Goal: Share content: Share content

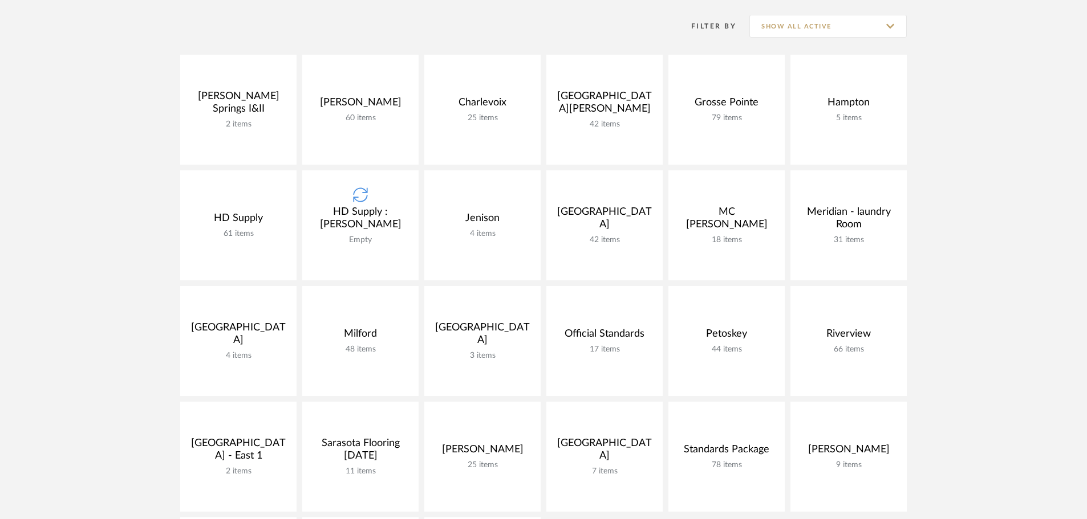
click at [343, 254] on project-collection-item "HD Supply : [PERSON_NAME] Empty View Budget Open Project" at bounding box center [360, 225] width 116 height 110
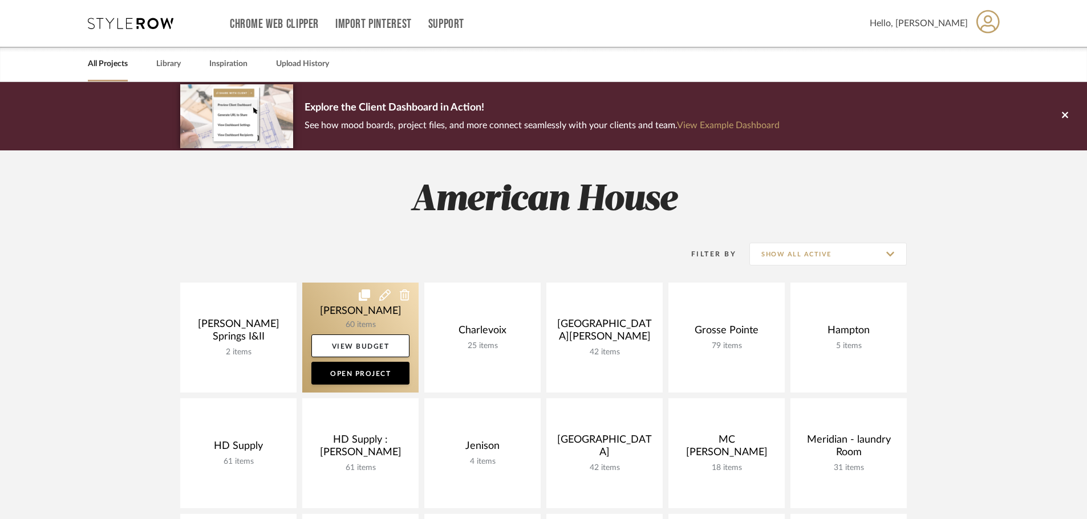
scroll to position [57, 0]
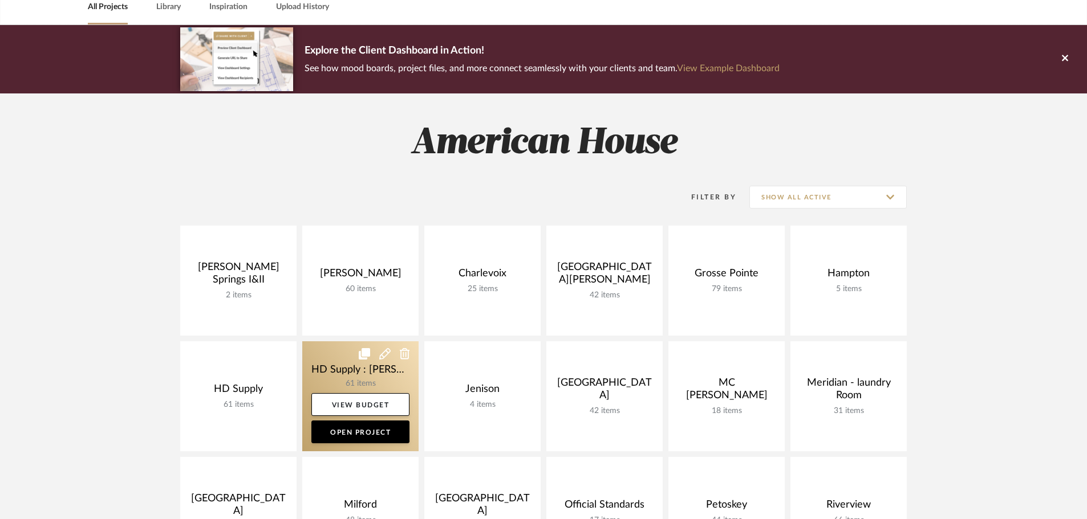
click at [343, 348] on link at bounding box center [360, 396] width 116 height 110
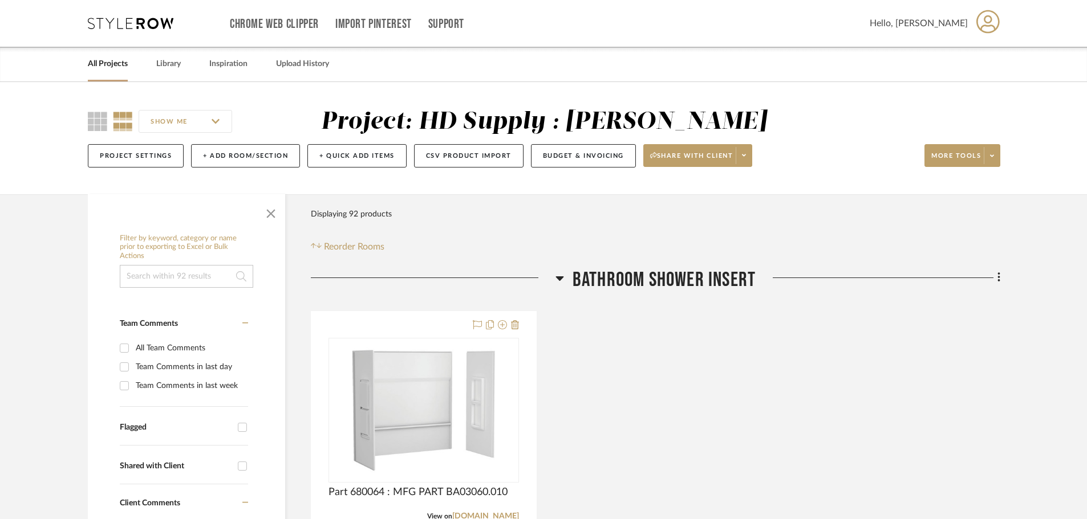
click at [558, 276] on icon at bounding box center [559, 278] width 8 height 5
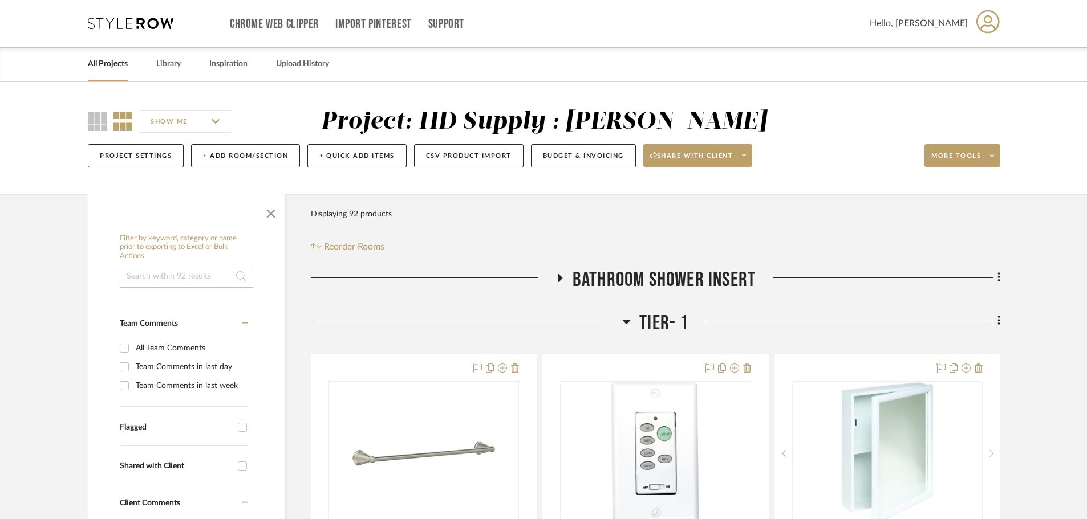
click at [633, 322] on h3 "Tier- 1" at bounding box center [655, 323] width 66 height 25
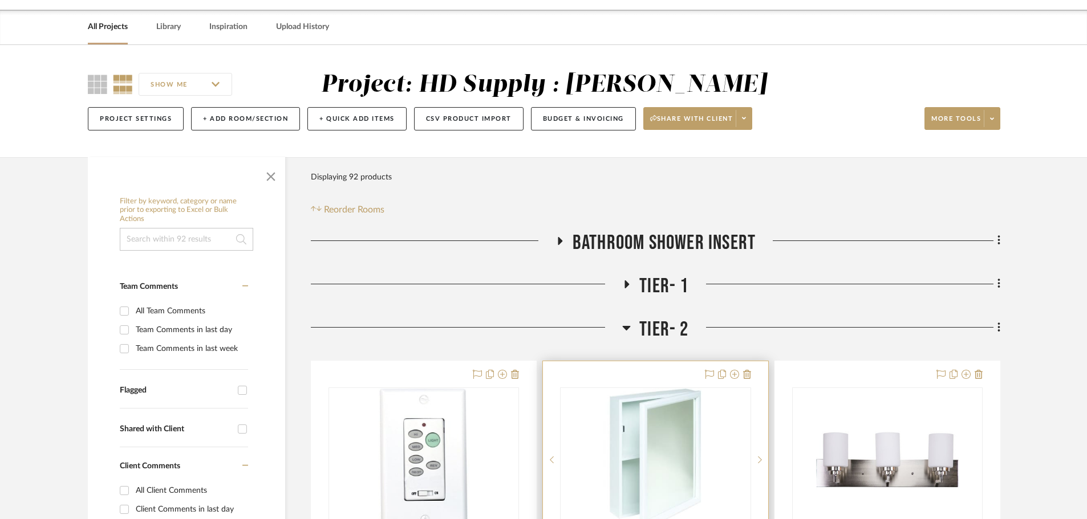
scroll to position [57, 0]
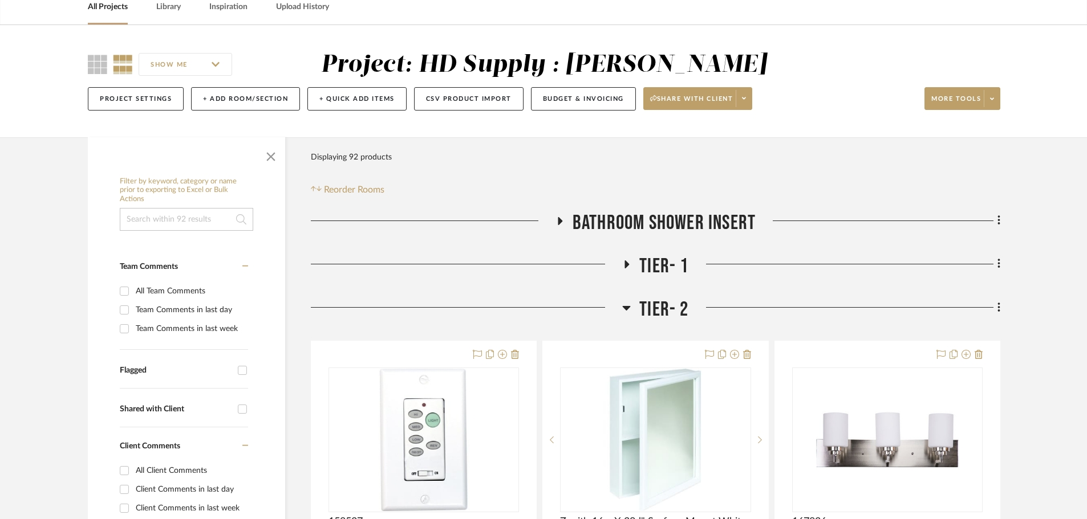
click at [624, 308] on icon at bounding box center [626, 308] width 9 height 14
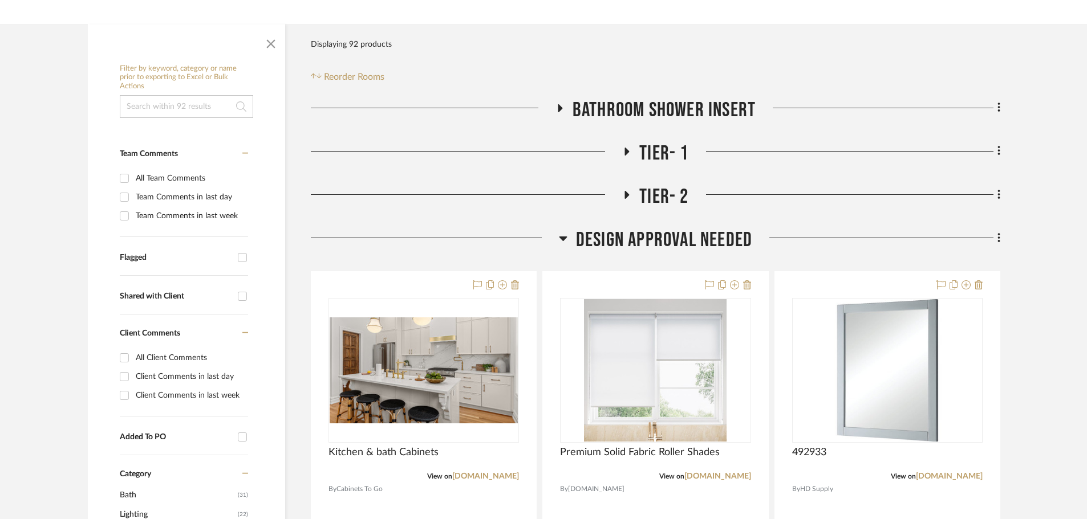
scroll to position [171, 0]
click at [563, 240] on icon at bounding box center [563, 237] width 9 height 14
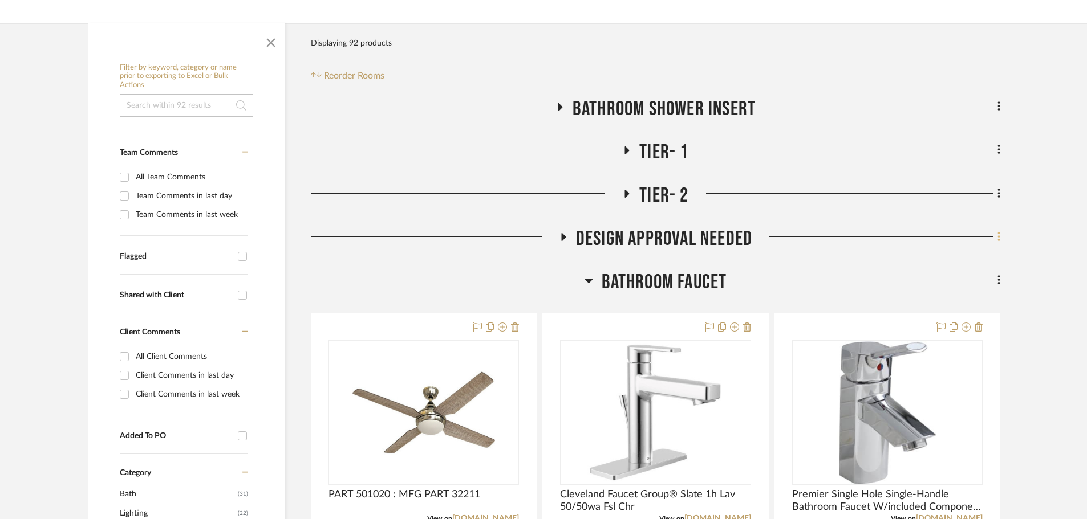
click at [999, 242] on icon at bounding box center [998, 237] width 3 height 13
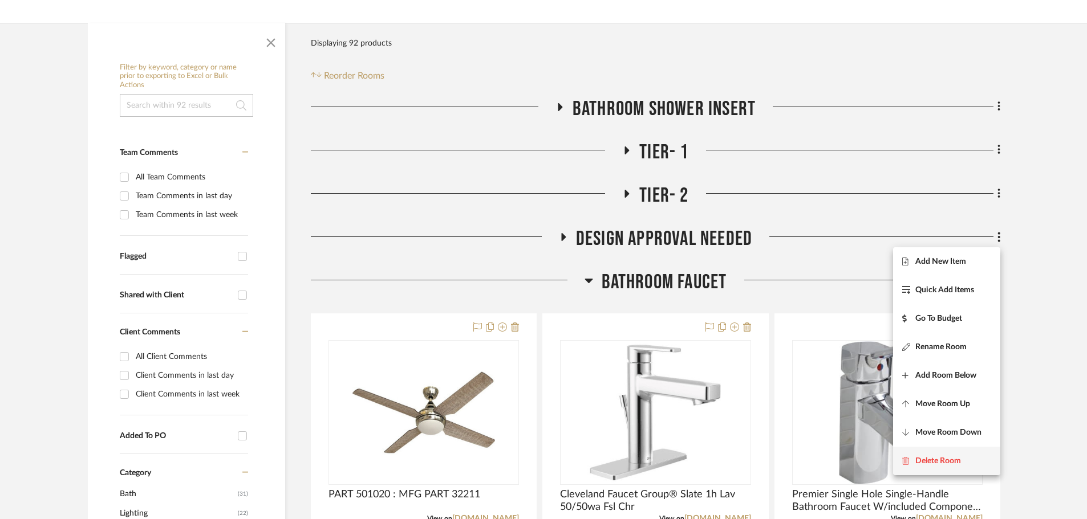
click at [962, 454] on button "Delete Room" at bounding box center [946, 461] width 107 height 29
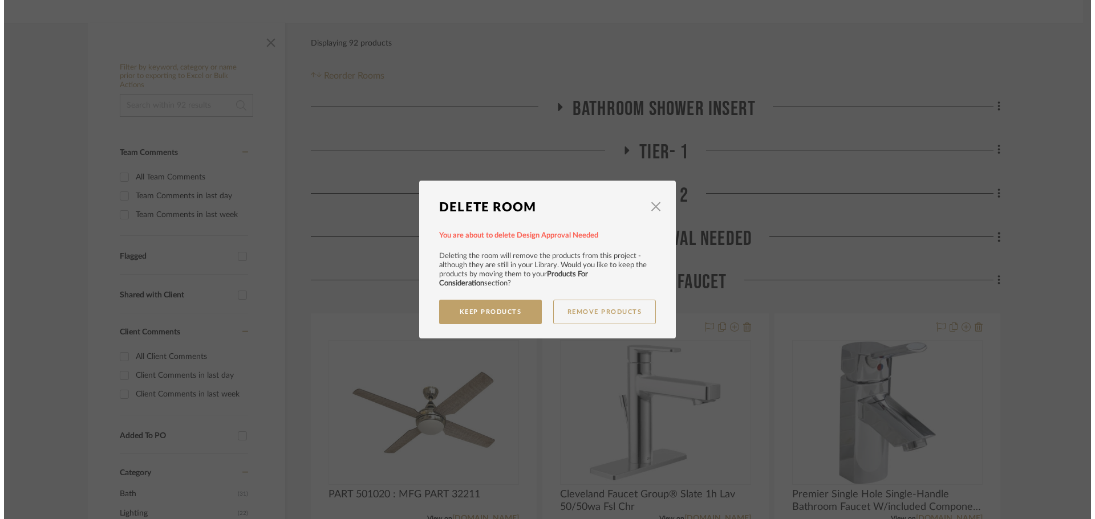
scroll to position [0, 0]
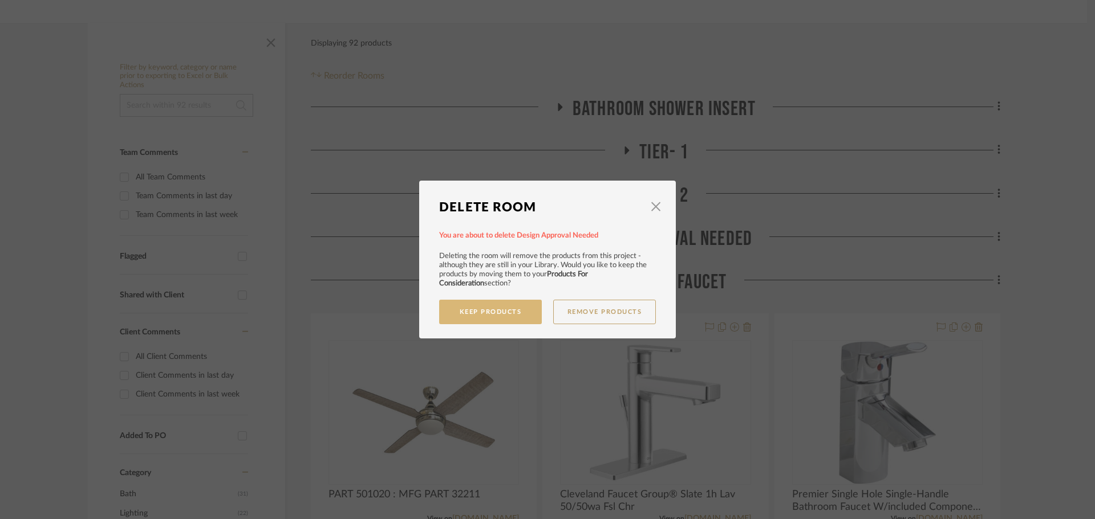
click at [476, 318] on button "Keep Products" at bounding box center [490, 312] width 103 height 25
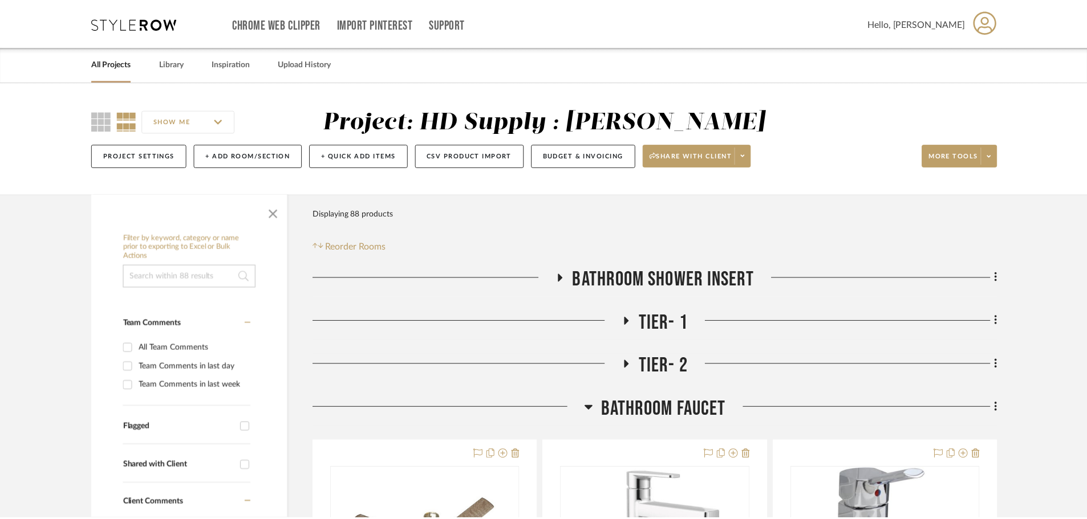
scroll to position [171, 0]
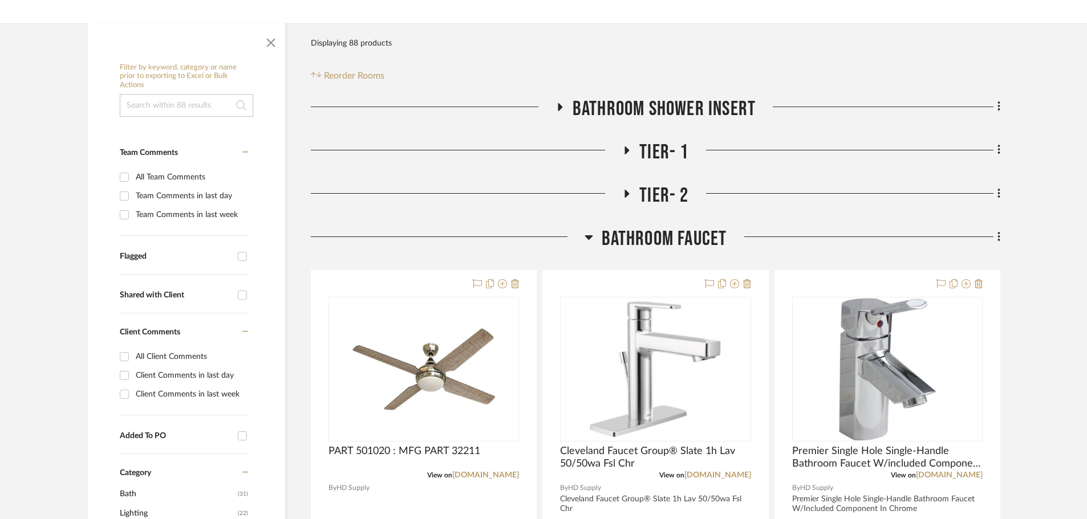
click at [592, 235] on icon at bounding box center [588, 237] width 9 height 14
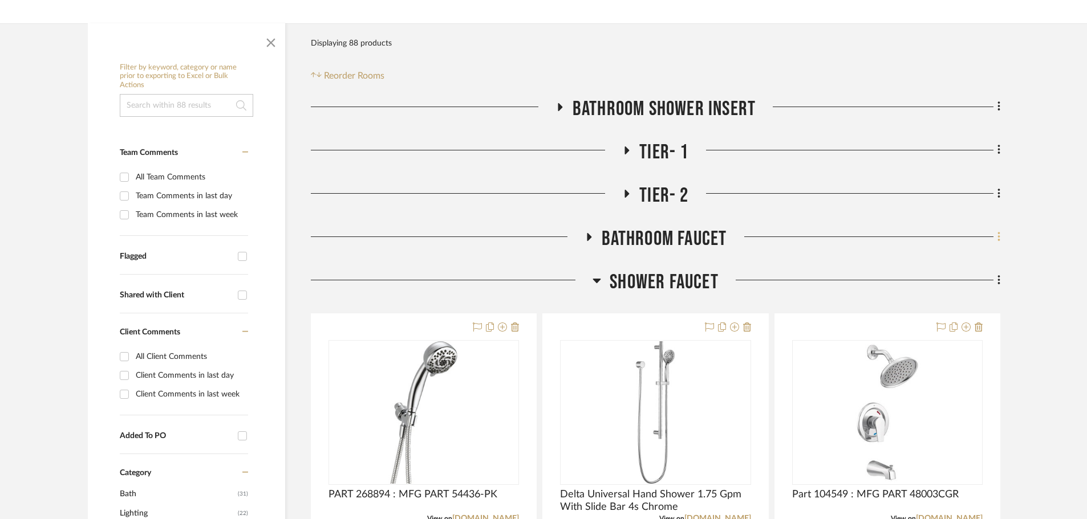
click at [999, 234] on icon at bounding box center [998, 237] width 2 height 10
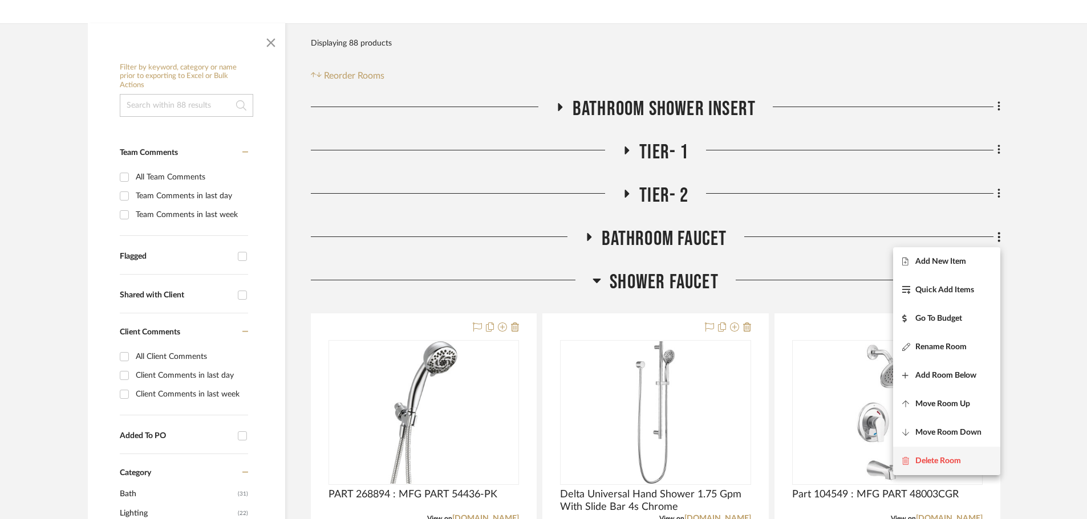
click at [949, 454] on button "Delete Room" at bounding box center [946, 461] width 107 height 29
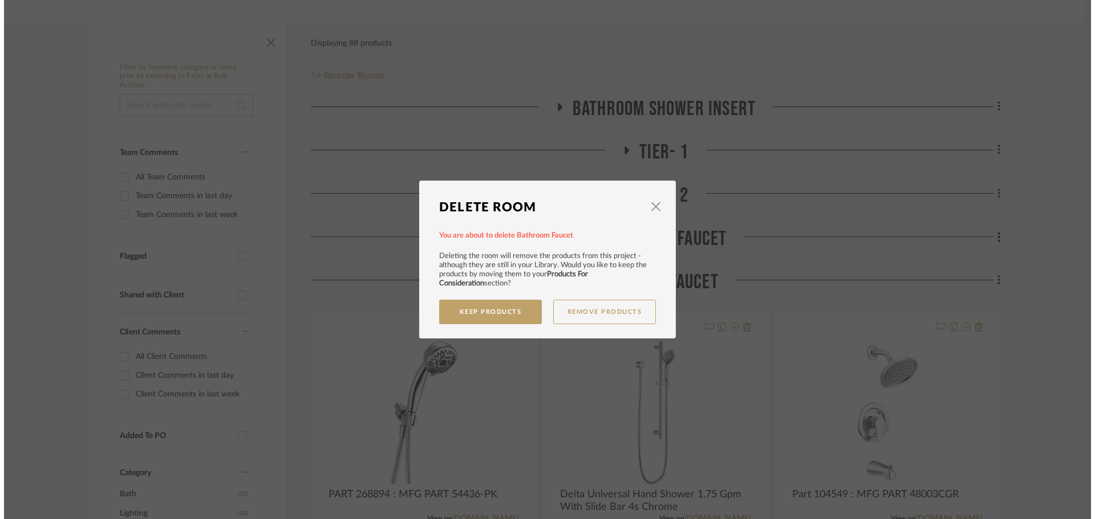
scroll to position [0, 0]
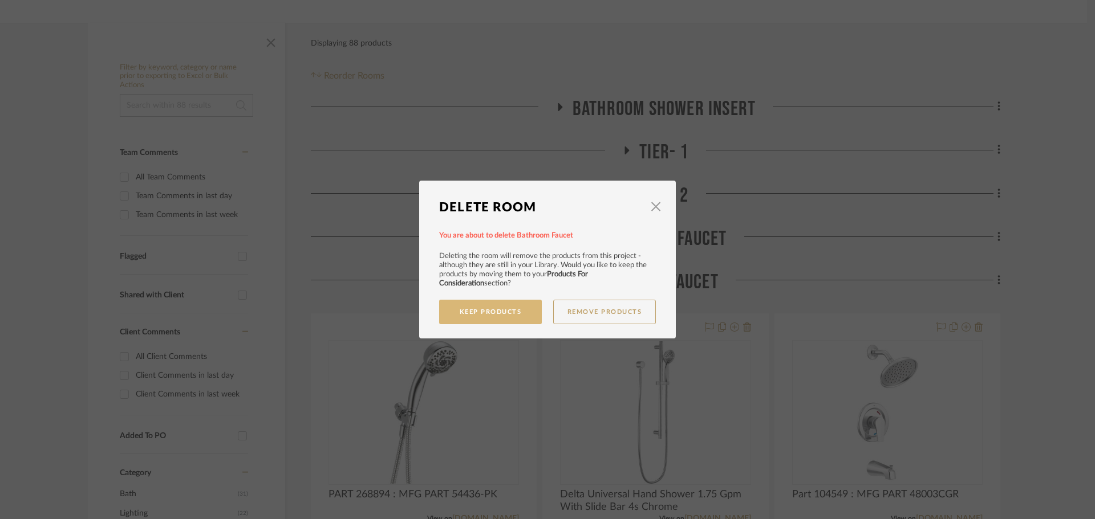
click at [509, 306] on button "Keep Products" at bounding box center [490, 312] width 103 height 25
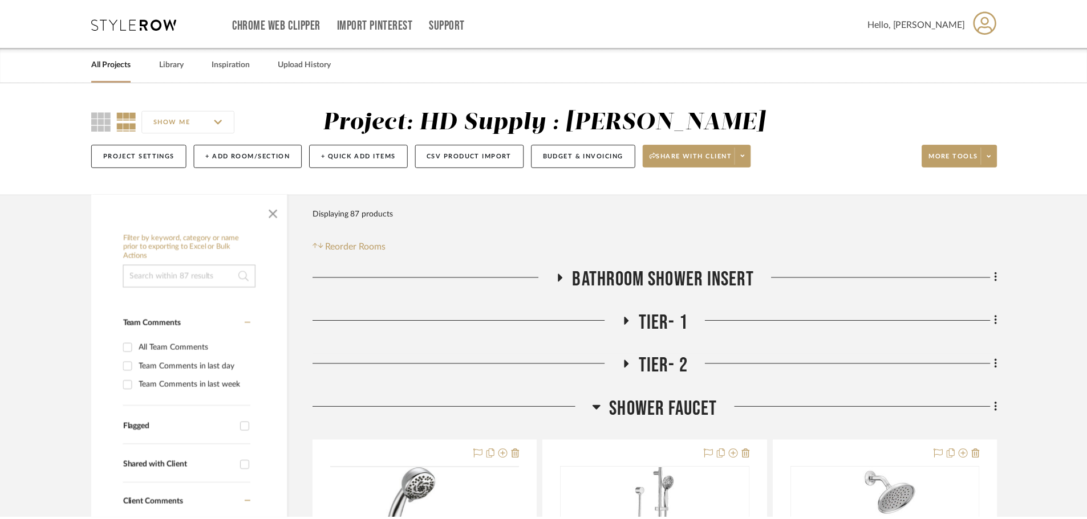
scroll to position [171, 0]
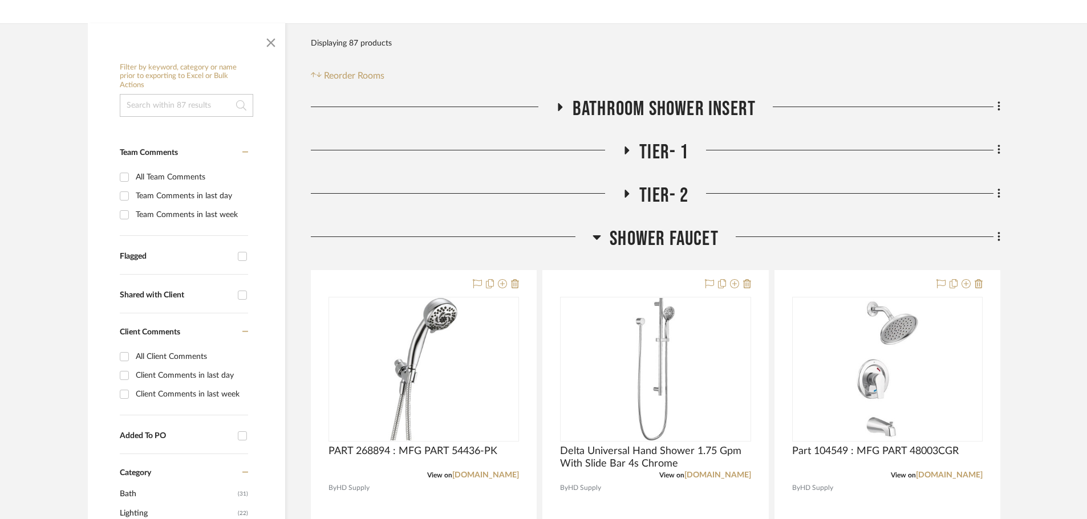
click at [596, 237] on icon at bounding box center [597, 237] width 8 height 5
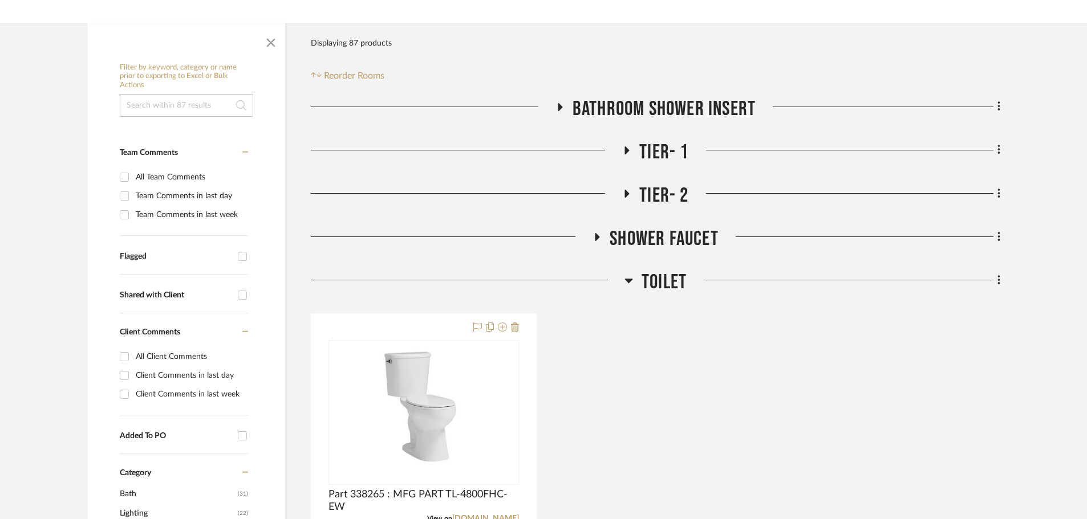
click at [994, 240] on fa-icon at bounding box center [996, 238] width 7 height 19
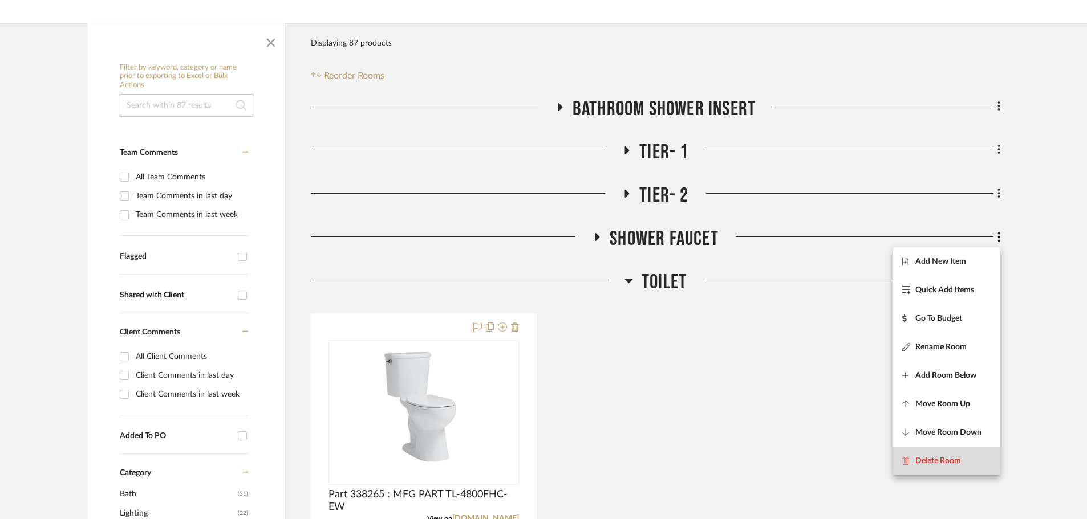
click at [955, 465] on span "Delete Room" at bounding box center [938, 462] width 46 height 10
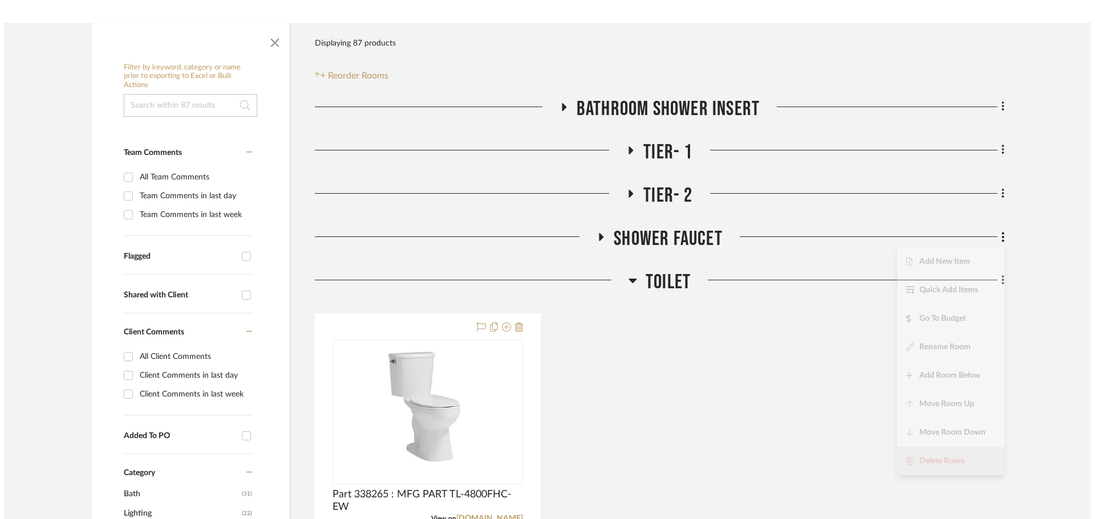
scroll to position [0, 0]
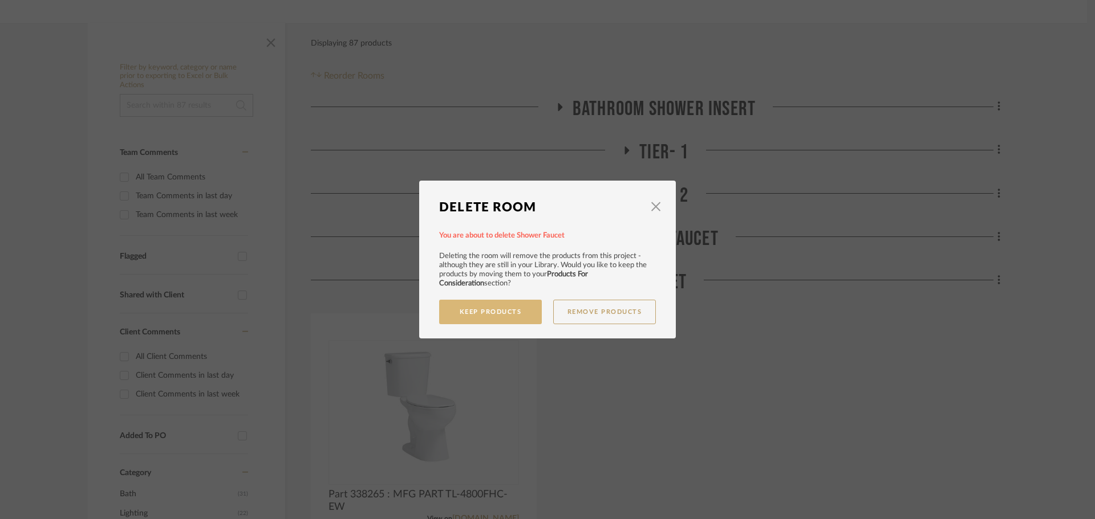
click at [519, 315] on button "Keep Products" at bounding box center [490, 312] width 103 height 25
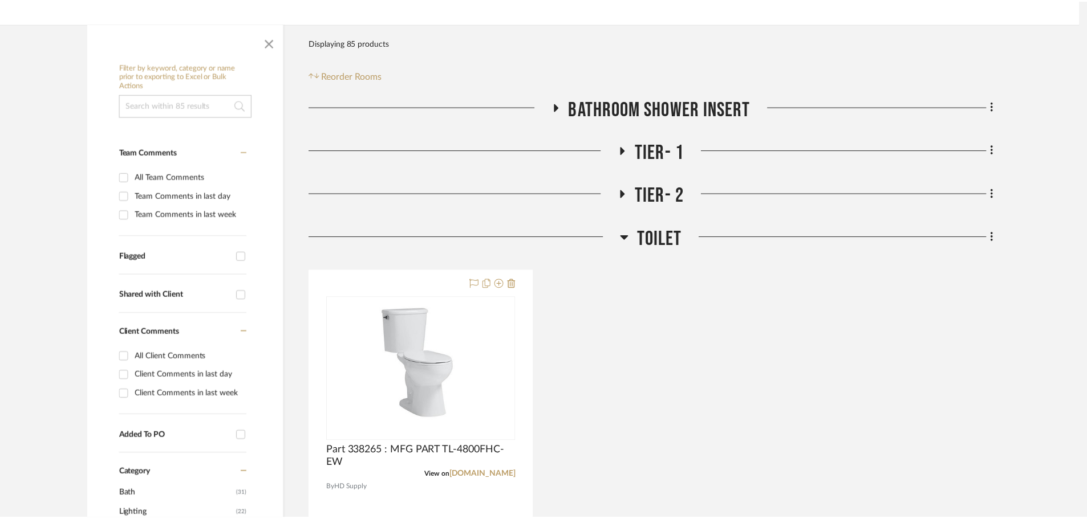
scroll to position [171, 0]
click at [629, 237] on icon at bounding box center [628, 237] width 8 height 5
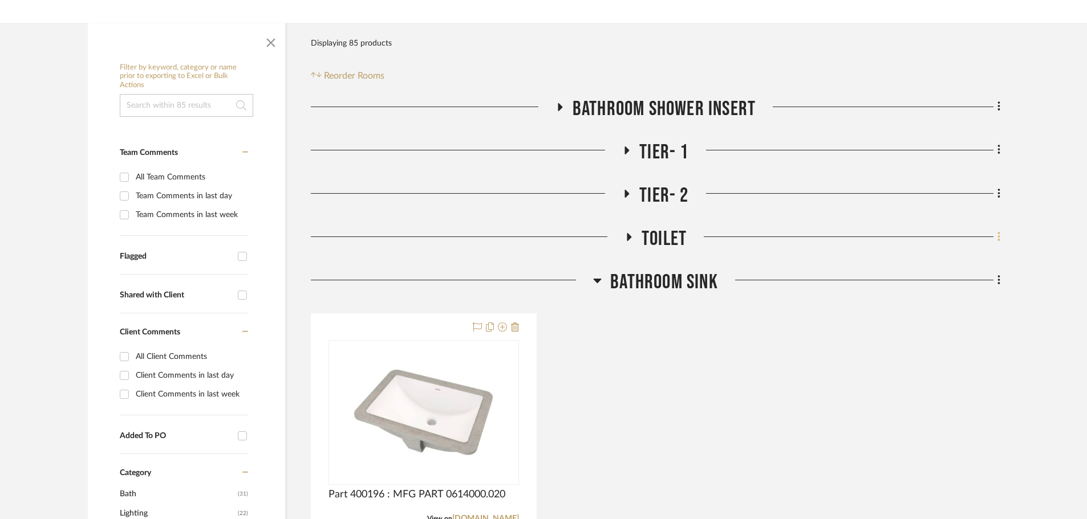
click at [998, 239] on icon at bounding box center [998, 237] width 3 height 13
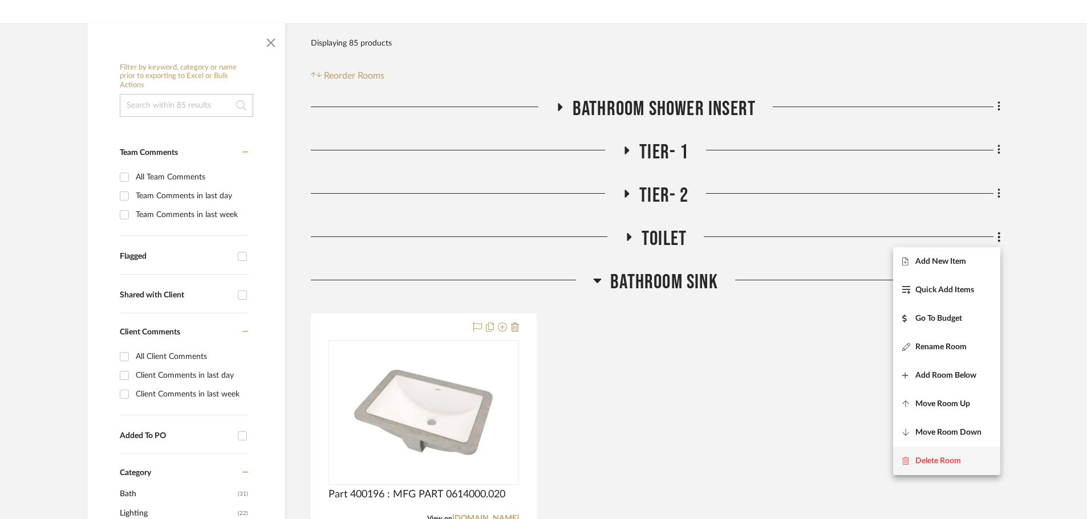
click at [925, 455] on button "Delete Room" at bounding box center [946, 461] width 107 height 29
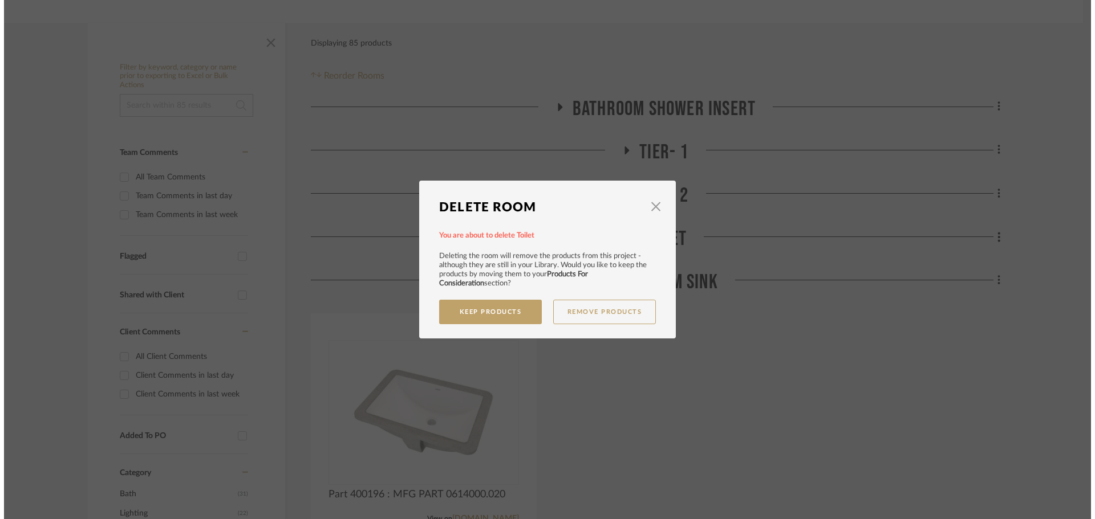
scroll to position [0, 0]
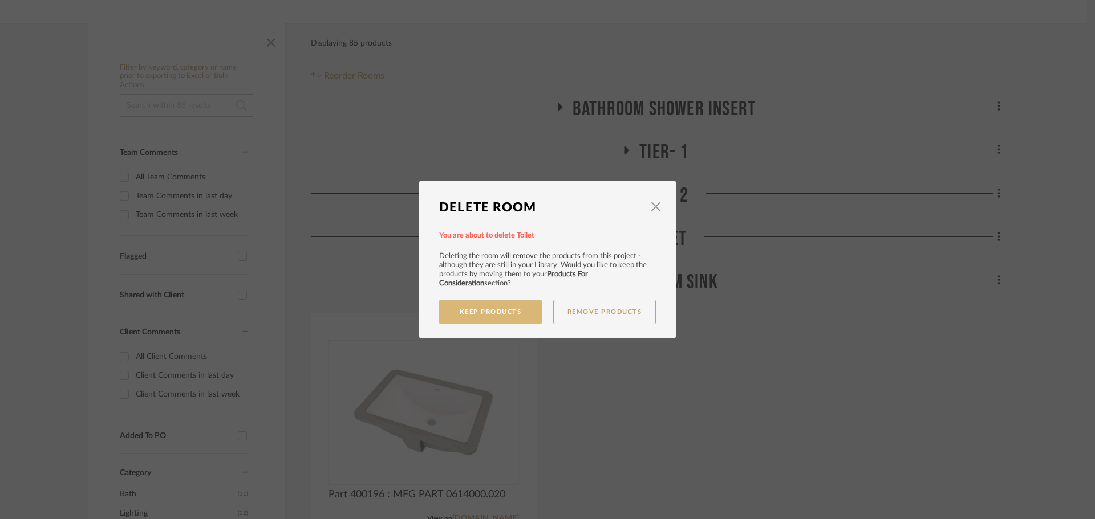
click at [459, 303] on button "Keep Products" at bounding box center [490, 312] width 103 height 25
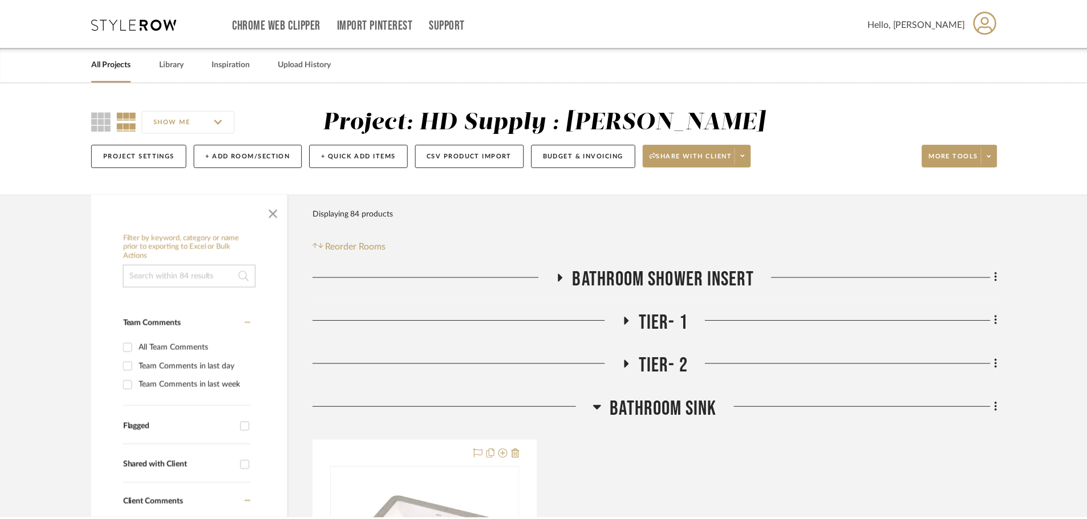
scroll to position [171, 0]
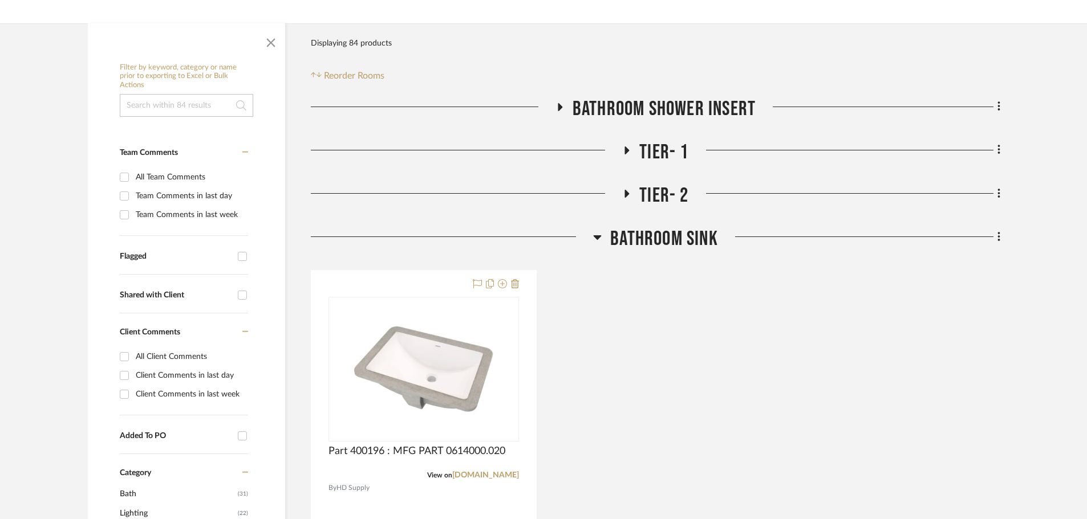
click at [601, 238] on icon at bounding box center [597, 237] width 9 height 14
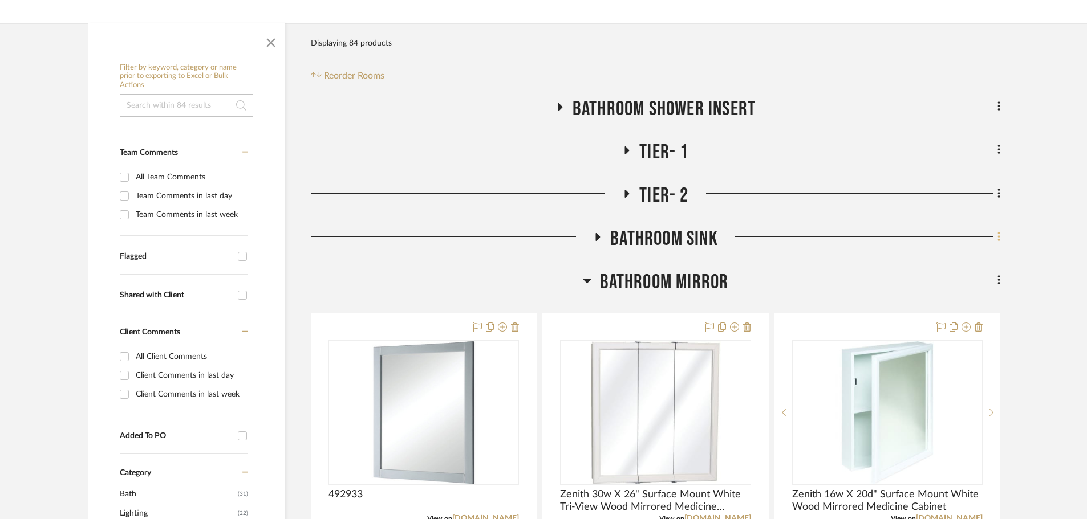
click at [995, 240] on fa-icon at bounding box center [996, 238] width 7 height 19
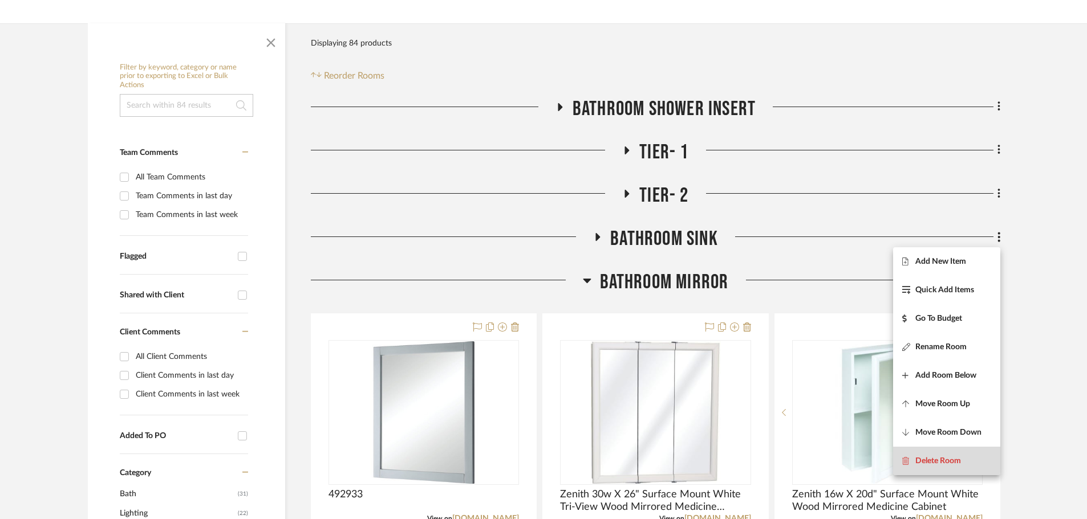
click at [896, 458] on button "Delete Room" at bounding box center [946, 461] width 107 height 29
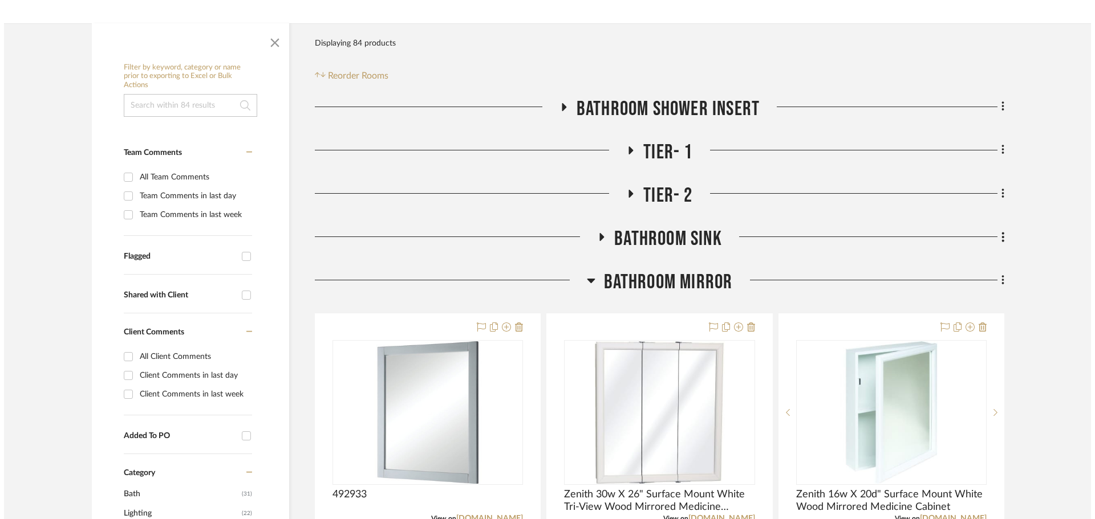
scroll to position [0, 0]
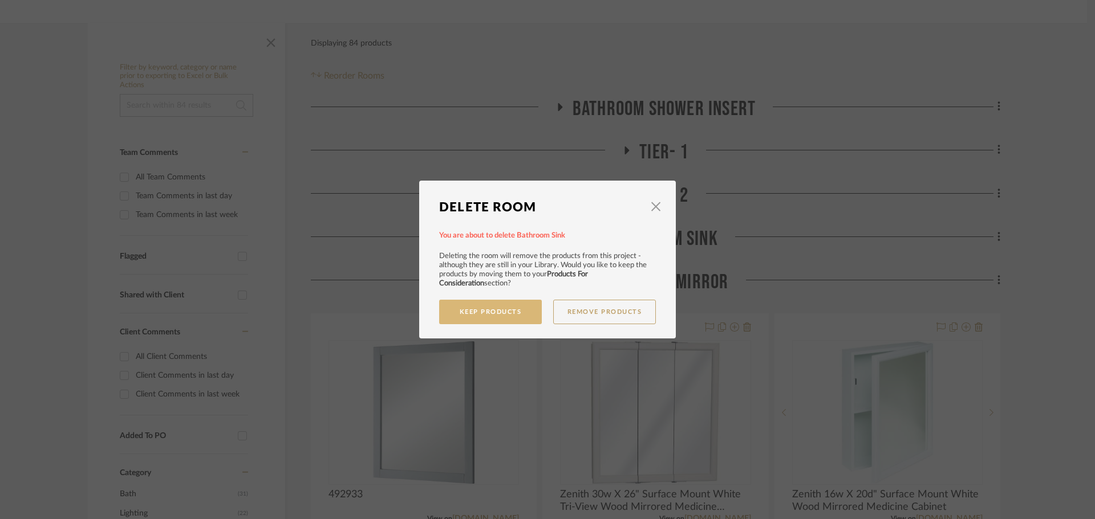
click at [493, 317] on button "Keep Products" at bounding box center [490, 312] width 103 height 25
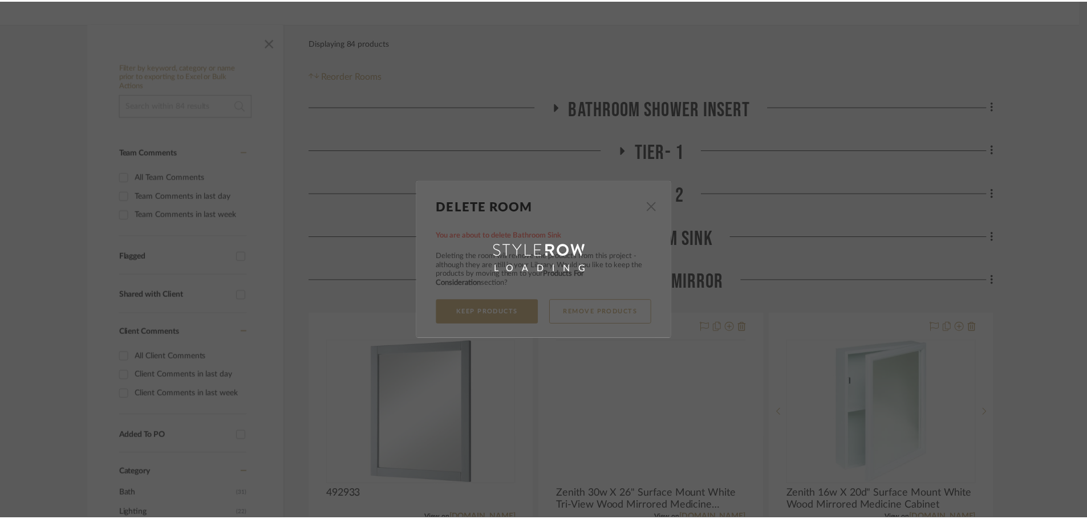
scroll to position [171, 0]
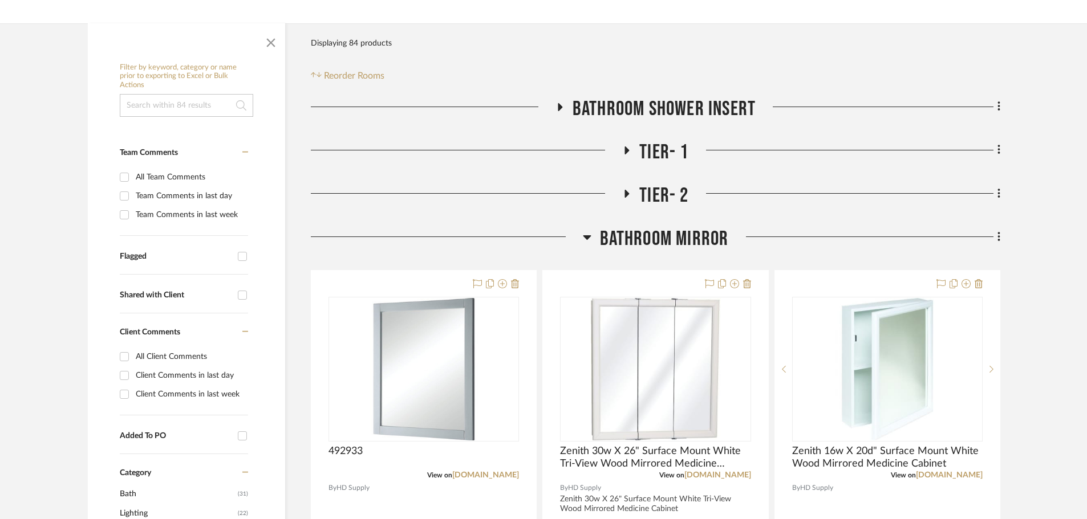
click at [584, 238] on icon at bounding box center [587, 237] width 8 height 5
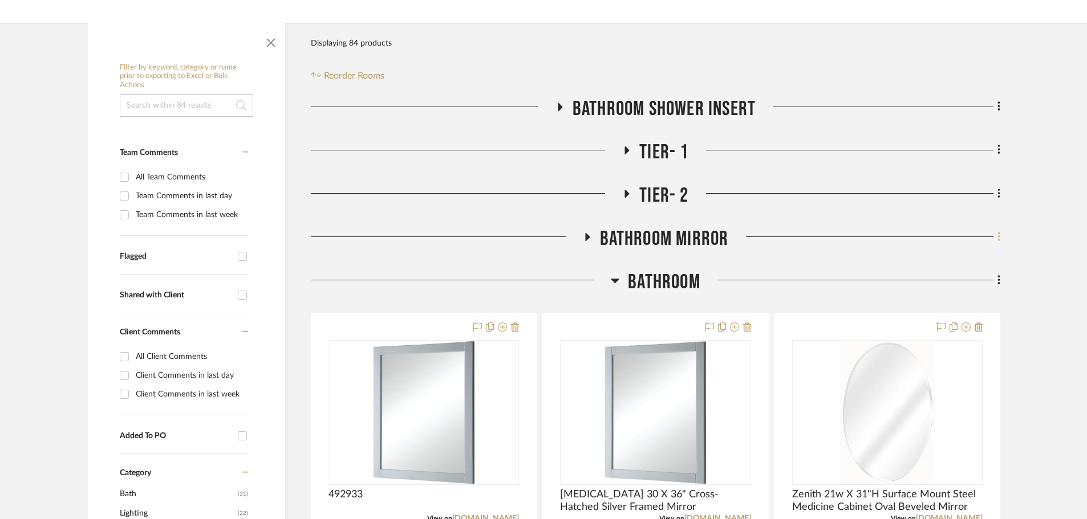
click at [999, 238] on icon at bounding box center [998, 237] width 3 height 13
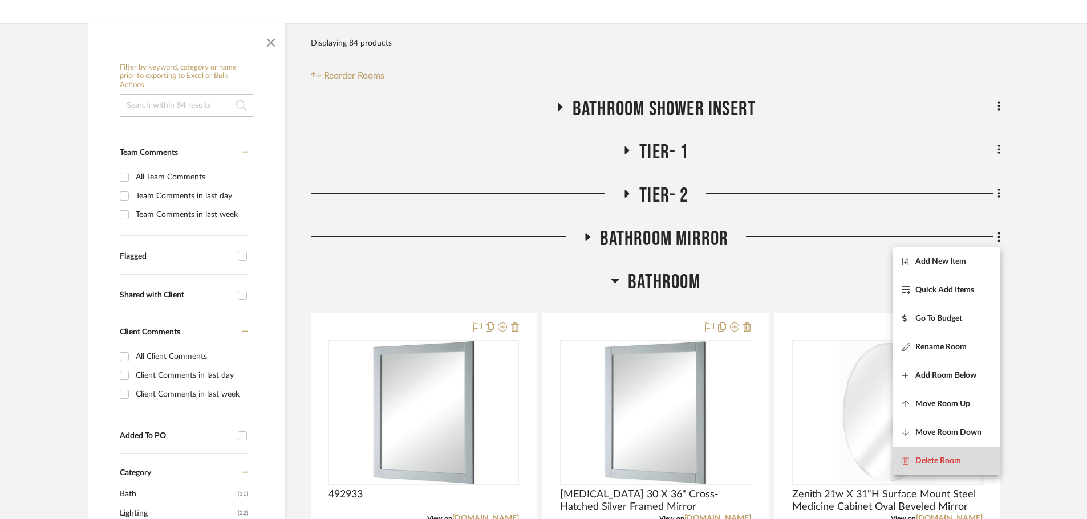
click at [947, 456] on button "Delete Room" at bounding box center [946, 461] width 107 height 29
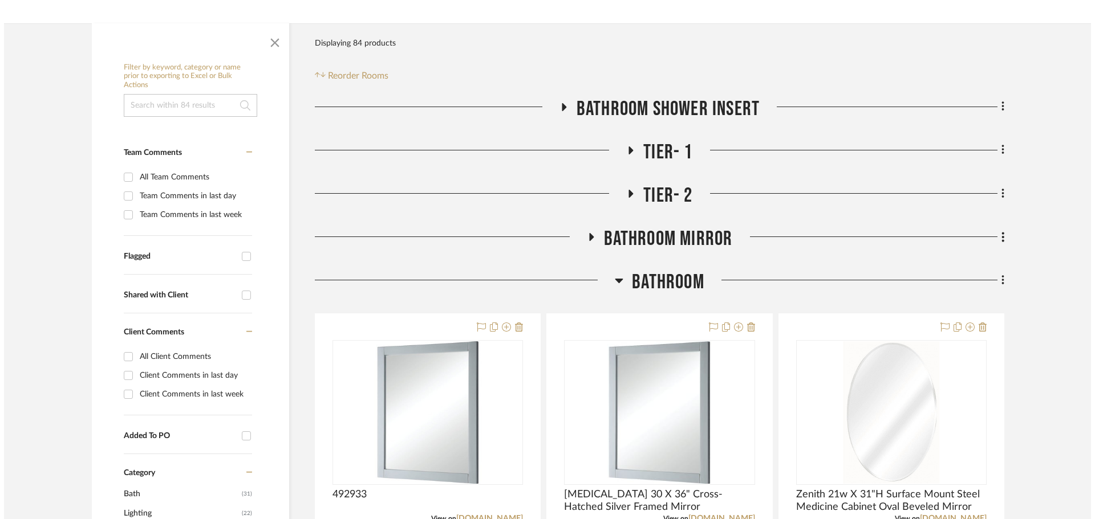
scroll to position [0, 0]
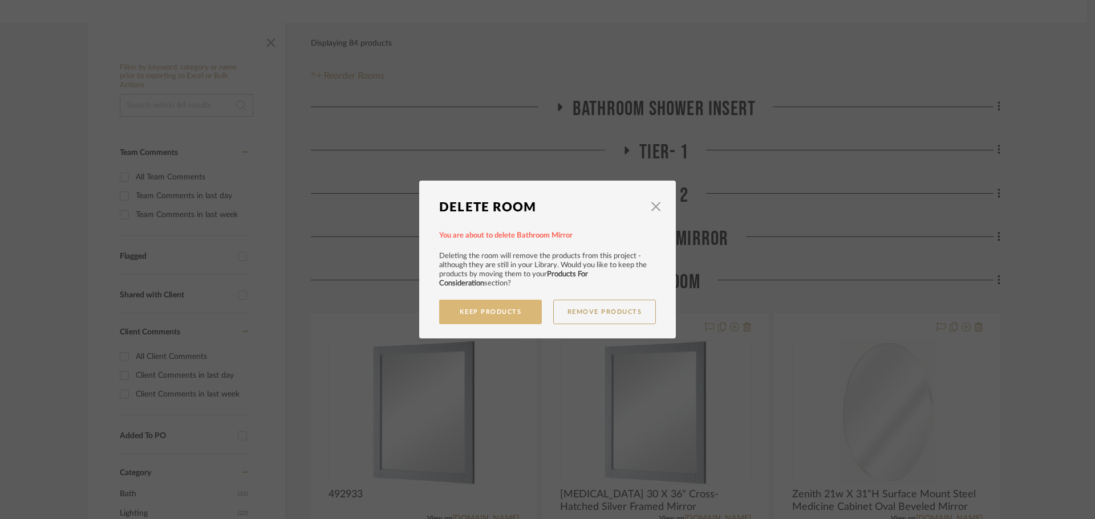
click at [511, 306] on button "Keep Products" at bounding box center [490, 312] width 103 height 25
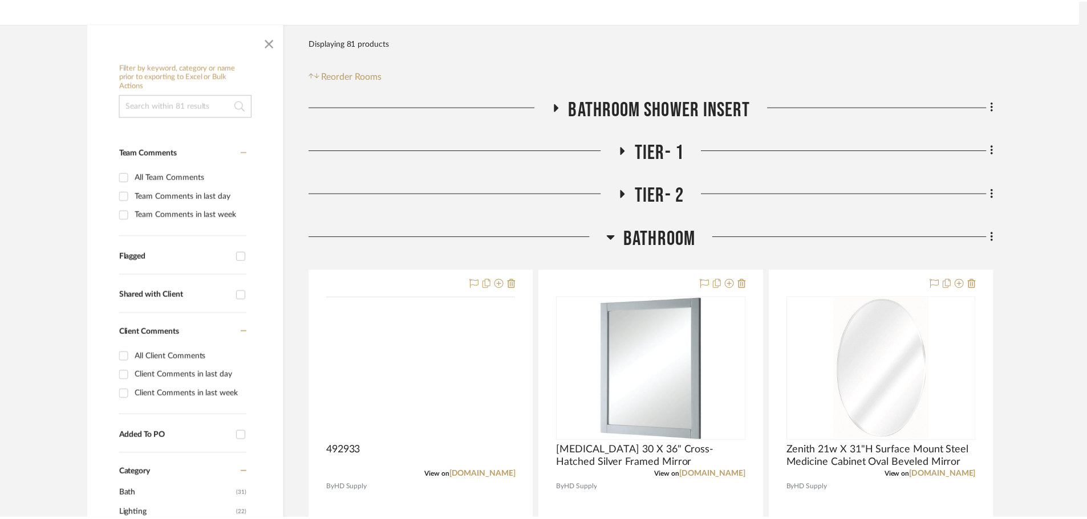
scroll to position [171, 0]
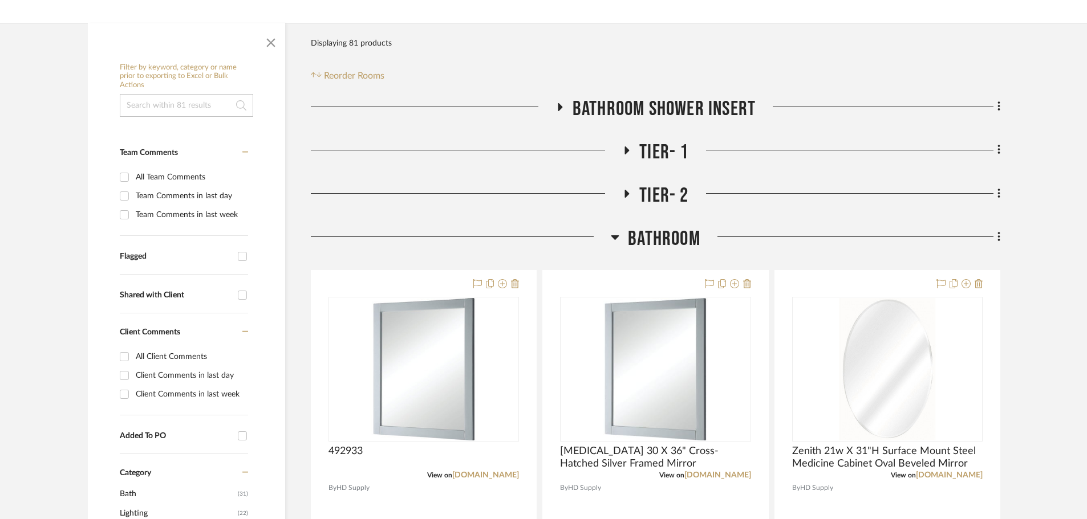
click at [611, 235] on icon at bounding box center [615, 237] width 9 height 14
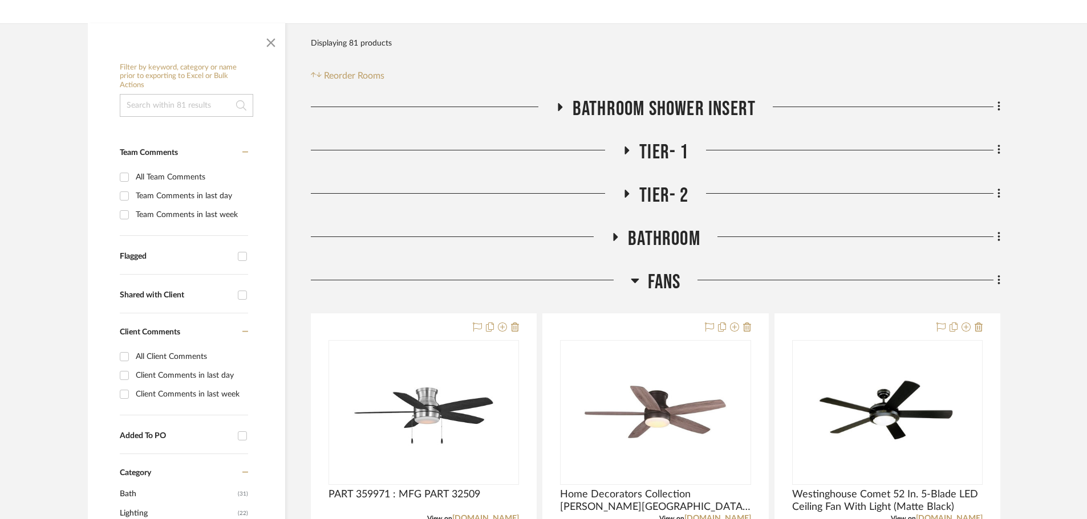
click at [997, 241] on icon at bounding box center [998, 237] width 3 height 13
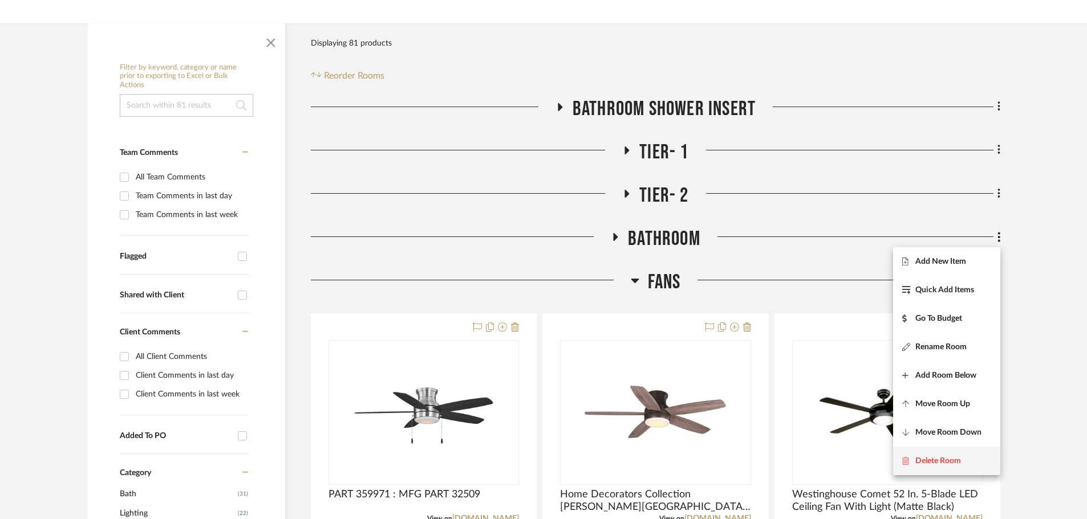
click at [941, 453] on button "Delete Room" at bounding box center [946, 461] width 107 height 29
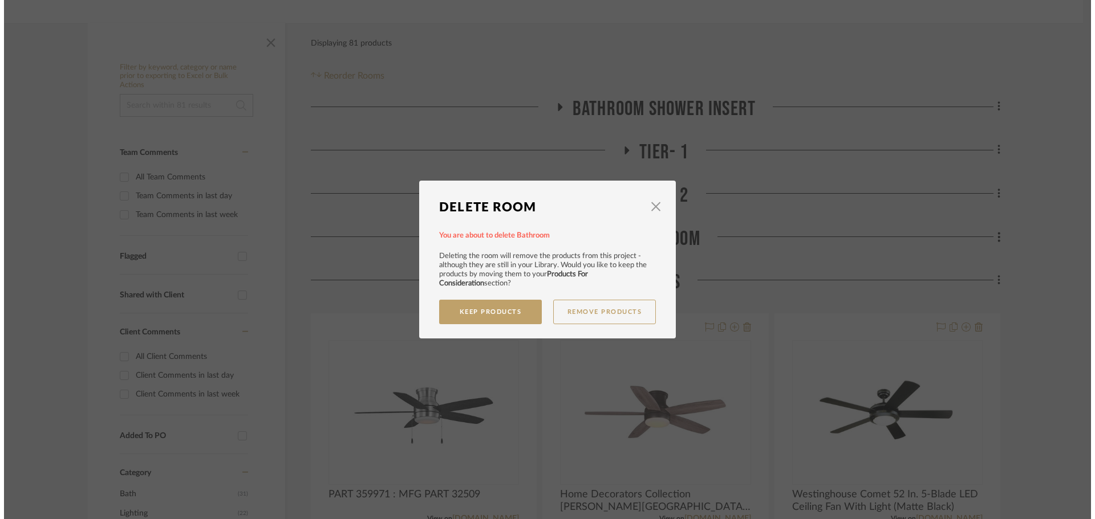
scroll to position [0, 0]
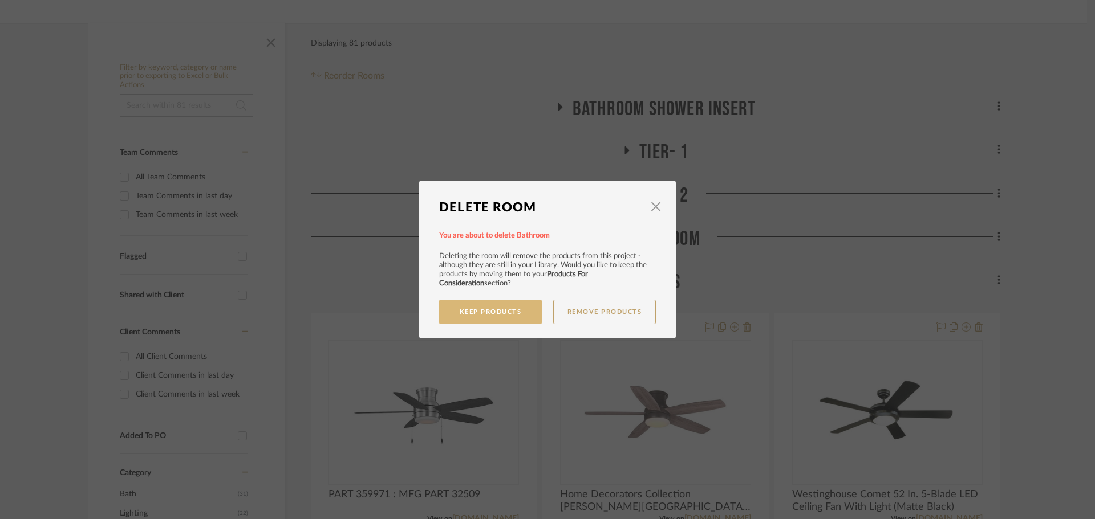
click at [512, 314] on button "Keep Products" at bounding box center [490, 312] width 103 height 25
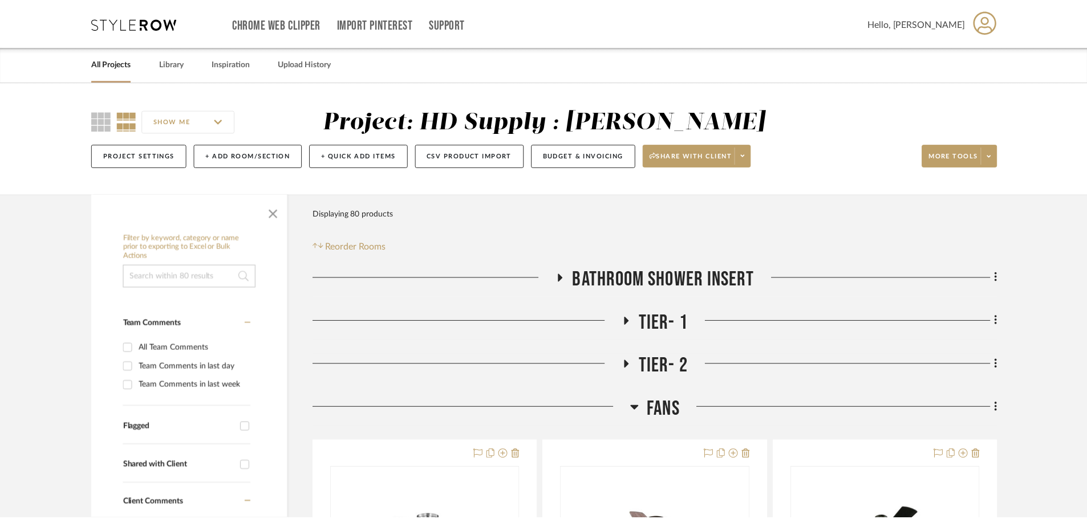
scroll to position [171, 0]
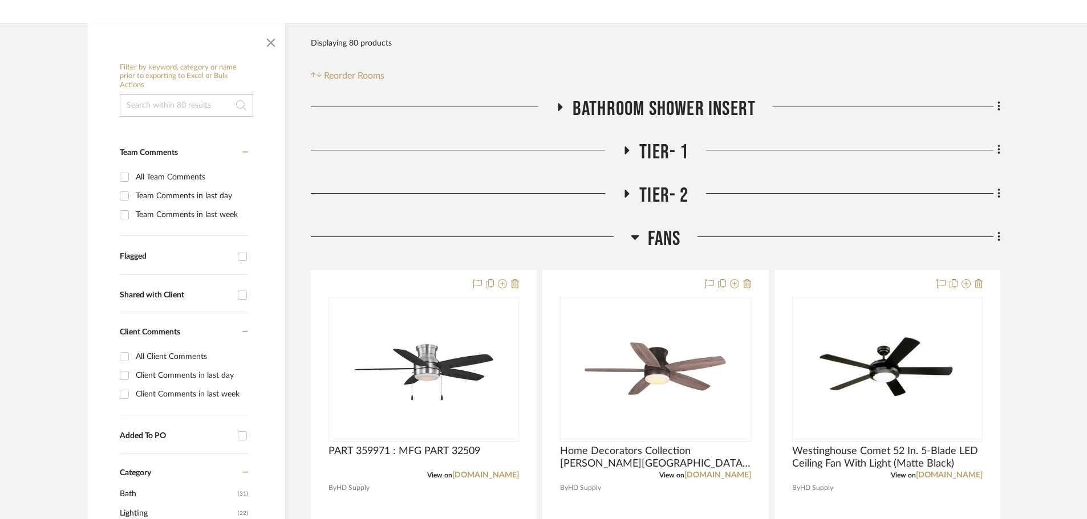
click at [640, 235] on h3 "Fans" at bounding box center [656, 239] width 50 height 25
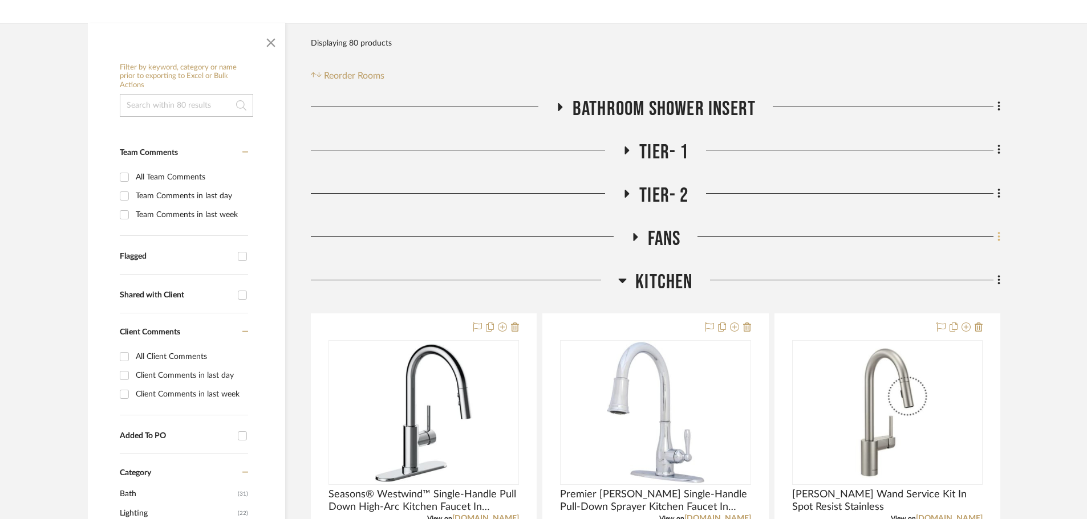
click at [996, 242] on fa-icon at bounding box center [996, 238] width 7 height 19
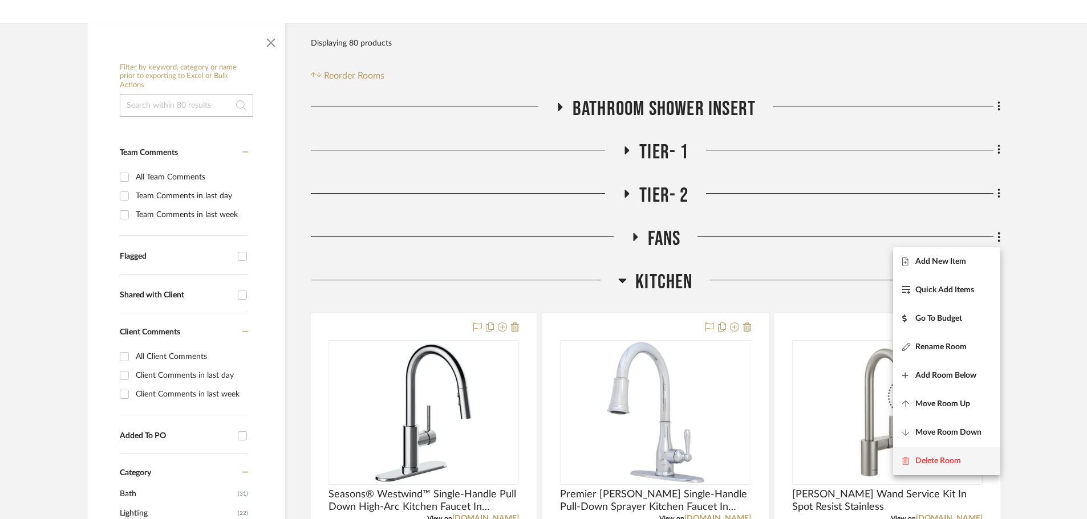
click at [938, 459] on span "Delete Room" at bounding box center [938, 462] width 46 height 10
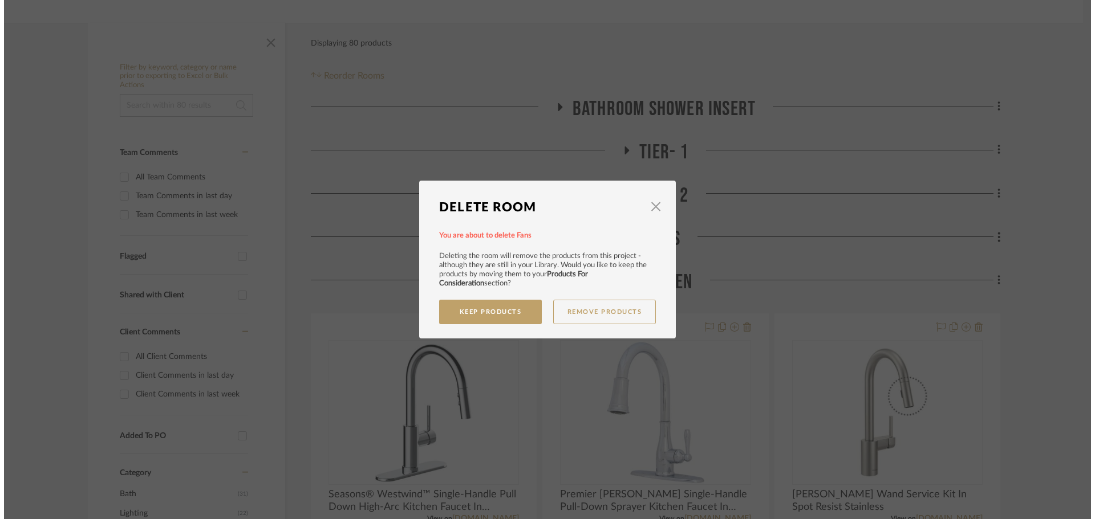
scroll to position [0, 0]
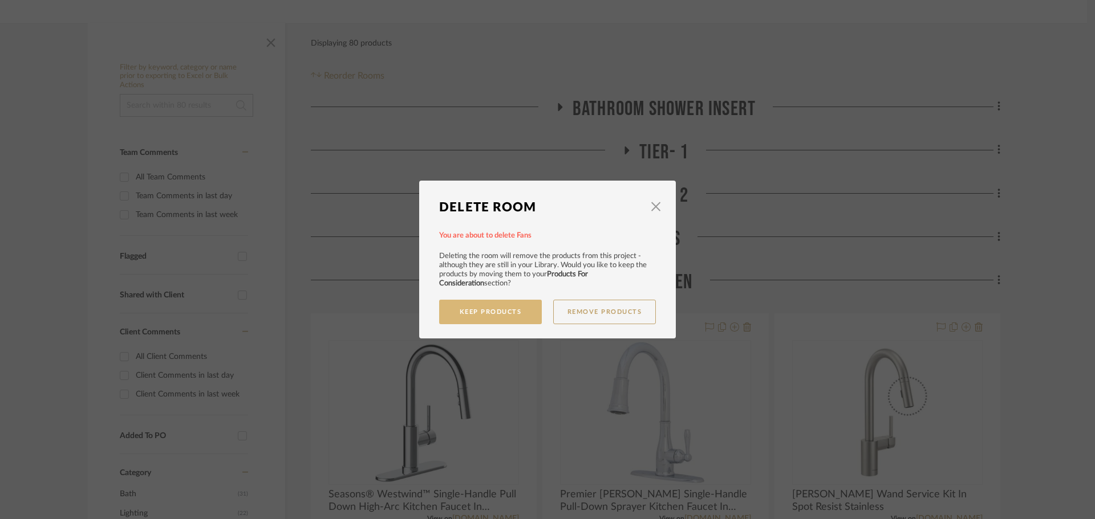
click at [498, 311] on button "Keep Products" at bounding box center [490, 312] width 103 height 25
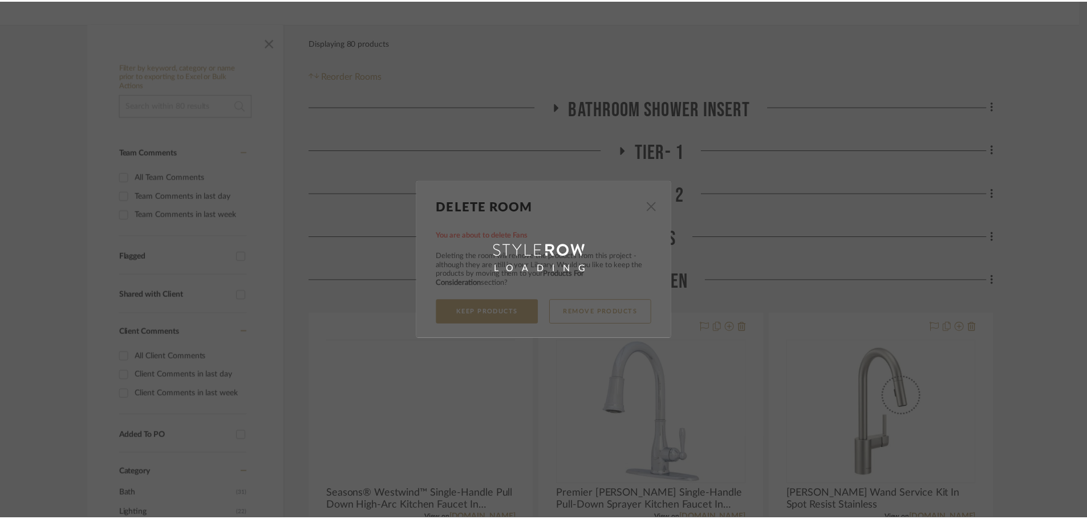
scroll to position [171, 0]
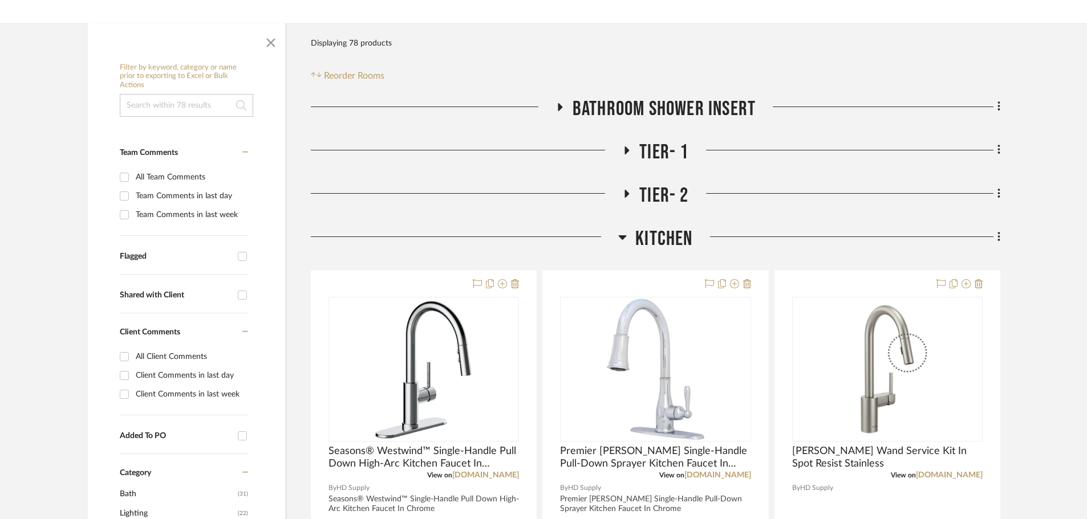
click at [621, 235] on icon at bounding box center [622, 237] width 9 height 14
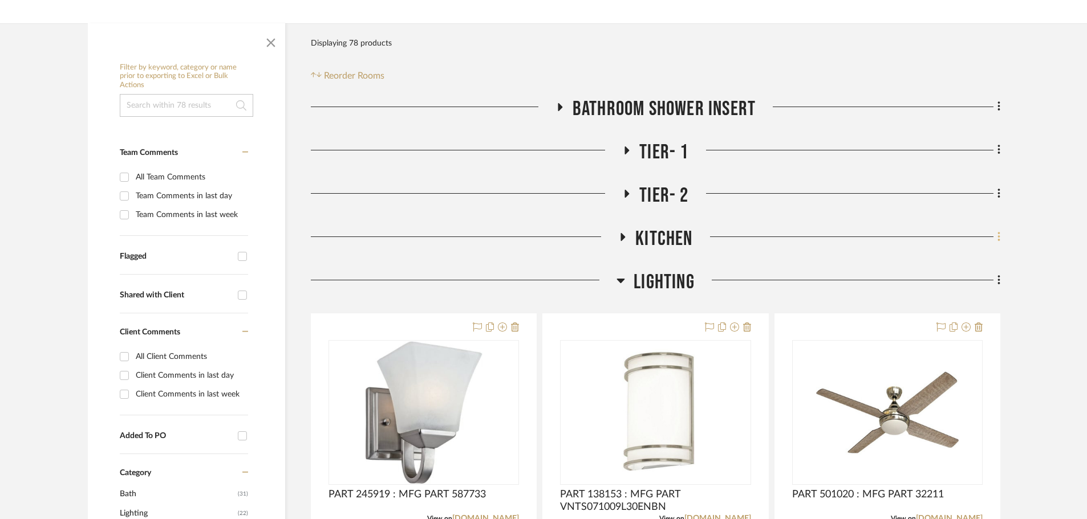
click at [997, 237] on icon at bounding box center [998, 237] width 3 height 13
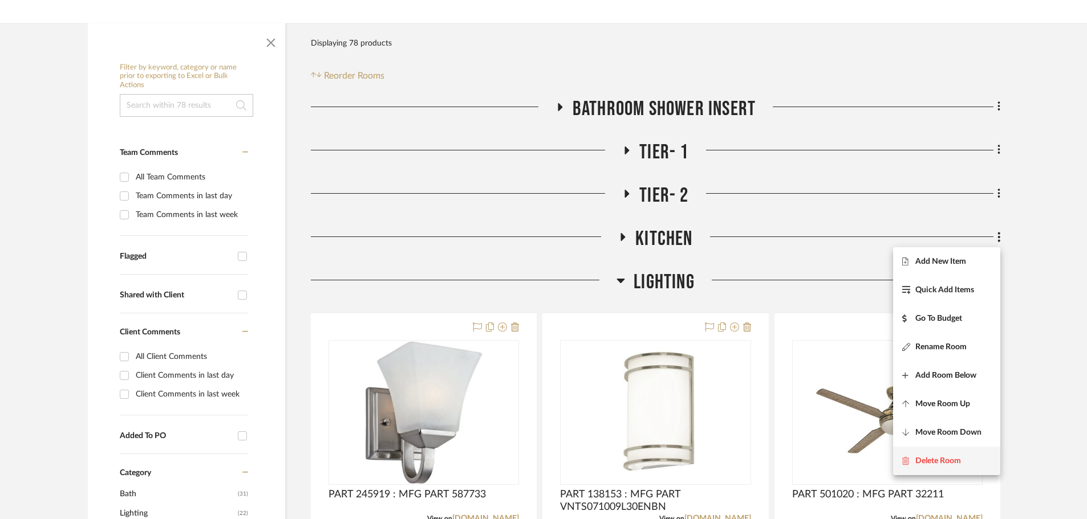
click at [925, 470] on button "Delete Room" at bounding box center [946, 461] width 107 height 29
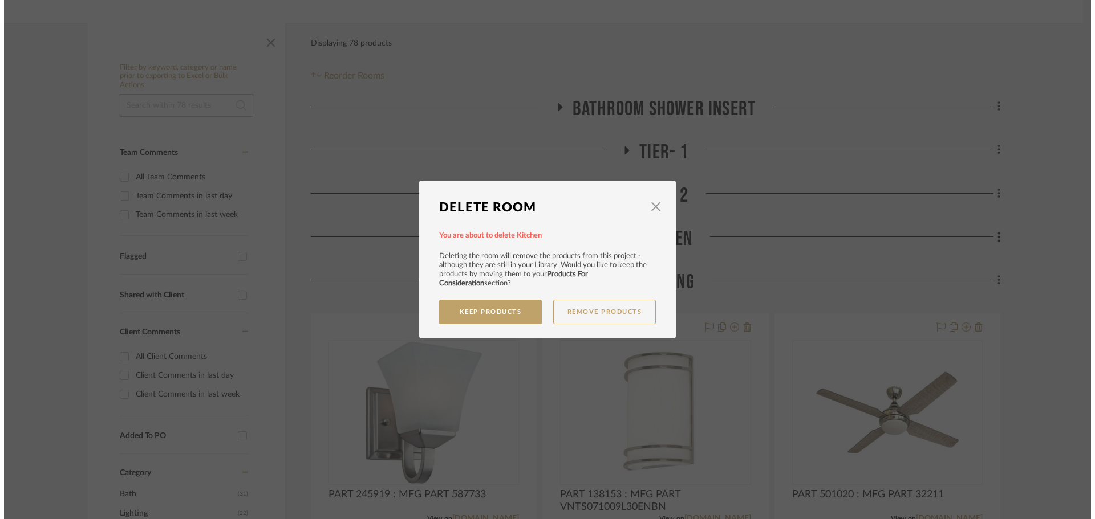
scroll to position [0, 0]
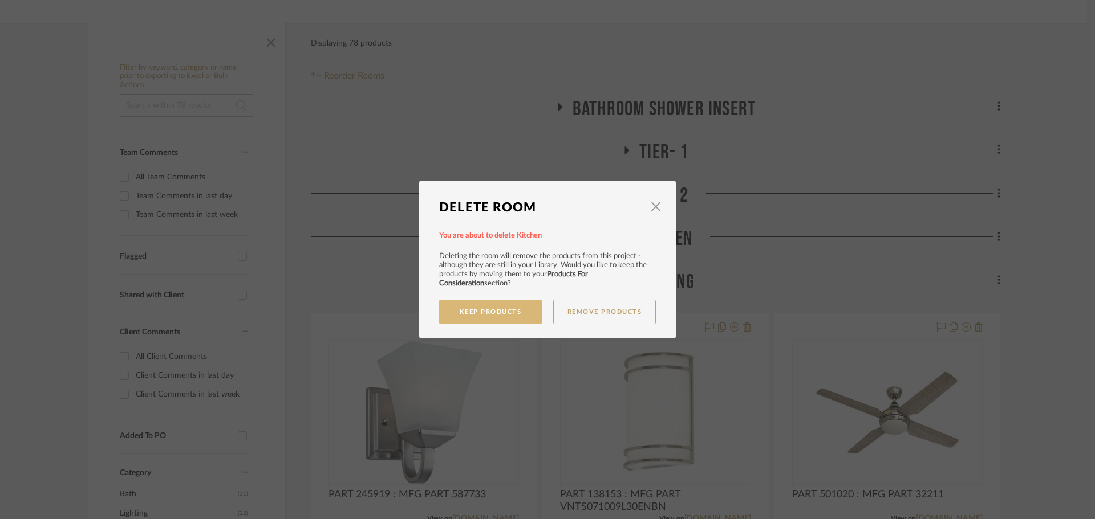
click at [487, 307] on button "Keep Products" at bounding box center [490, 312] width 103 height 25
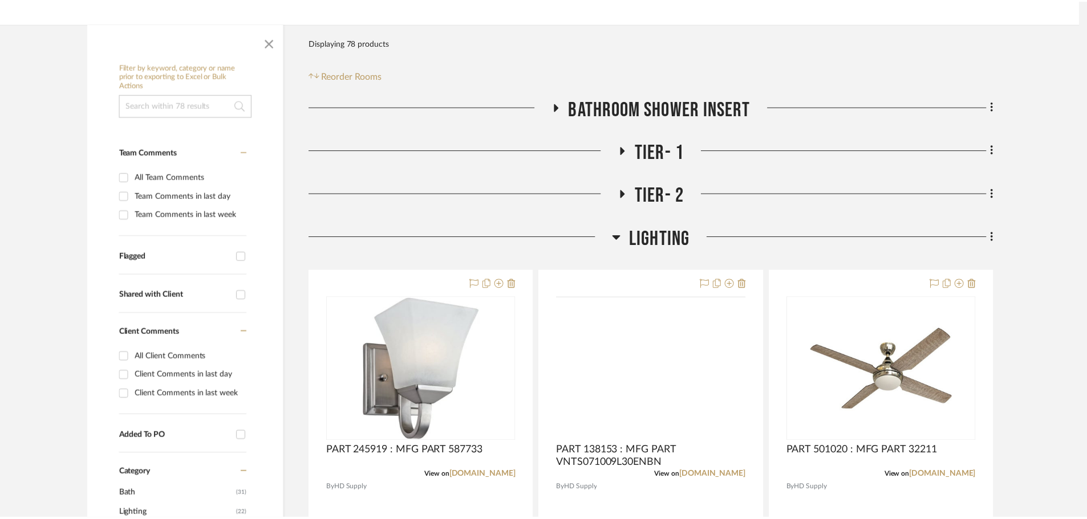
scroll to position [171, 0]
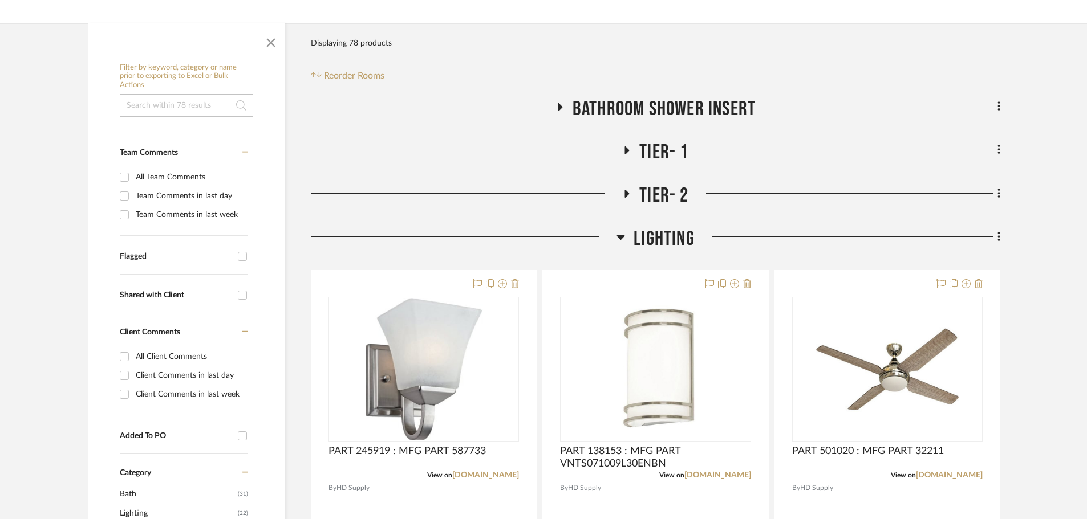
click at [626, 239] on h3 "Lighting" at bounding box center [655, 239] width 78 height 25
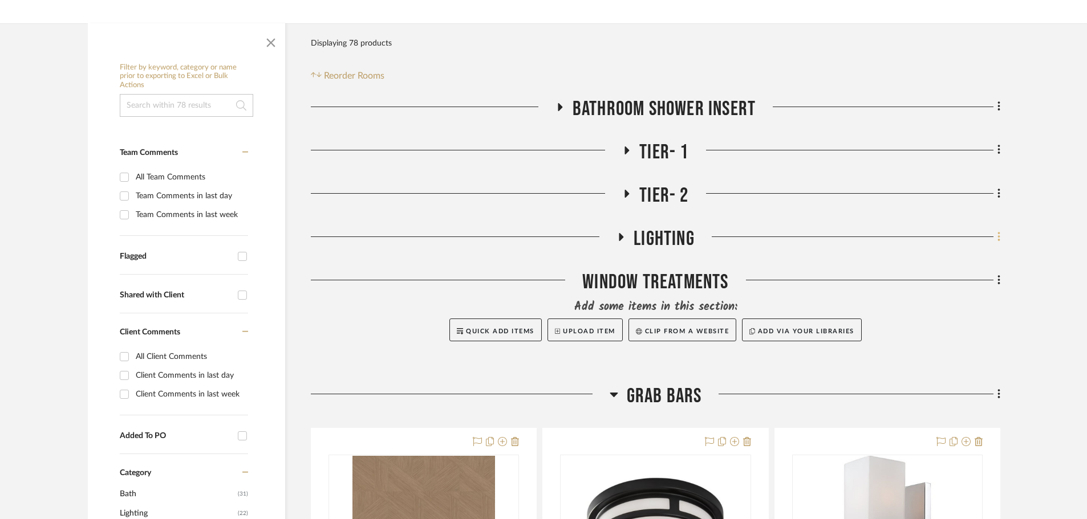
click at [997, 237] on icon at bounding box center [998, 237] width 3 height 13
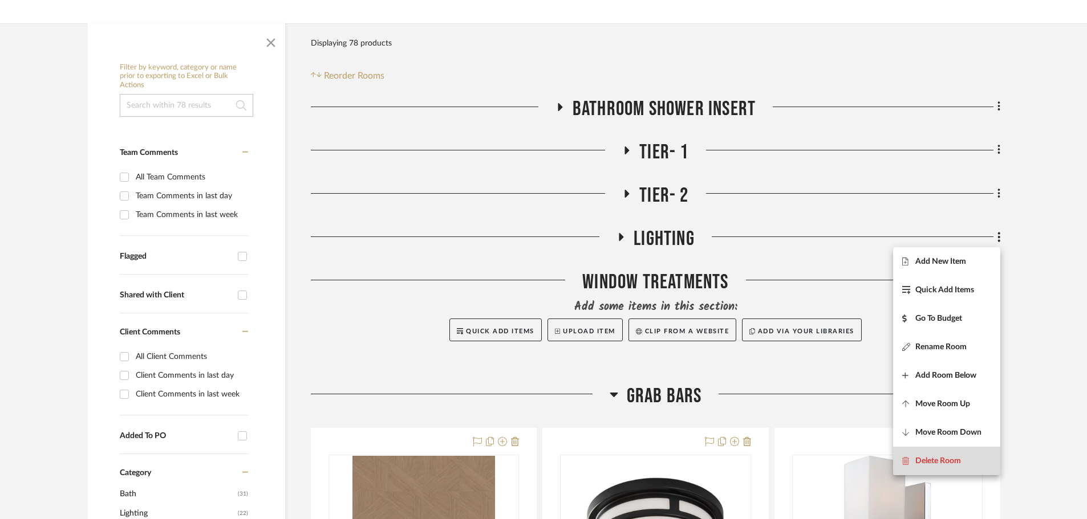
click at [934, 448] on button "Delete Room" at bounding box center [946, 461] width 107 height 29
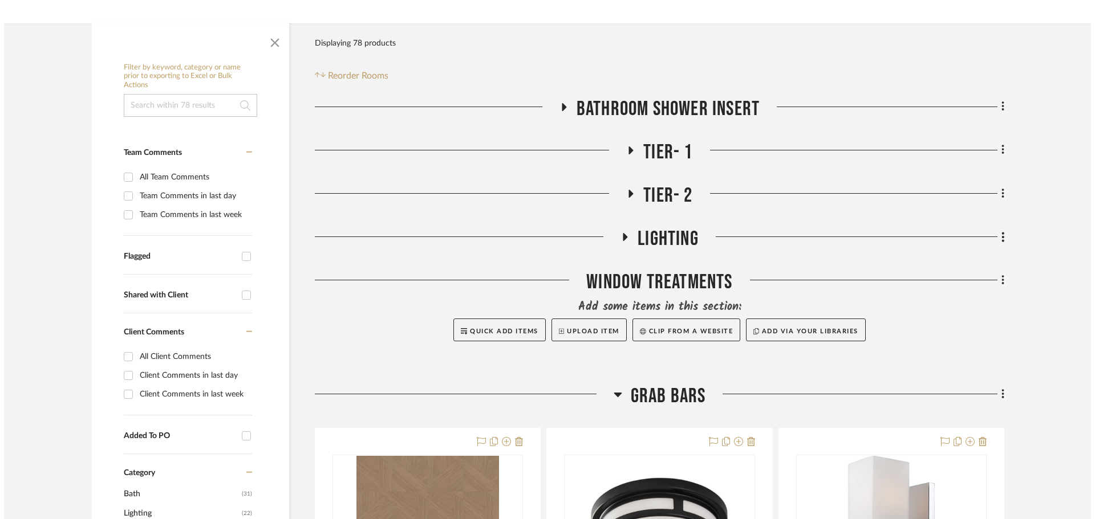
scroll to position [0, 0]
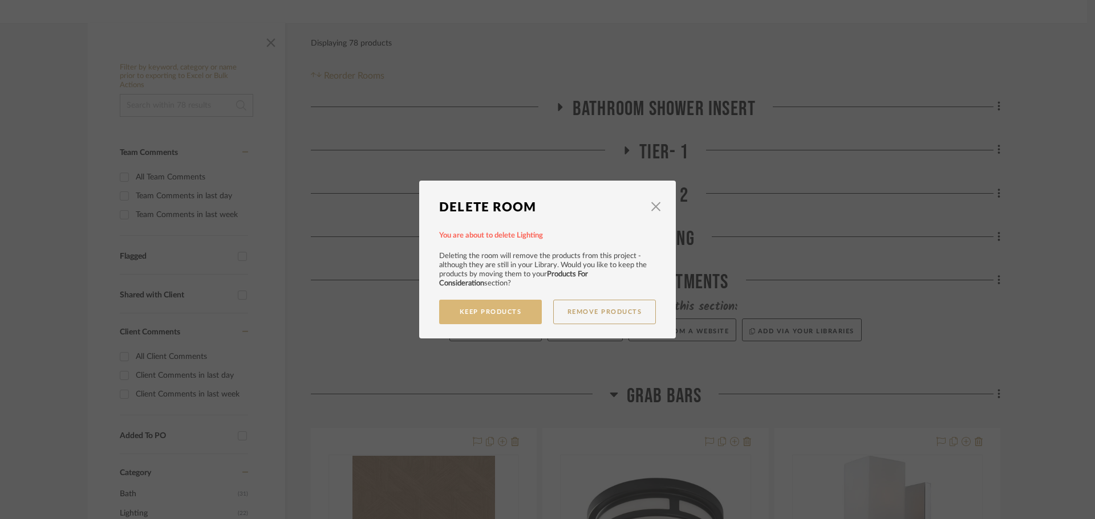
click at [501, 311] on button "Keep Products" at bounding box center [490, 312] width 103 height 25
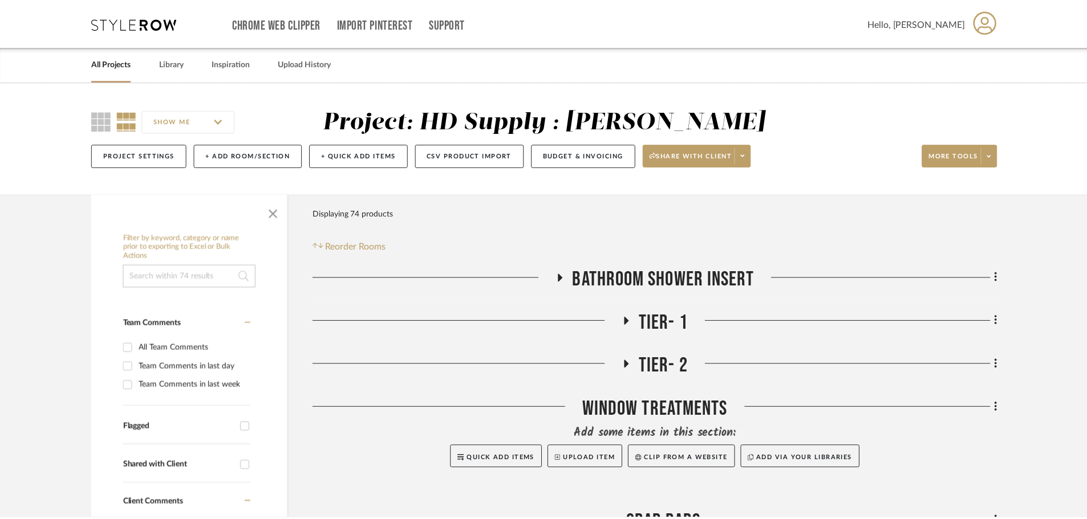
scroll to position [171, 0]
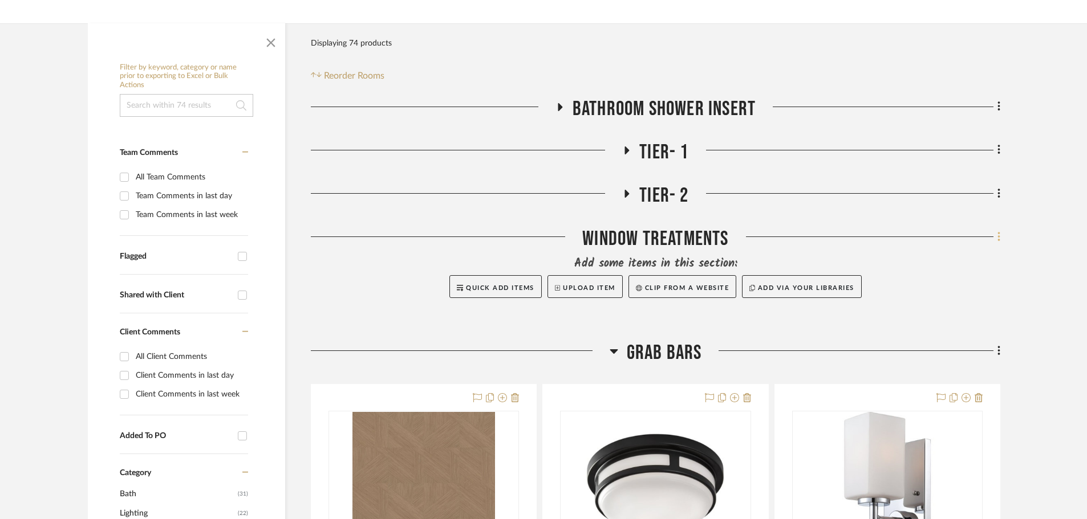
click at [999, 237] on icon at bounding box center [998, 237] width 2 height 10
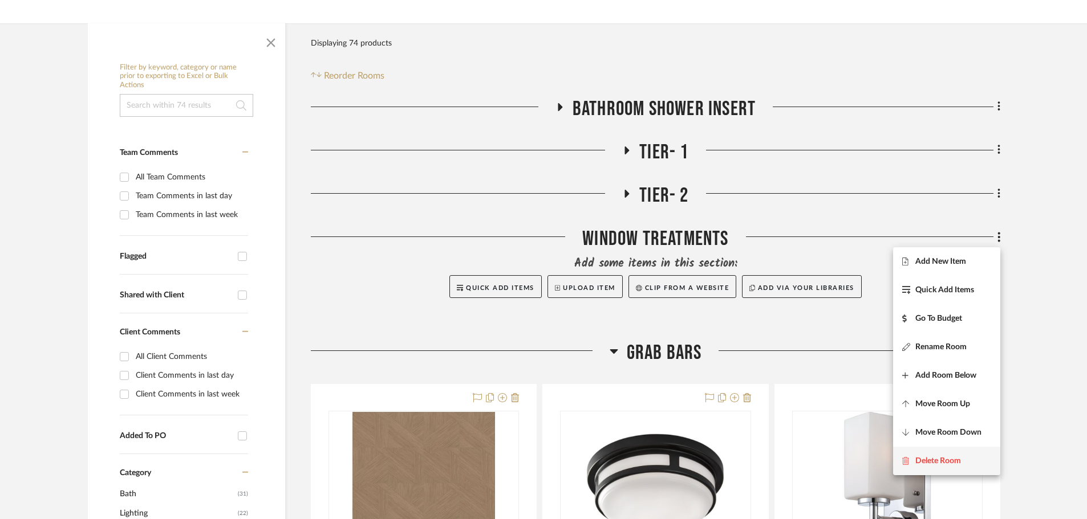
click at [971, 452] on button "Delete Room" at bounding box center [946, 461] width 107 height 29
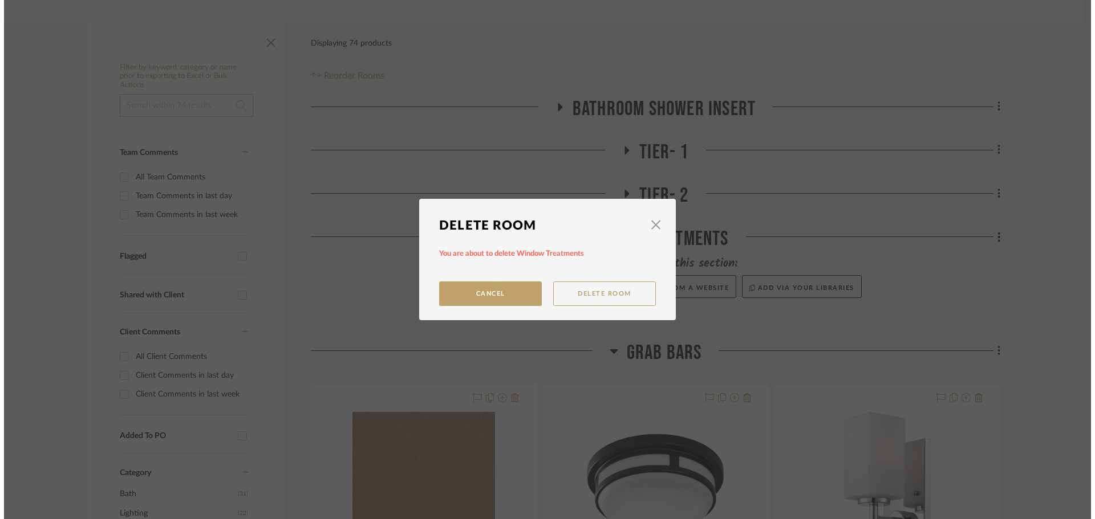
scroll to position [0, 0]
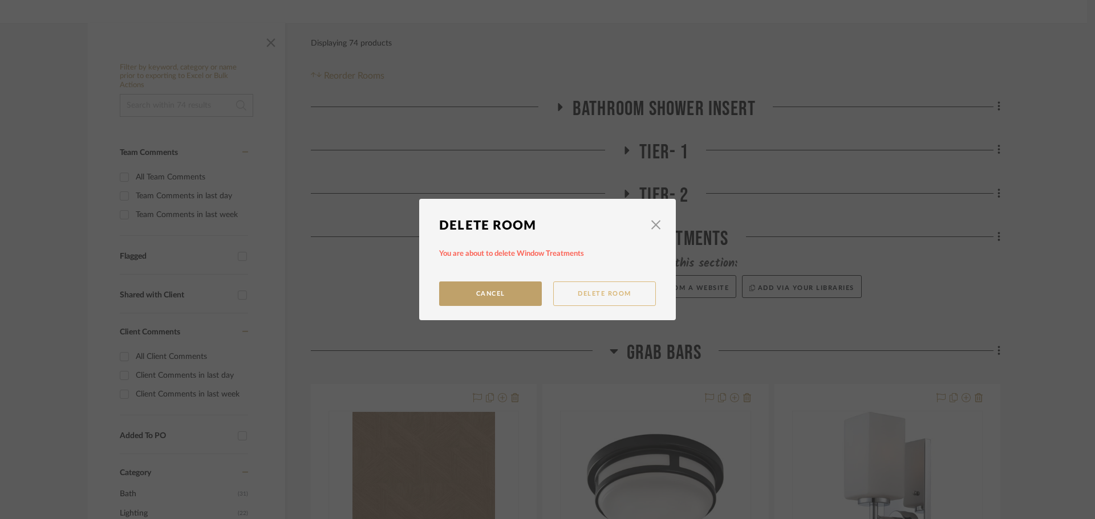
click at [592, 300] on button "Delete Room" at bounding box center [604, 294] width 103 height 25
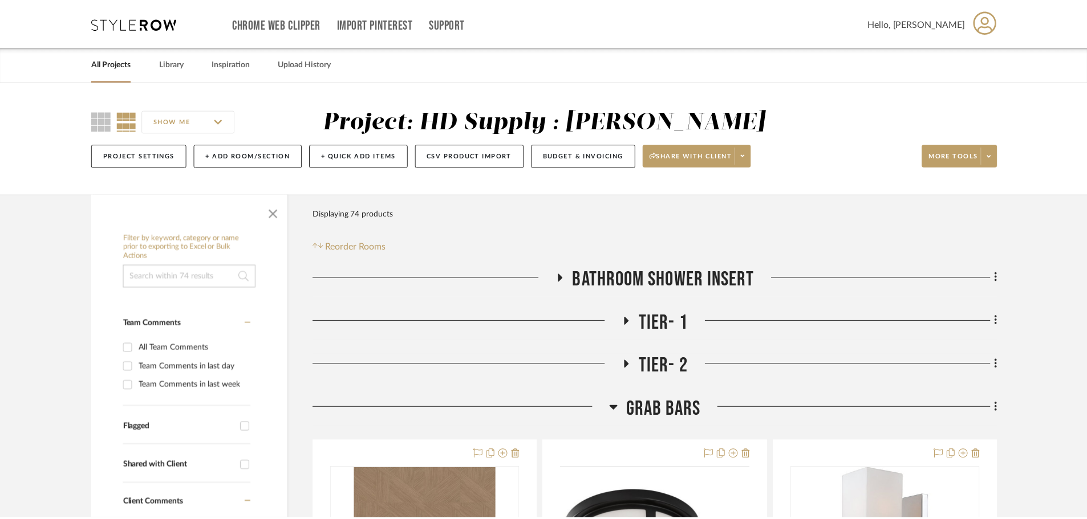
scroll to position [171, 0]
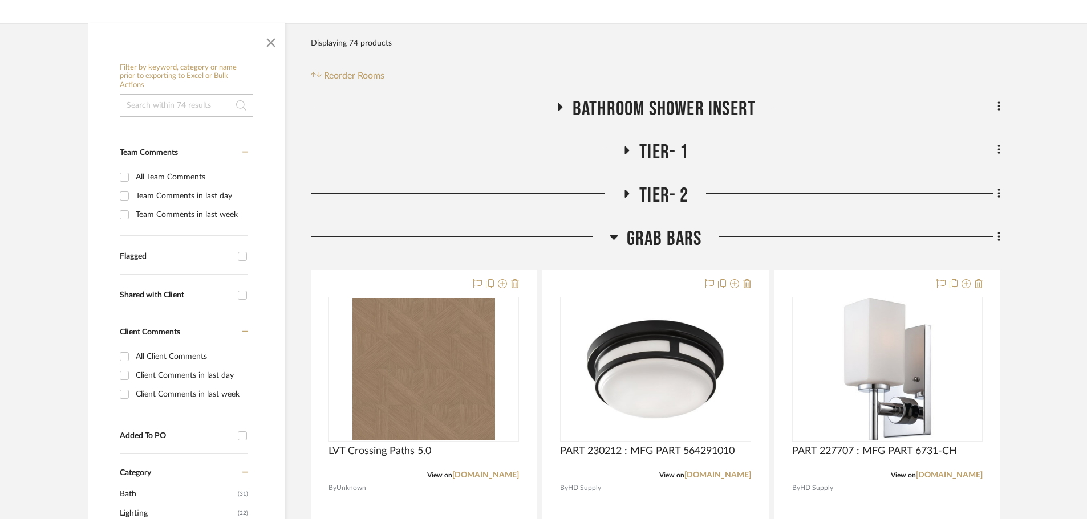
click at [618, 240] on h3 "Grab Bars" at bounding box center [655, 239] width 92 height 25
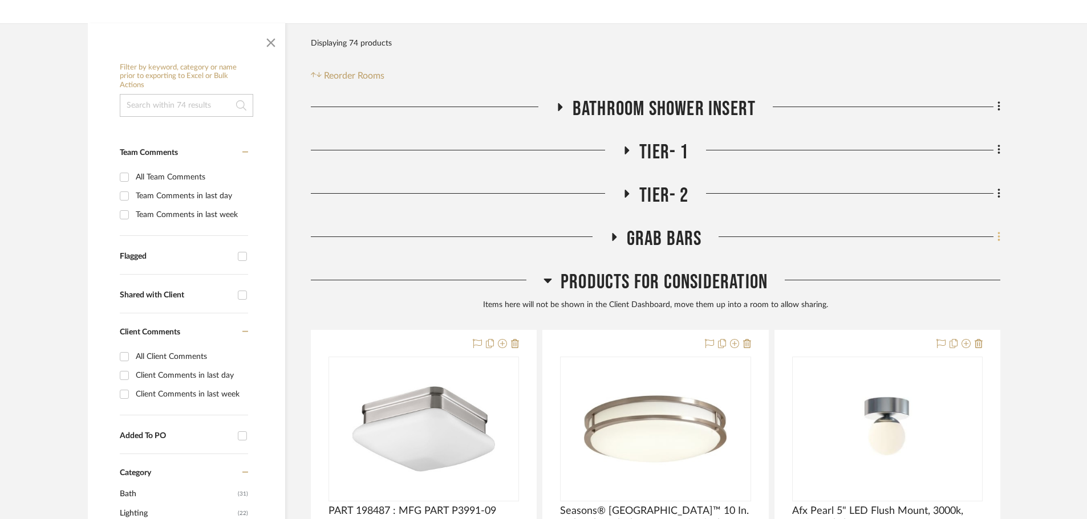
click at [997, 234] on icon at bounding box center [998, 237] width 3 height 13
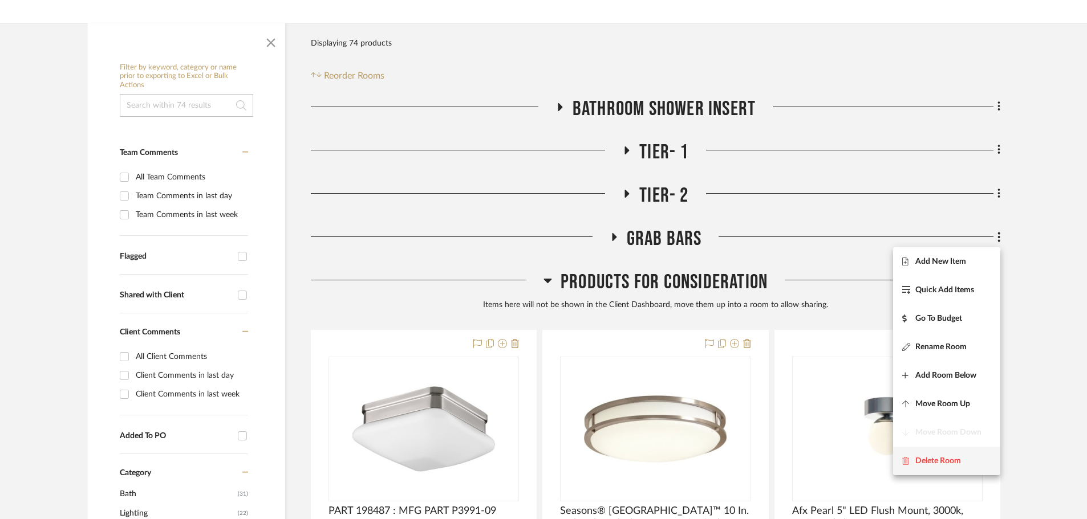
click at [953, 449] on button "Delete Room" at bounding box center [946, 461] width 107 height 29
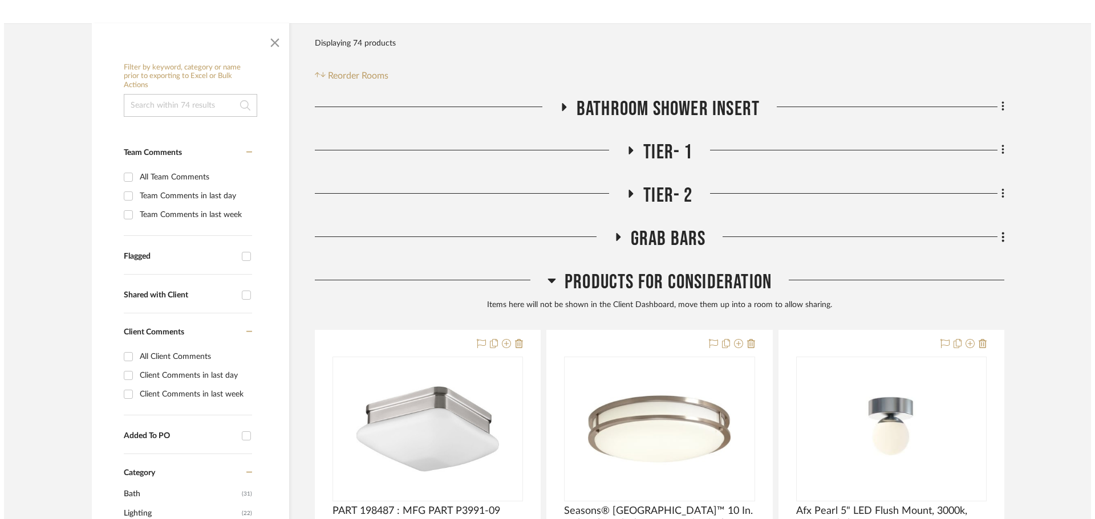
scroll to position [0, 0]
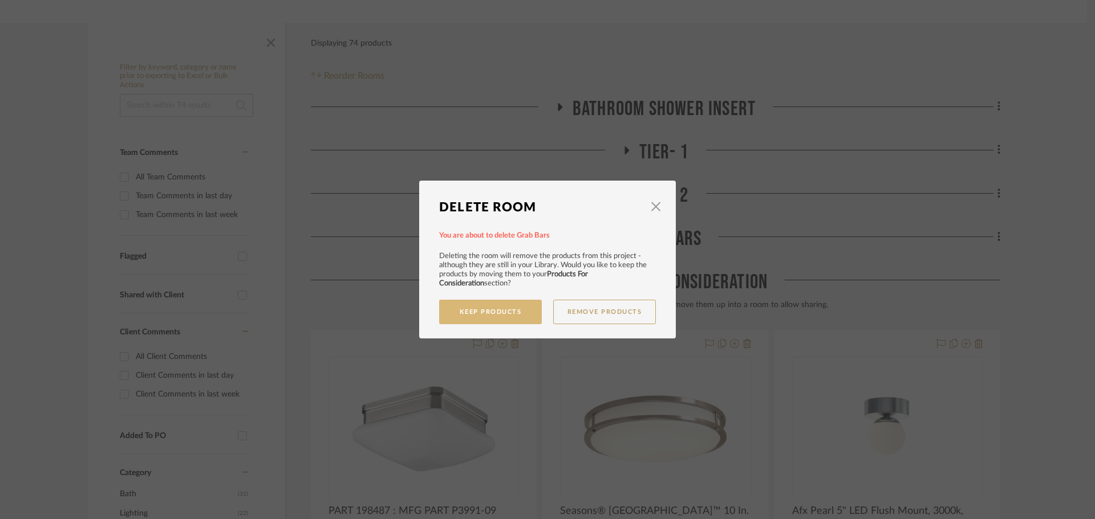
click at [485, 310] on button "Keep Products" at bounding box center [490, 312] width 103 height 25
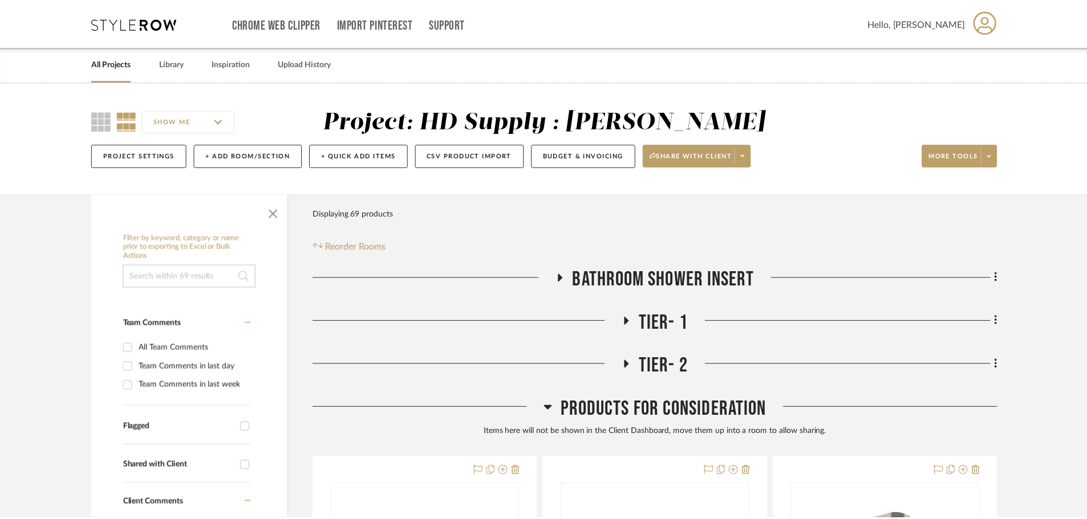
scroll to position [171, 0]
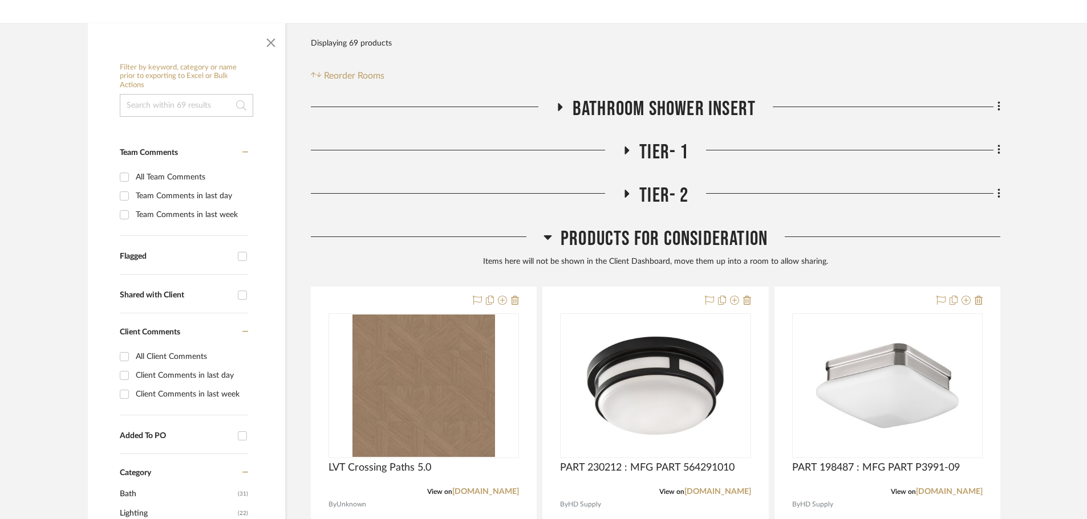
click at [543, 237] on icon at bounding box center [547, 237] width 9 height 14
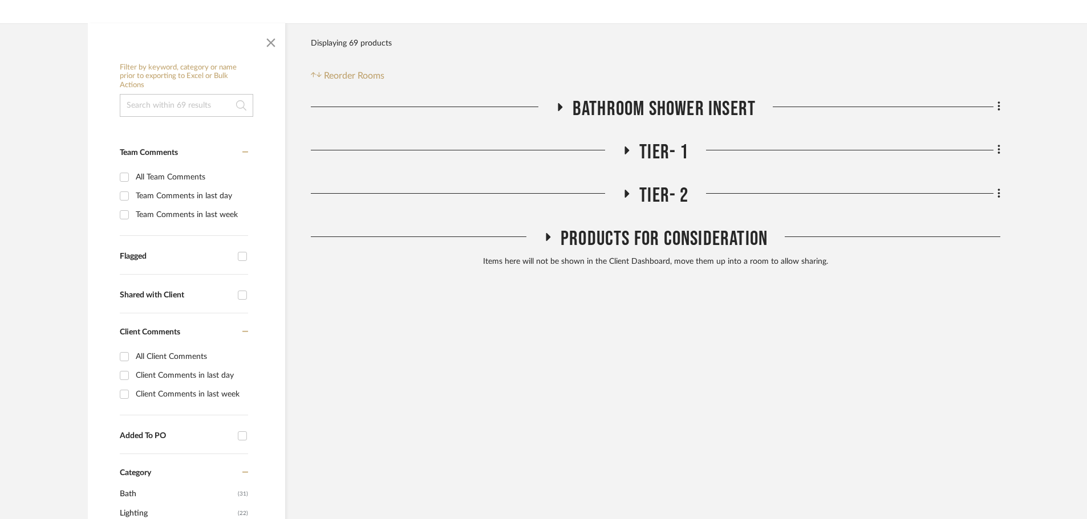
click at [548, 236] on icon at bounding box center [548, 237] width 5 height 8
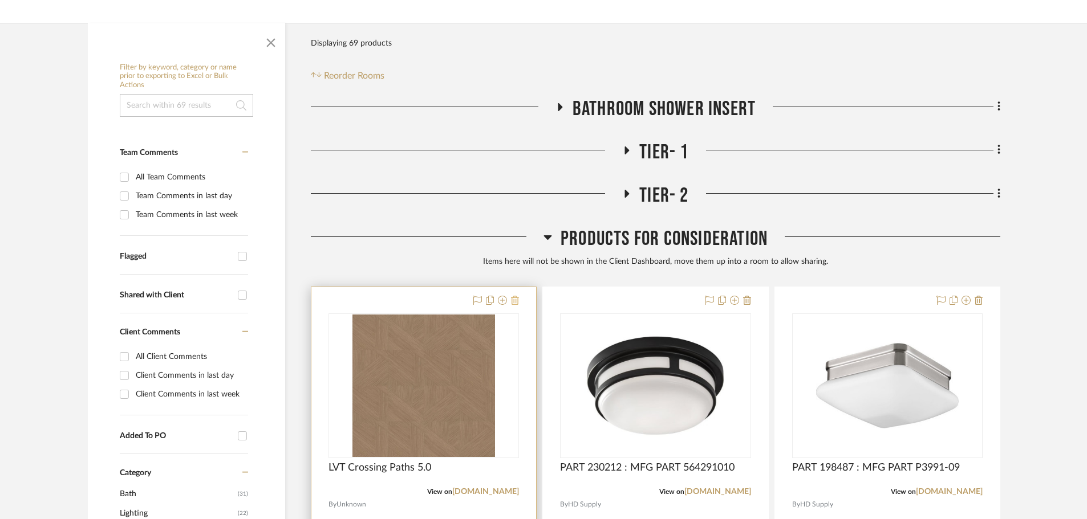
click at [515, 299] on icon at bounding box center [515, 300] width 8 height 9
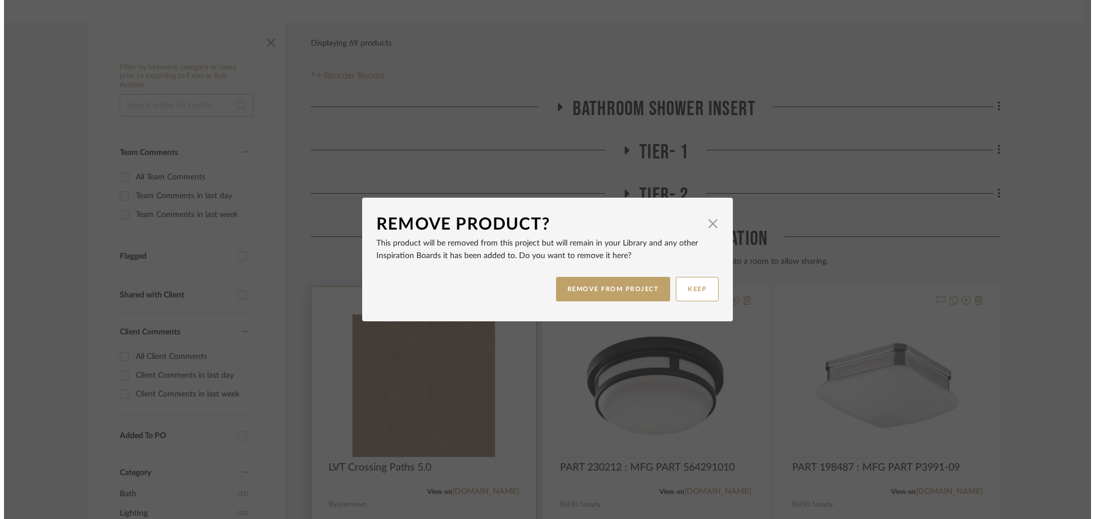
scroll to position [0, 0]
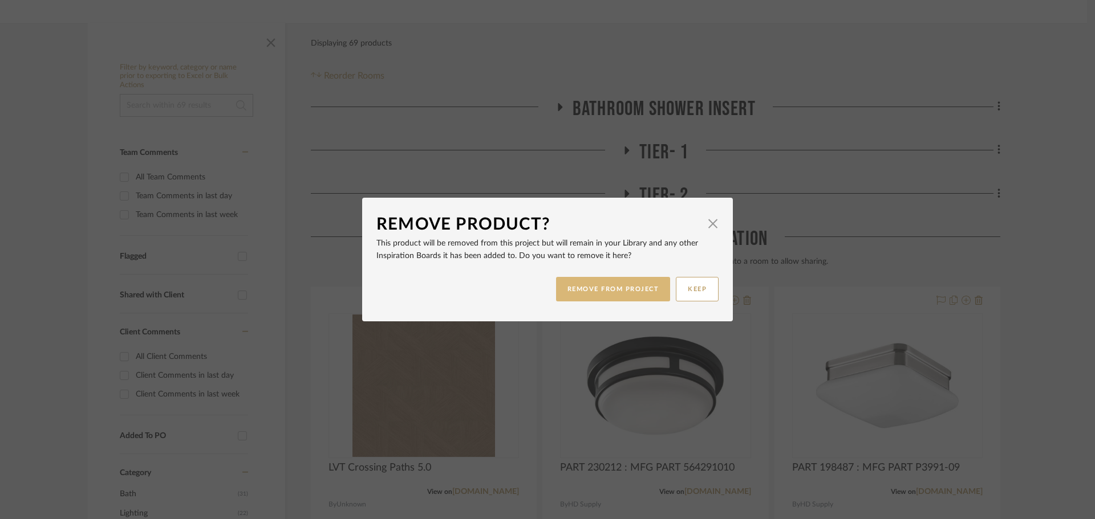
click at [626, 296] on button "REMOVE FROM PROJECT" at bounding box center [613, 289] width 115 height 25
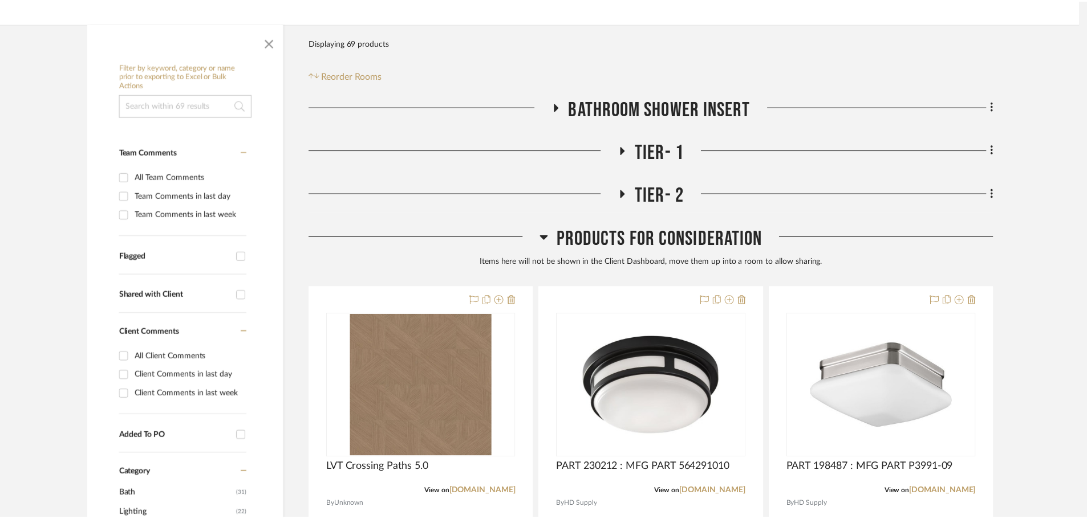
scroll to position [171, 0]
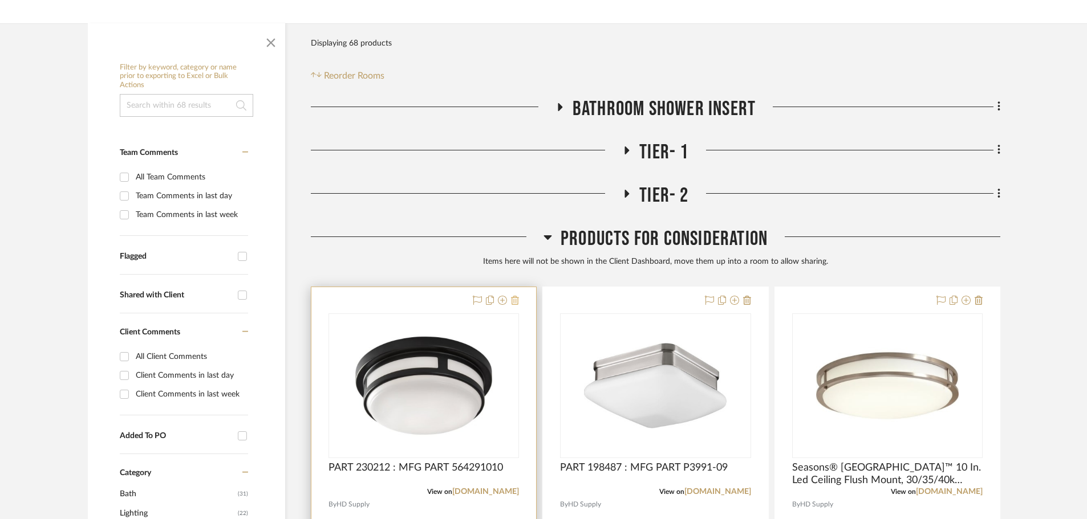
click at [513, 303] on icon at bounding box center [515, 300] width 8 height 9
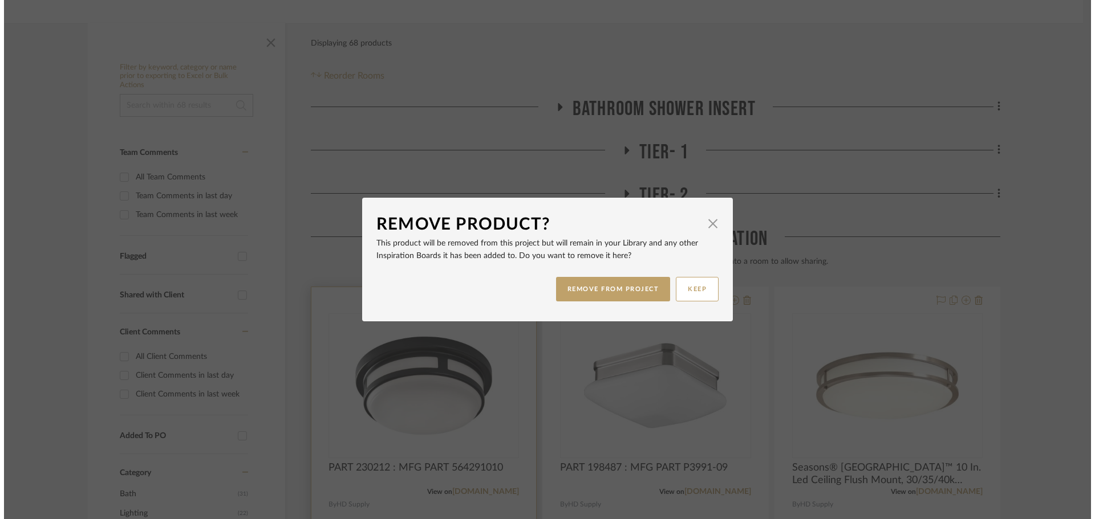
scroll to position [0, 0]
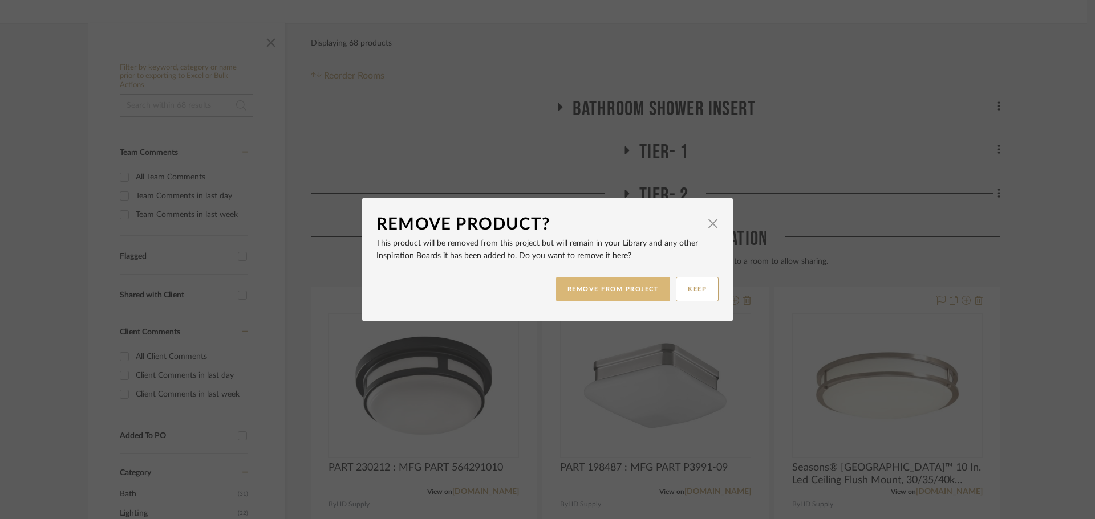
click at [625, 295] on button "REMOVE FROM PROJECT" at bounding box center [613, 289] width 115 height 25
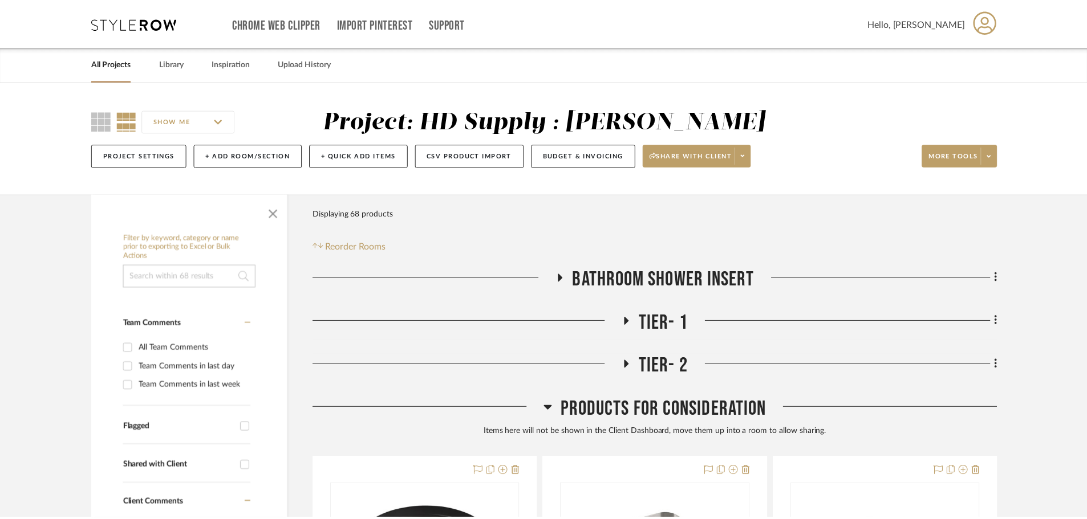
scroll to position [171, 0]
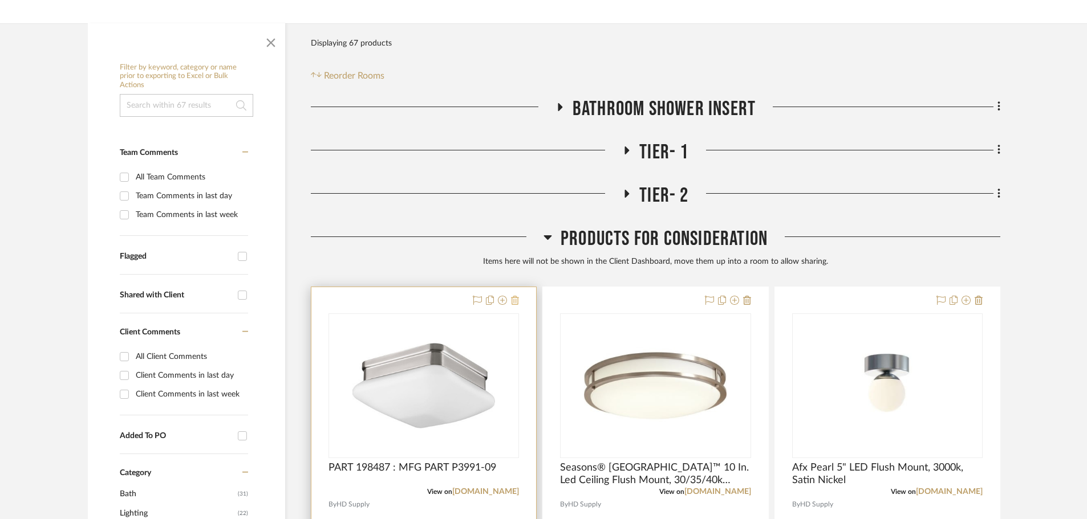
click at [516, 300] on icon at bounding box center [515, 300] width 8 height 9
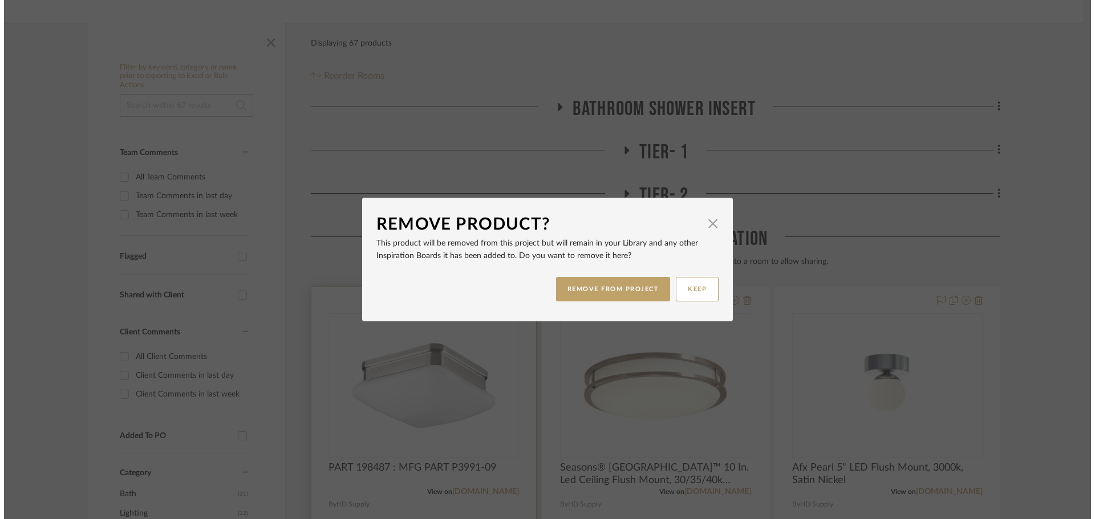
scroll to position [0, 0]
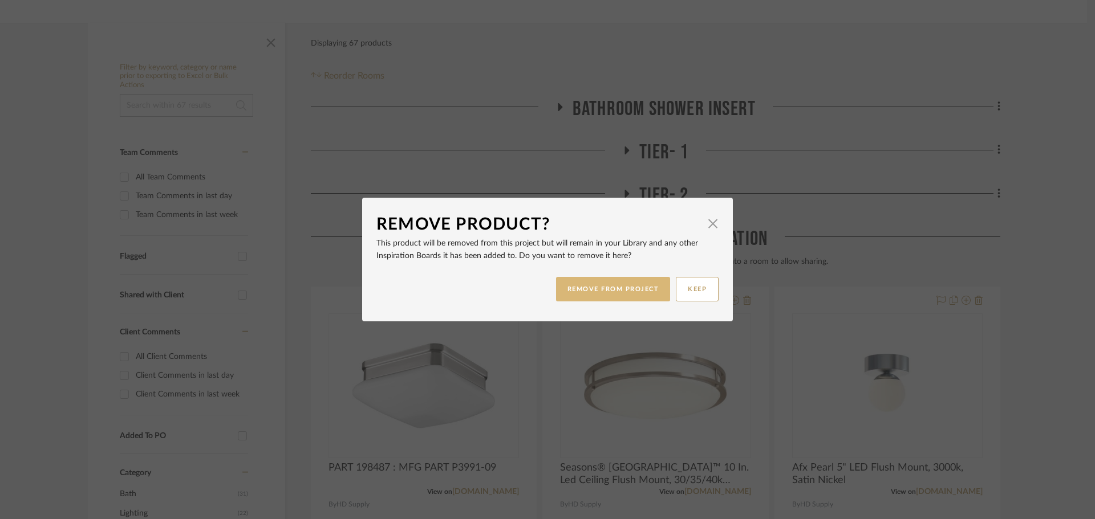
click at [562, 294] on button "REMOVE FROM PROJECT" at bounding box center [613, 289] width 115 height 25
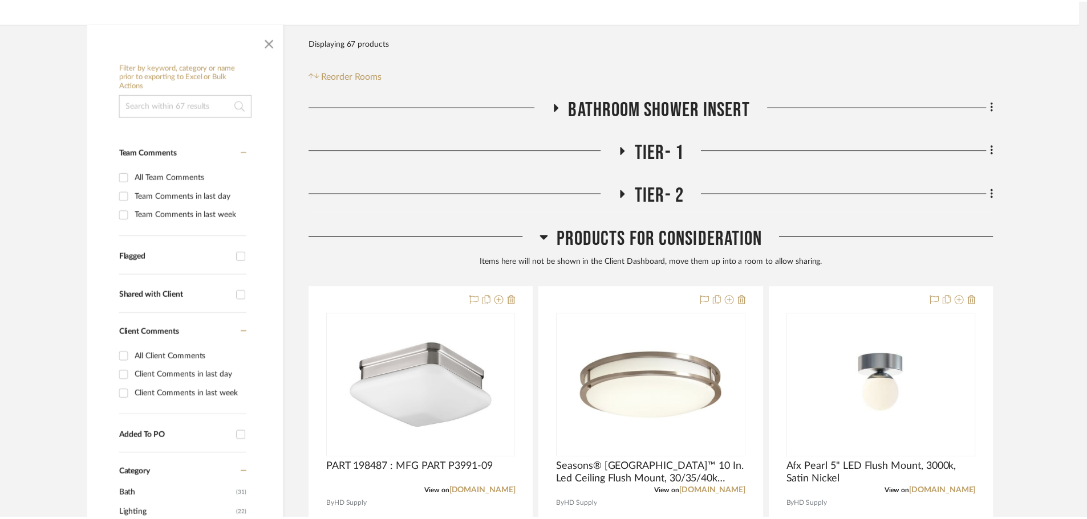
scroll to position [171, 0]
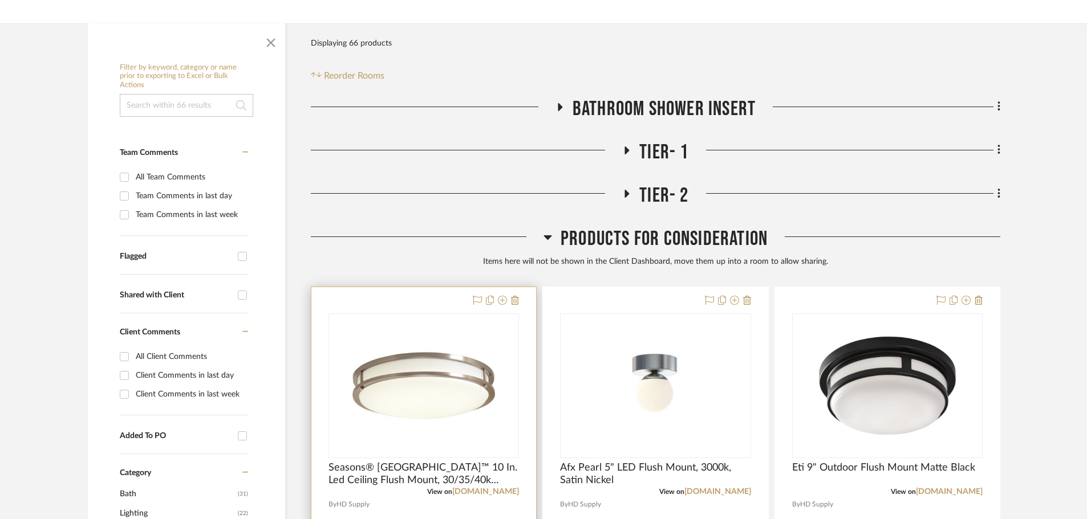
click at [519, 298] on div at bounding box center [423, 496] width 225 height 418
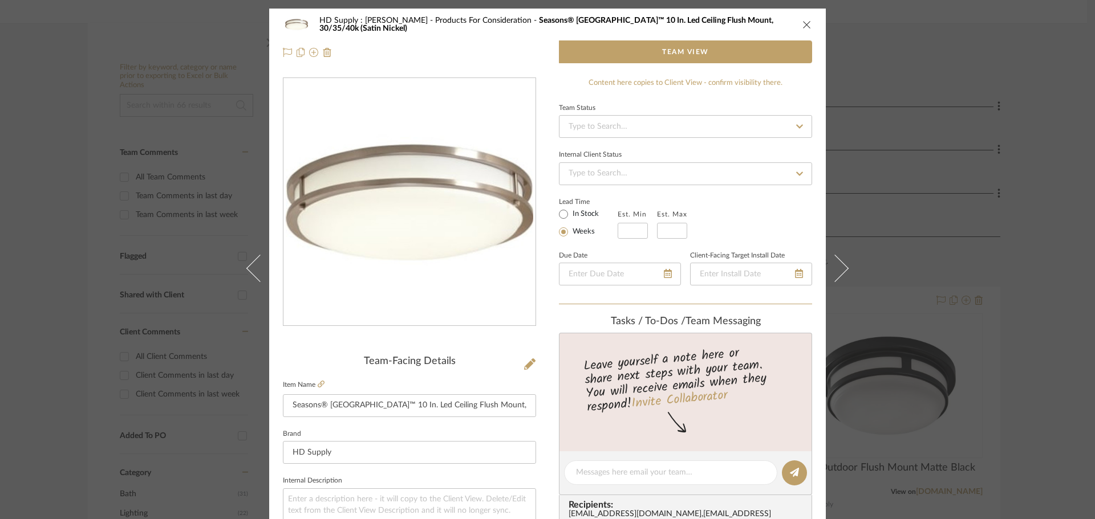
click at [802, 23] on icon "close" at bounding box center [806, 24] width 9 height 9
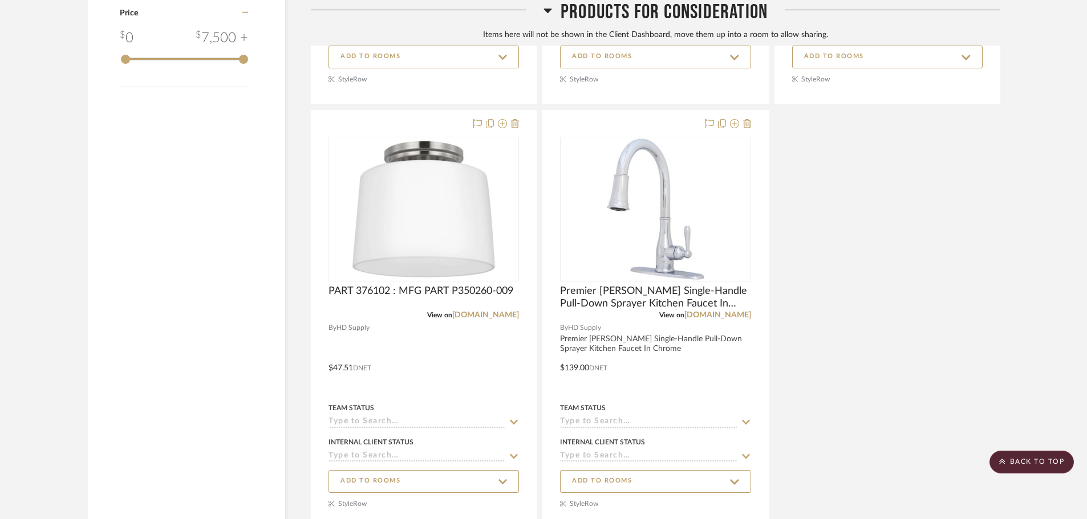
scroll to position [969, 0]
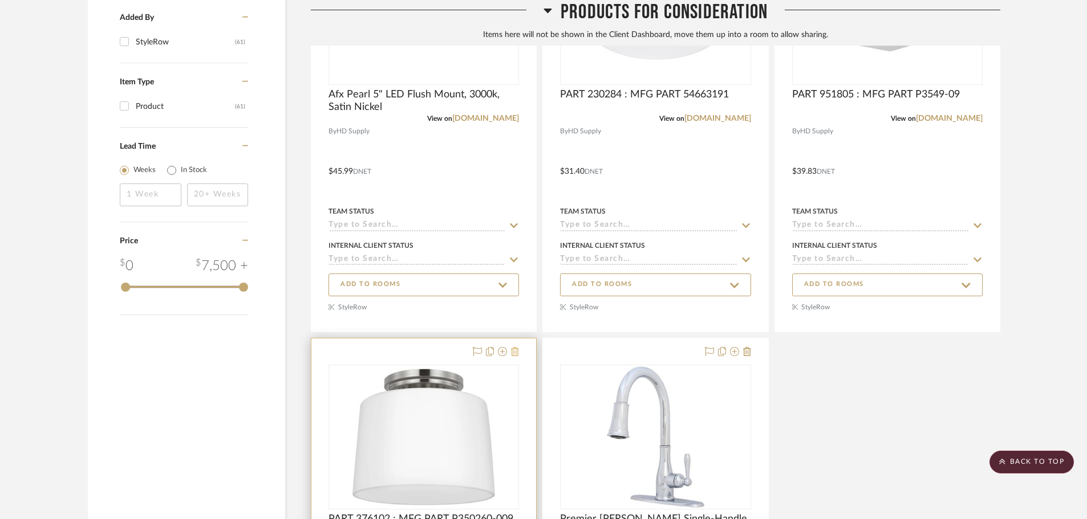
click at [515, 353] on icon at bounding box center [515, 351] width 8 height 9
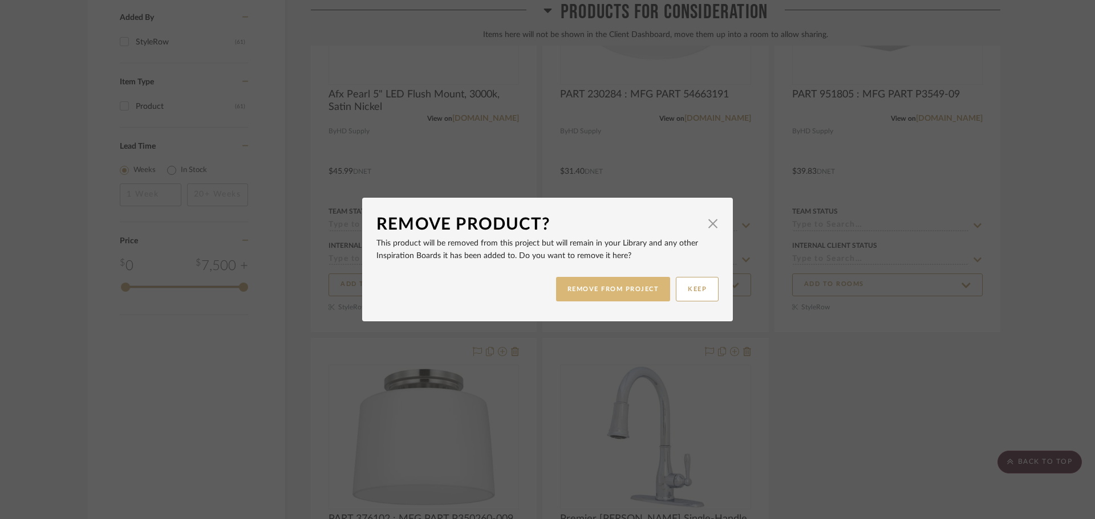
click at [578, 294] on button "REMOVE FROM PROJECT" at bounding box center [613, 289] width 115 height 25
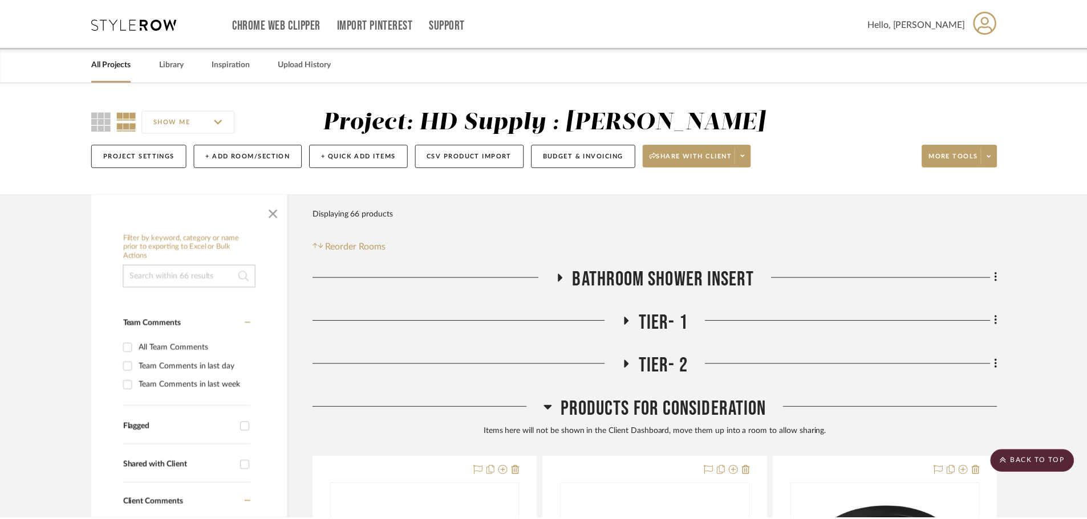
scroll to position [969, 0]
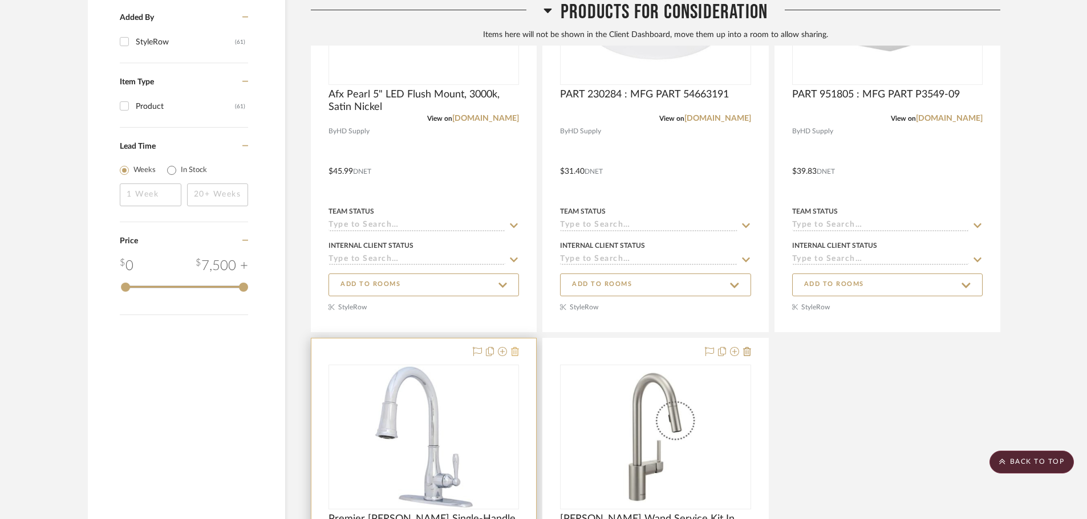
click at [516, 352] on icon at bounding box center [515, 351] width 8 height 9
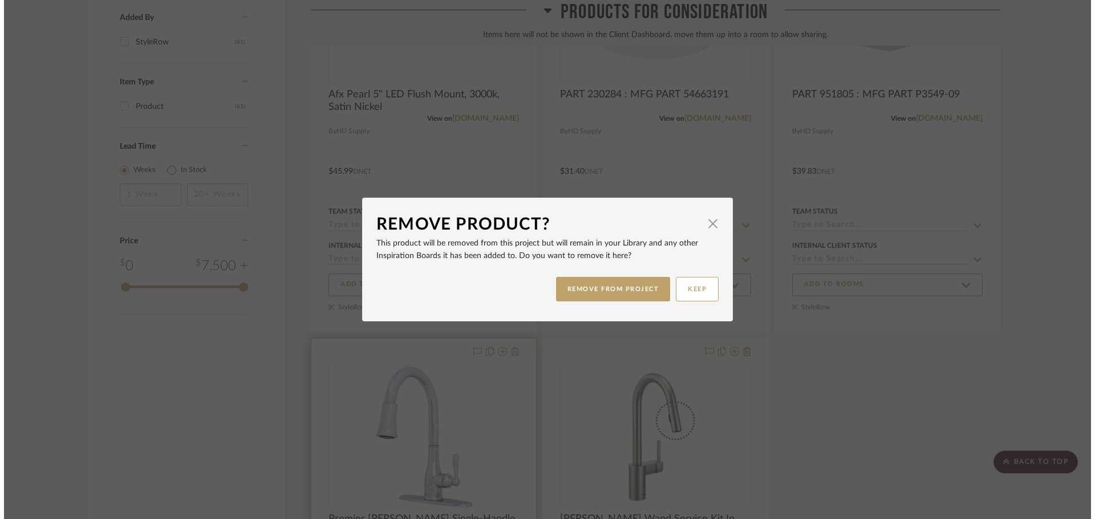
scroll to position [0, 0]
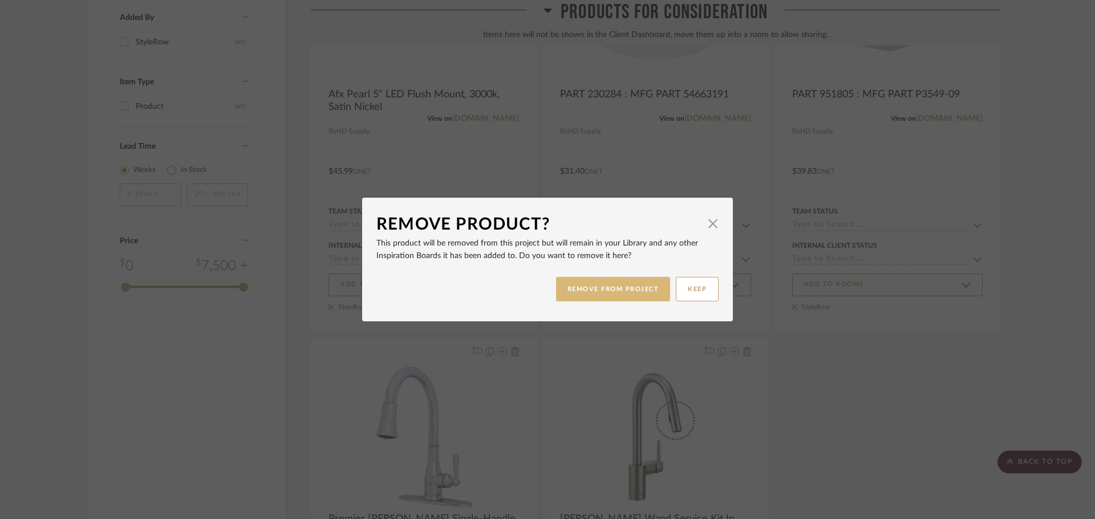
click at [588, 299] on button "REMOVE FROM PROJECT" at bounding box center [613, 289] width 115 height 25
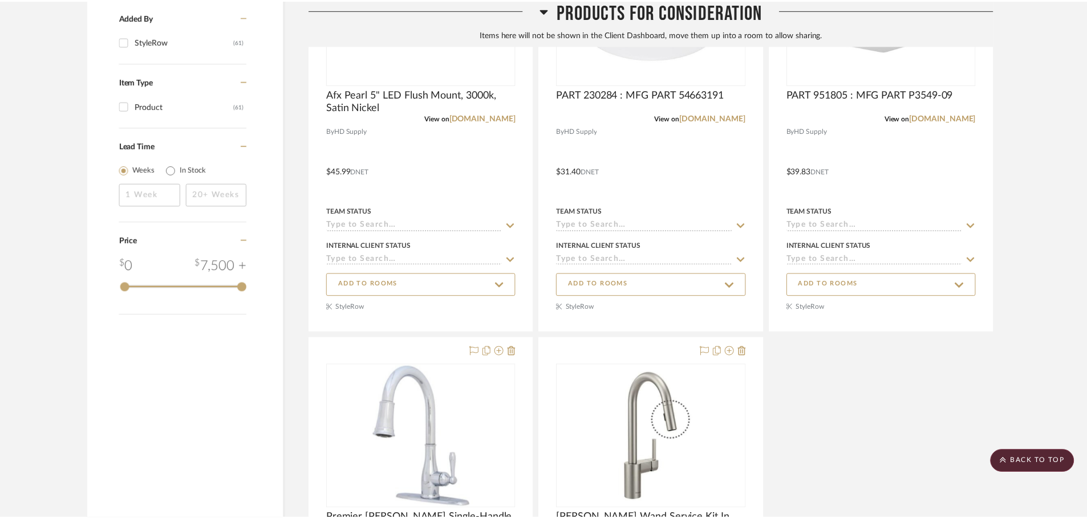
scroll to position [969, 0]
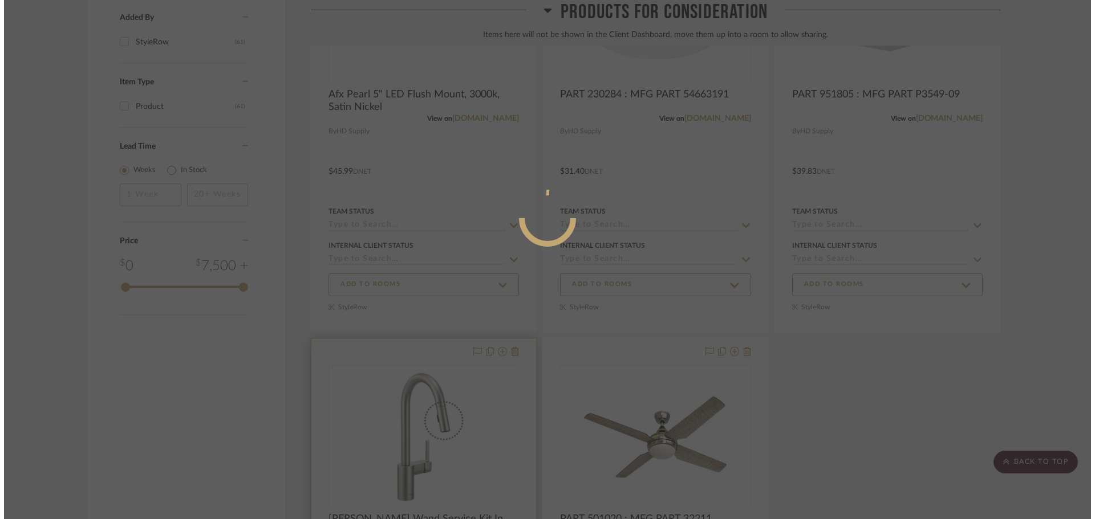
scroll to position [0, 0]
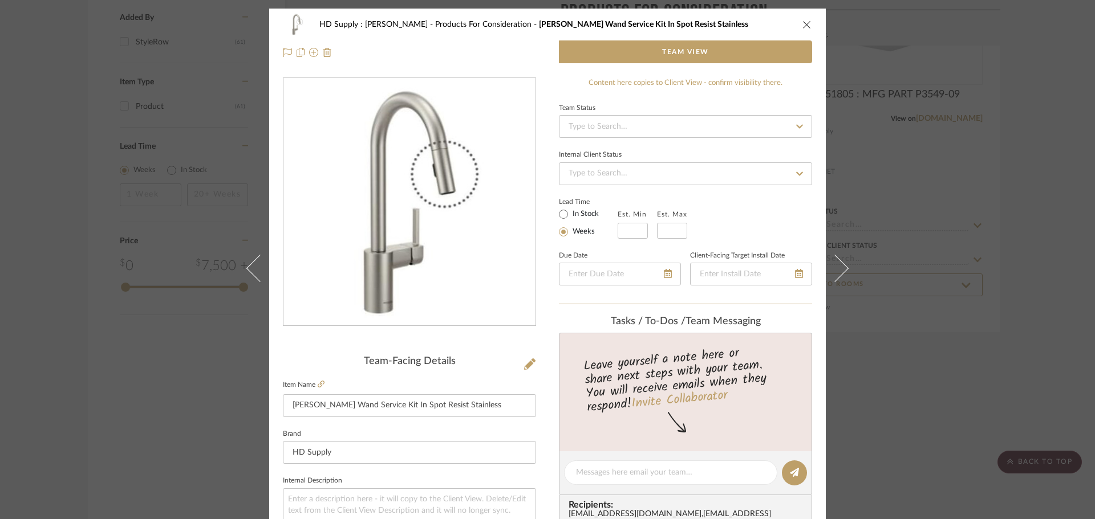
click at [802, 21] on icon "close" at bounding box center [806, 24] width 9 height 9
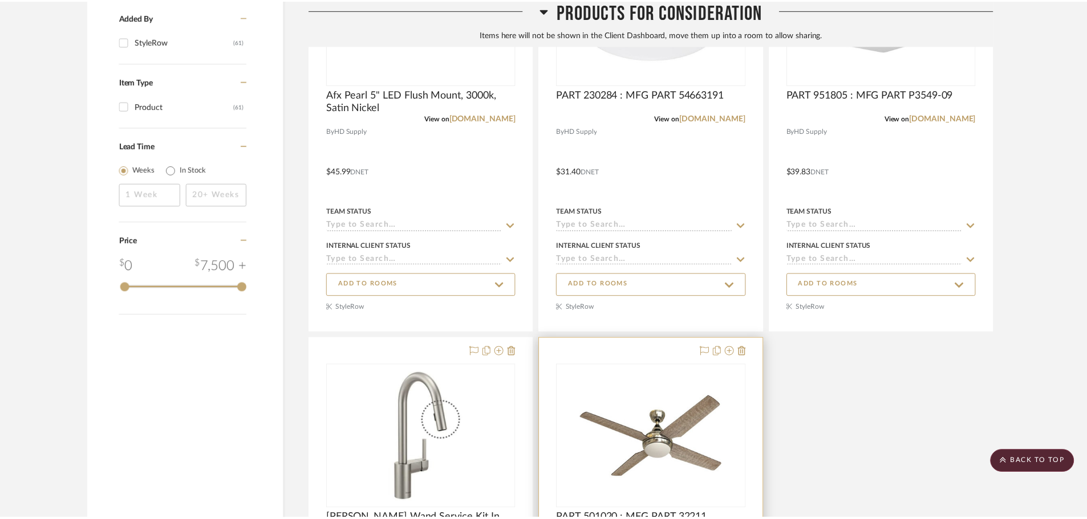
scroll to position [969, 0]
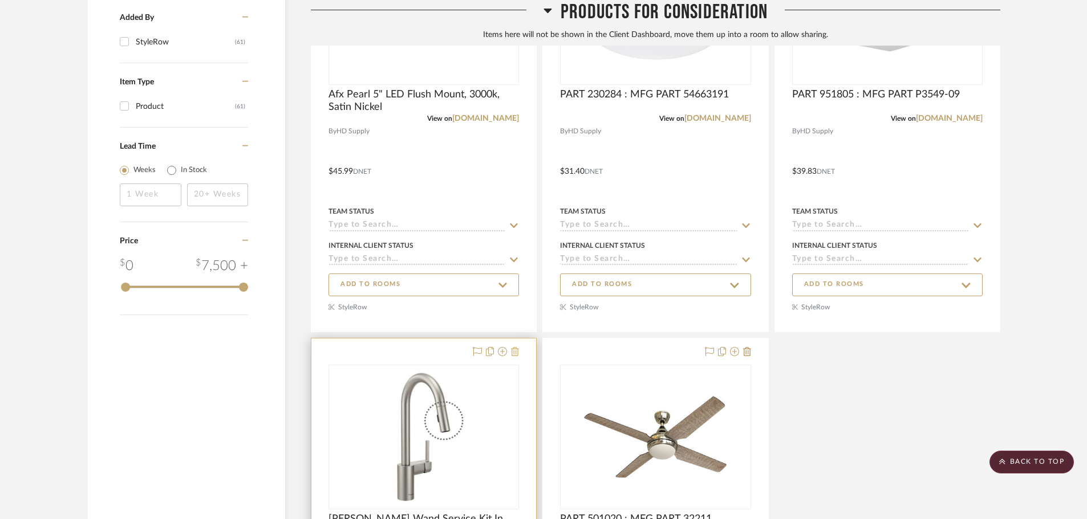
click at [513, 356] on icon at bounding box center [515, 351] width 8 height 9
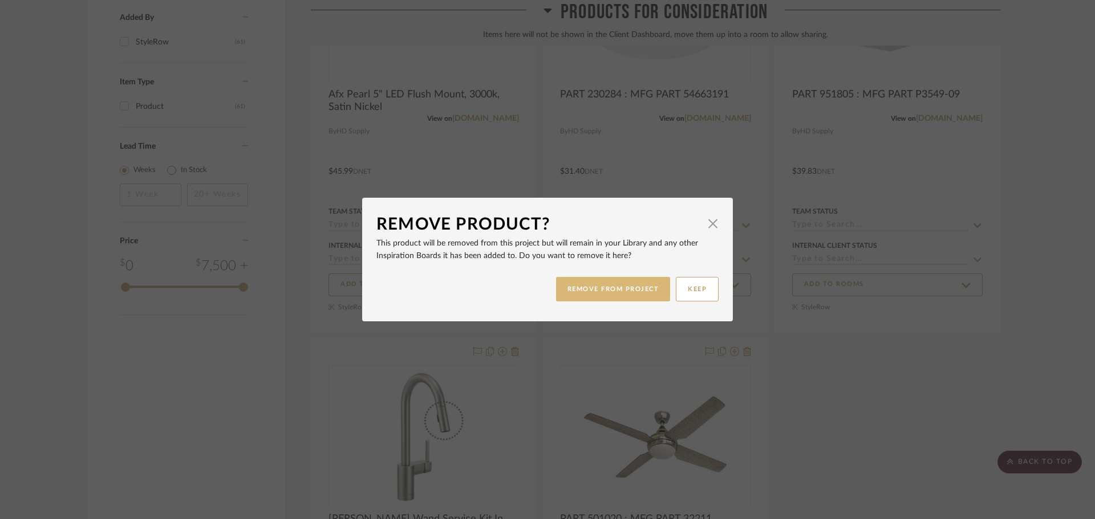
click at [572, 292] on button "REMOVE FROM PROJECT" at bounding box center [613, 289] width 115 height 25
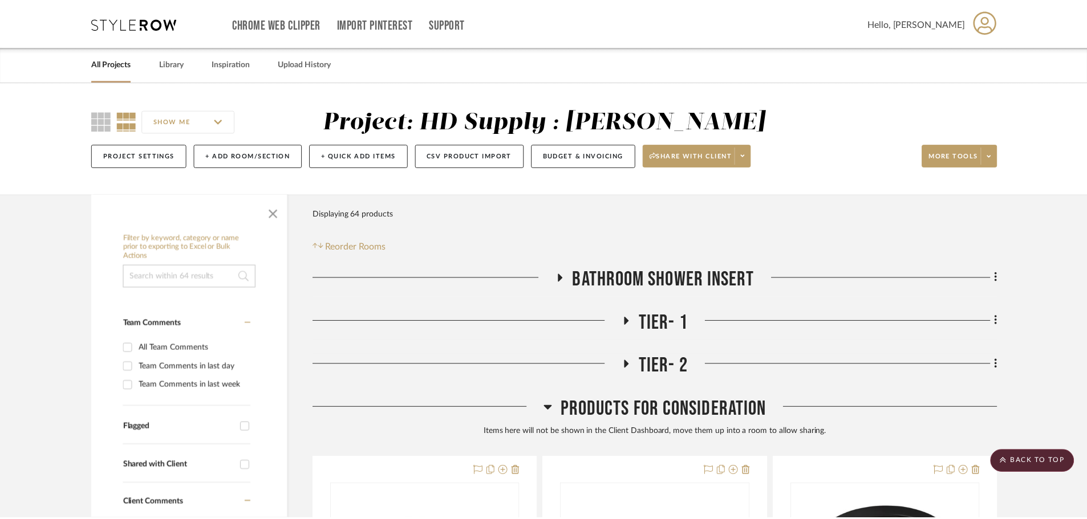
scroll to position [969, 0]
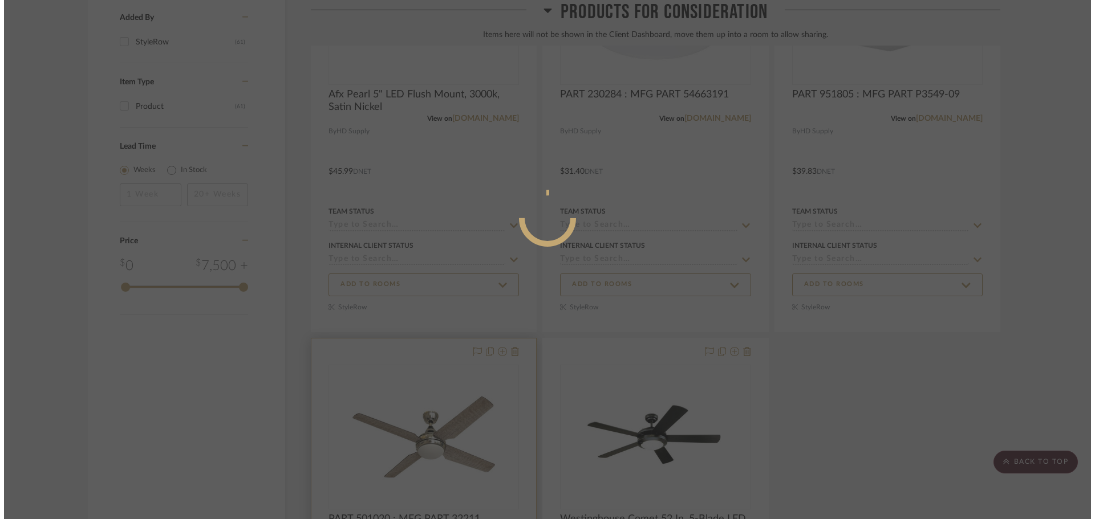
scroll to position [0, 0]
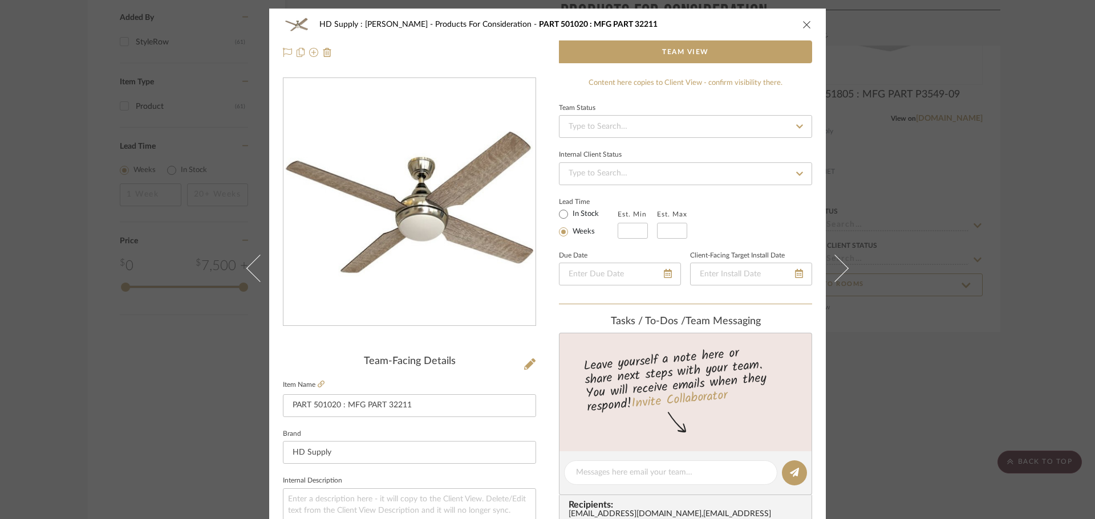
click at [802, 29] on button "close" at bounding box center [807, 24] width 10 height 10
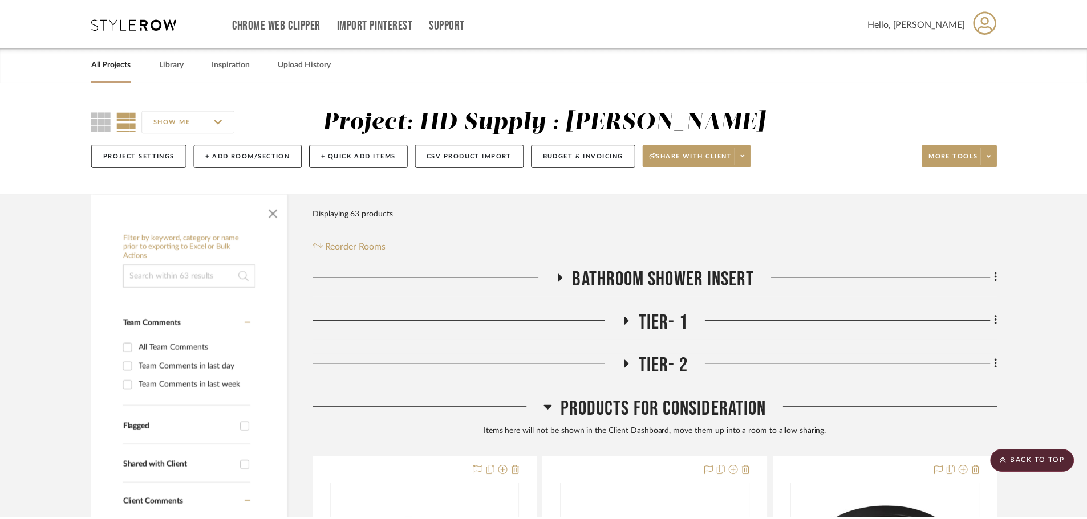
scroll to position [969, 0]
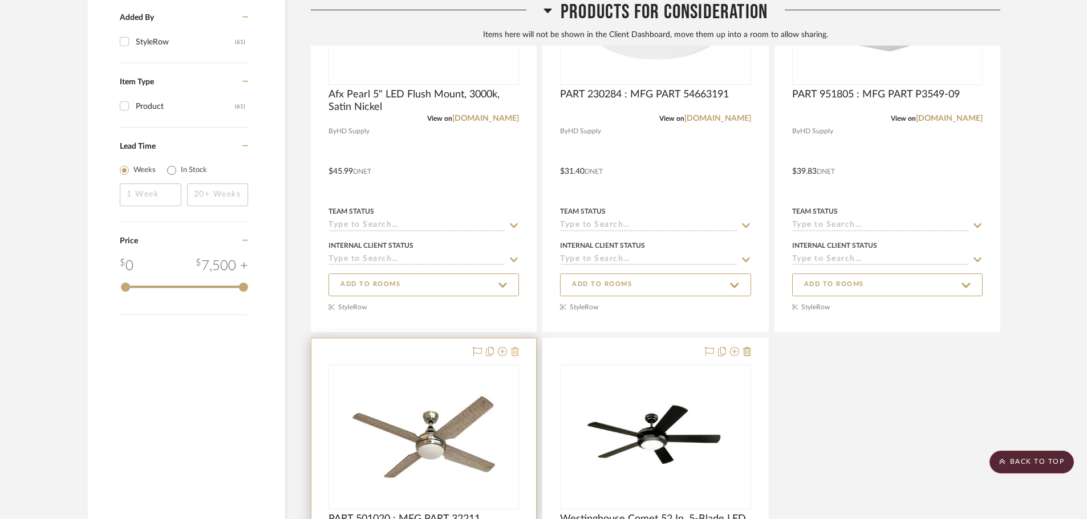
click at [516, 352] on icon at bounding box center [515, 351] width 8 height 9
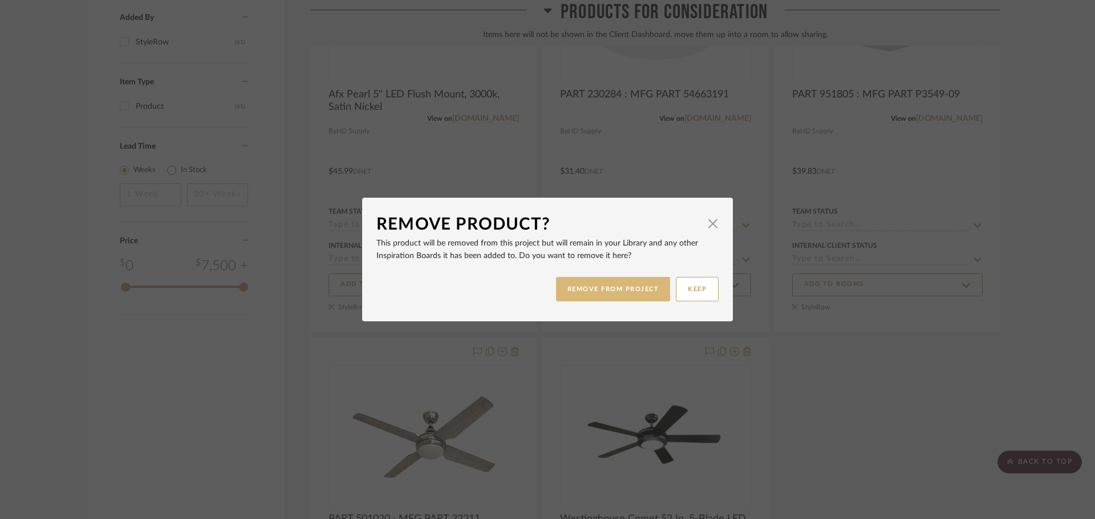
click at [579, 299] on button "REMOVE FROM PROJECT" at bounding box center [613, 289] width 115 height 25
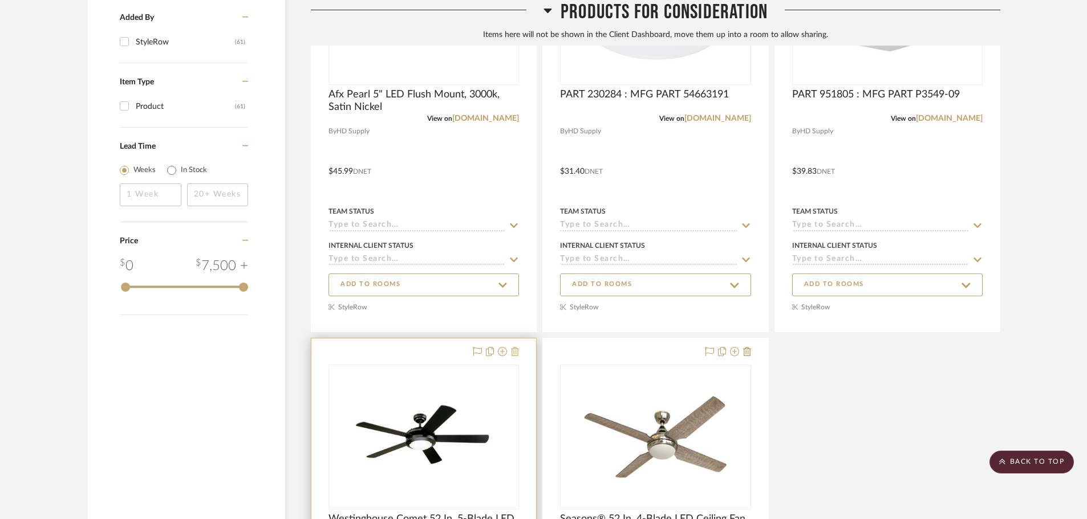
click at [511, 352] on icon at bounding box center [515, 351] width 8 height 9
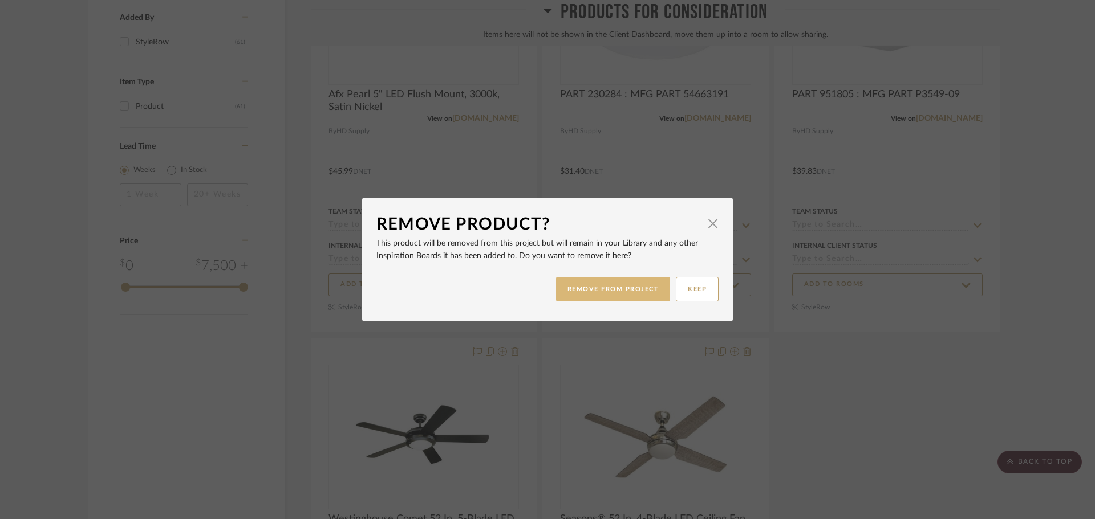
click at [563, 291] on button "REMOVE FROM PROJECT" at bounding box center [613, 289] width 115 height 25
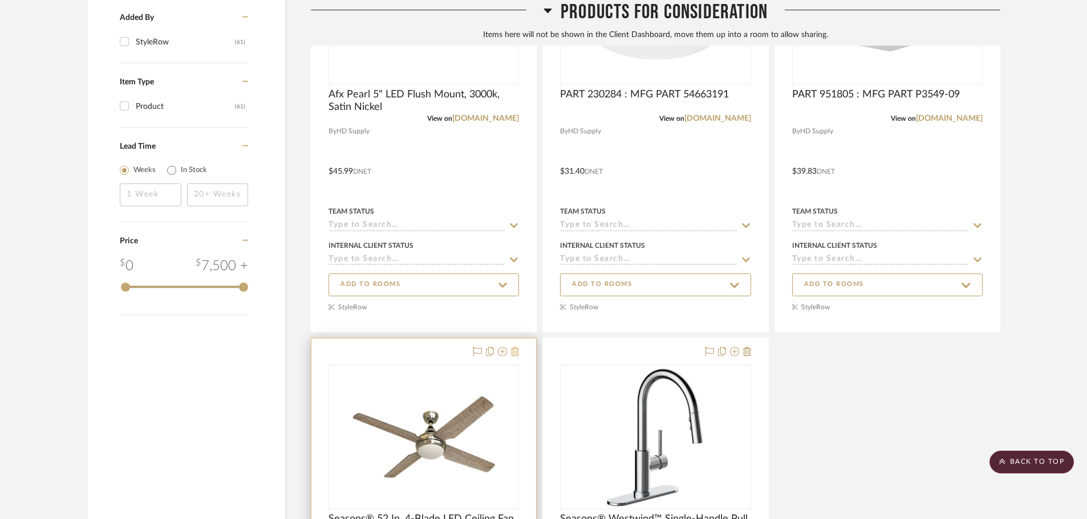
click at [516, 353] on icon at bounding box center [515, 351] width 8 height 9
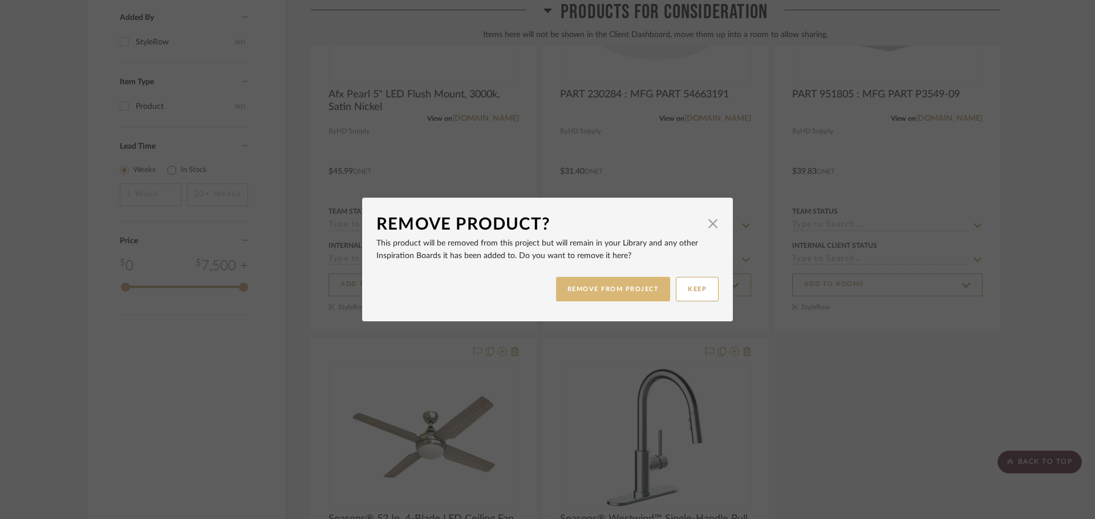
click at [574, 294] on button "REMOVE FROM PROJECT" at bounding box center [613, 289] width 115 height 25
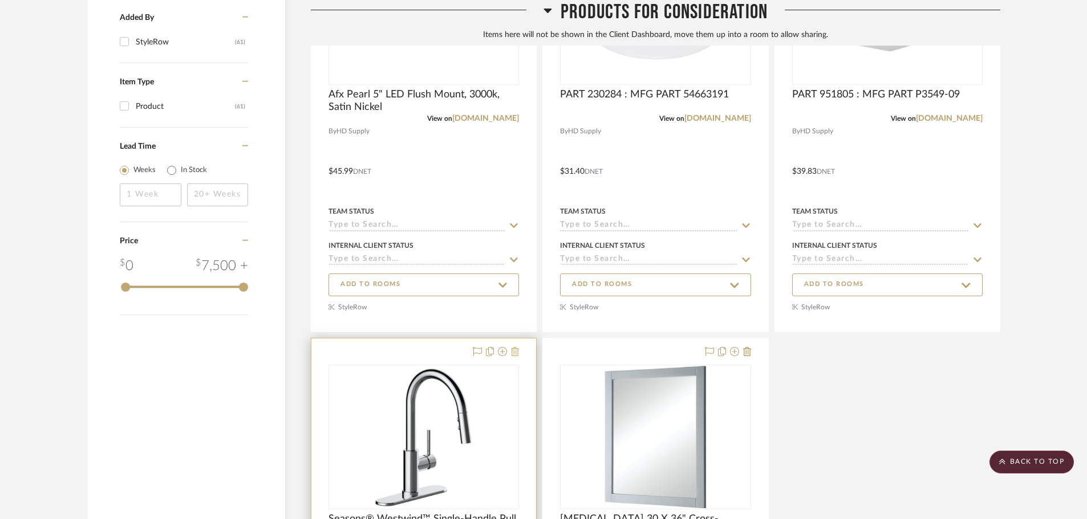
click at [514, 349] on icon at bounding box center [515, 351] width 8 height 9
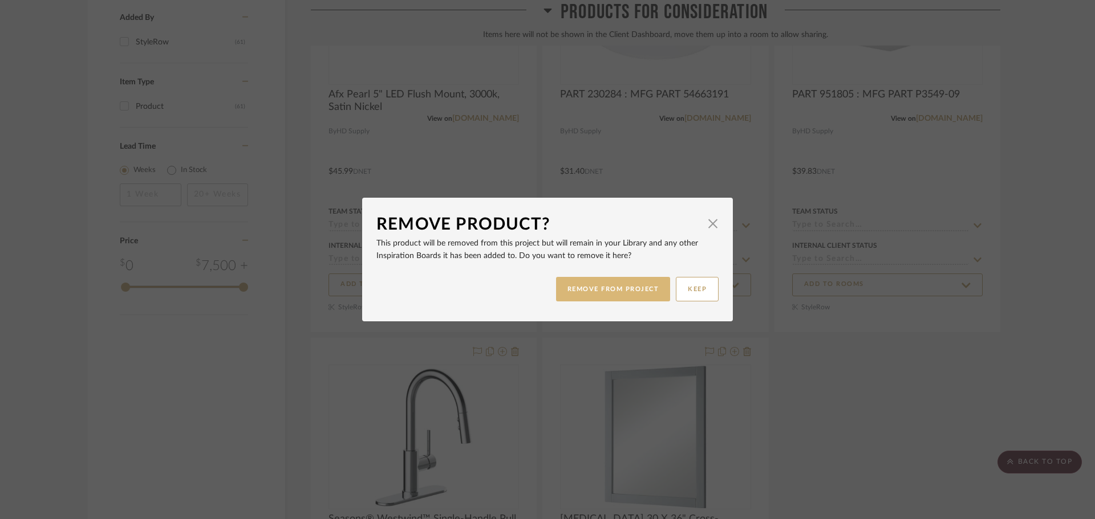
click at [573, 288] on button "REMOVE FROM PROJECT" at bounding box center [613, 289] width 115 height 25
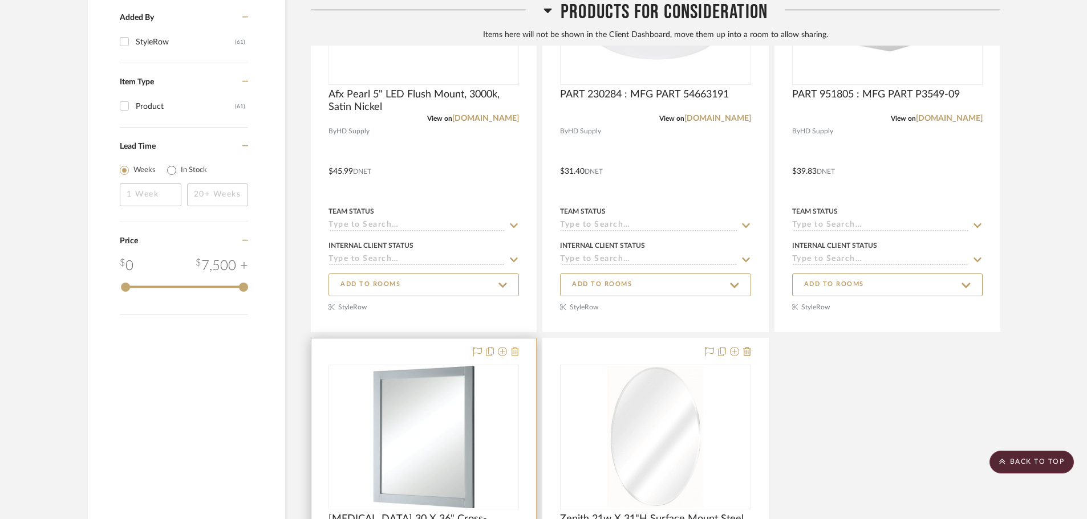
click at [516, 356] on icon at bounding box center [515, 351] width 8 height 9
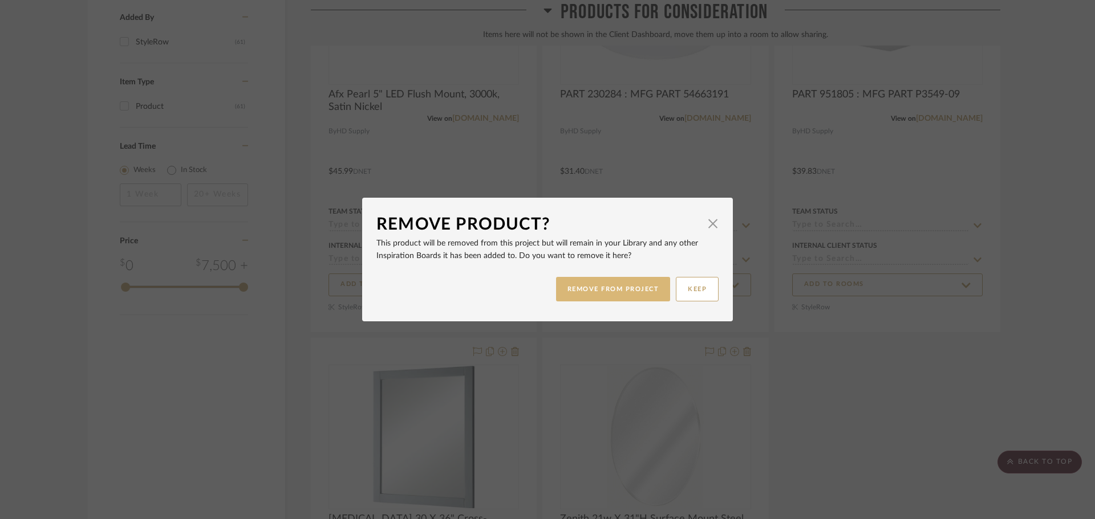
click at [570, 292] on button "REMOVE FROM PROJECT" at bounding box center [613, 289] width 115 height 25
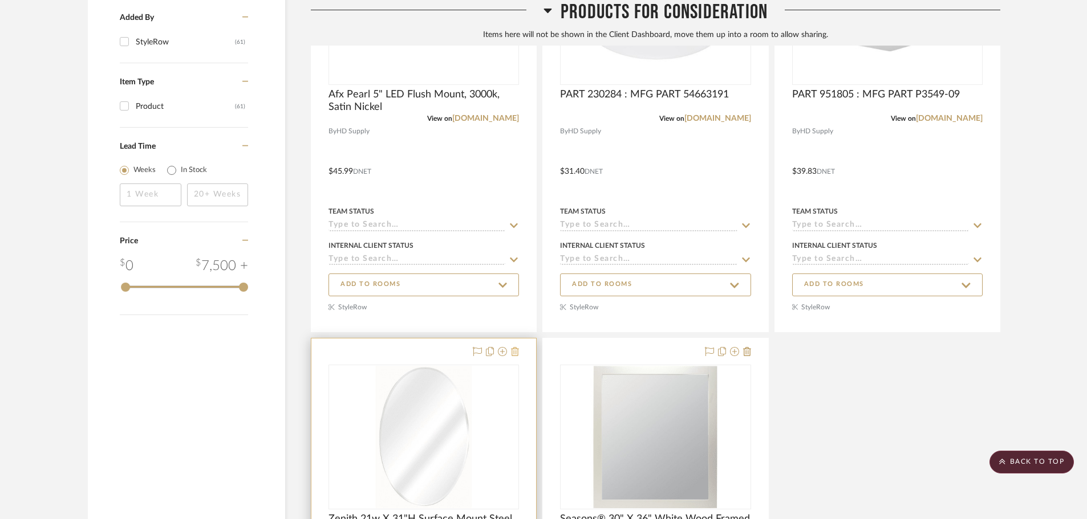
click at [515, 353] on icon at bounding box center [515, 351] width 8 height 9
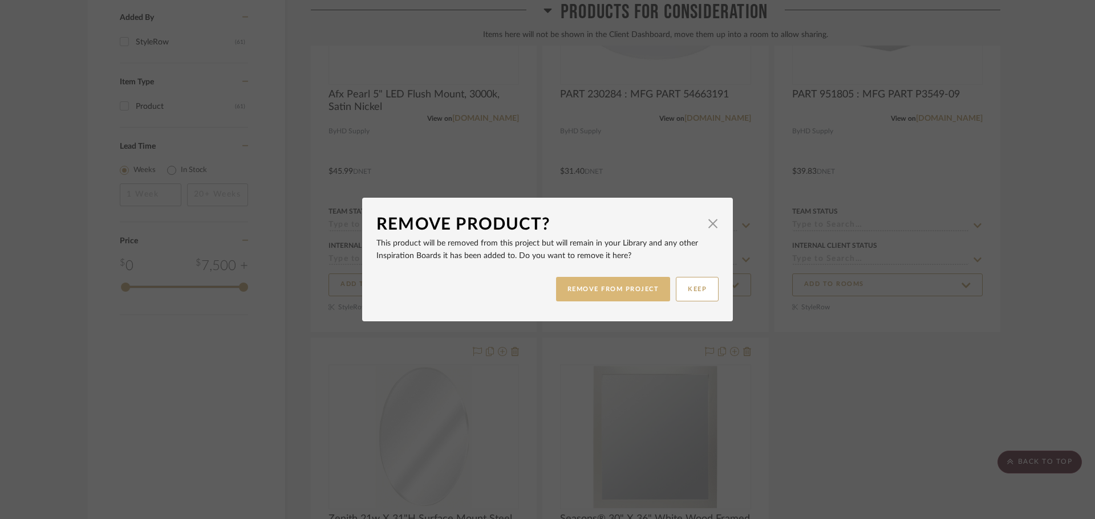
click at [564, 300] on button "REMOVE FROM PROJECT" at bounding box center [613, 289] width 115 height 25
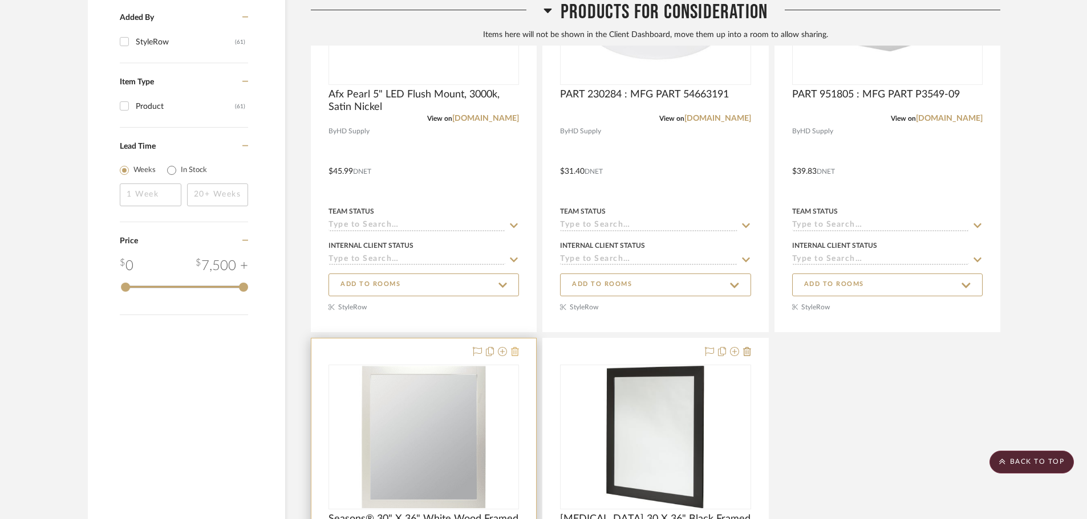
click at [518, 352] on icon at bounding box center [515, 351] width 8 height 9
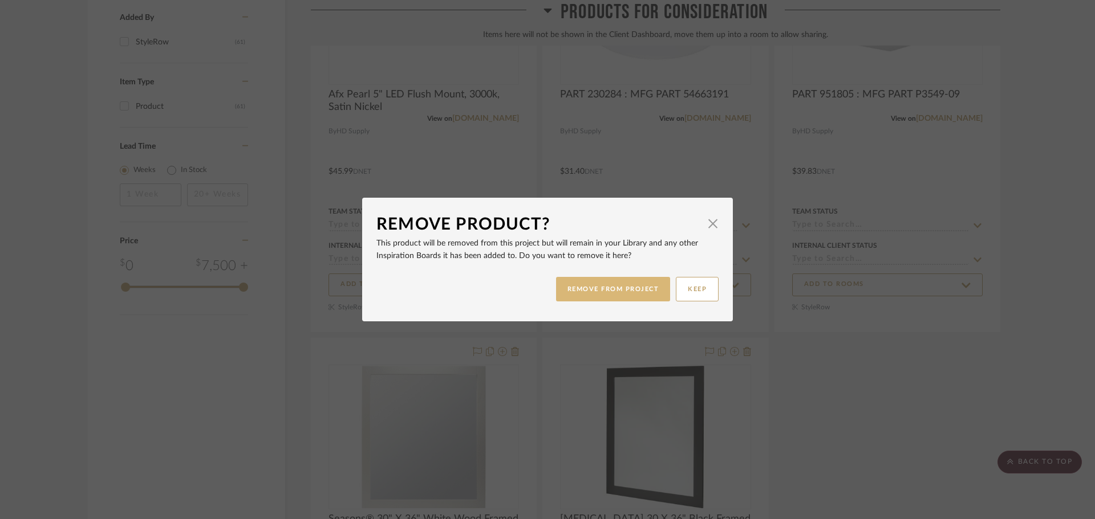
click at [575, 298] on button "REMOVE FROM PROJECT" at bounding box center [613, 289] width 115 height 25
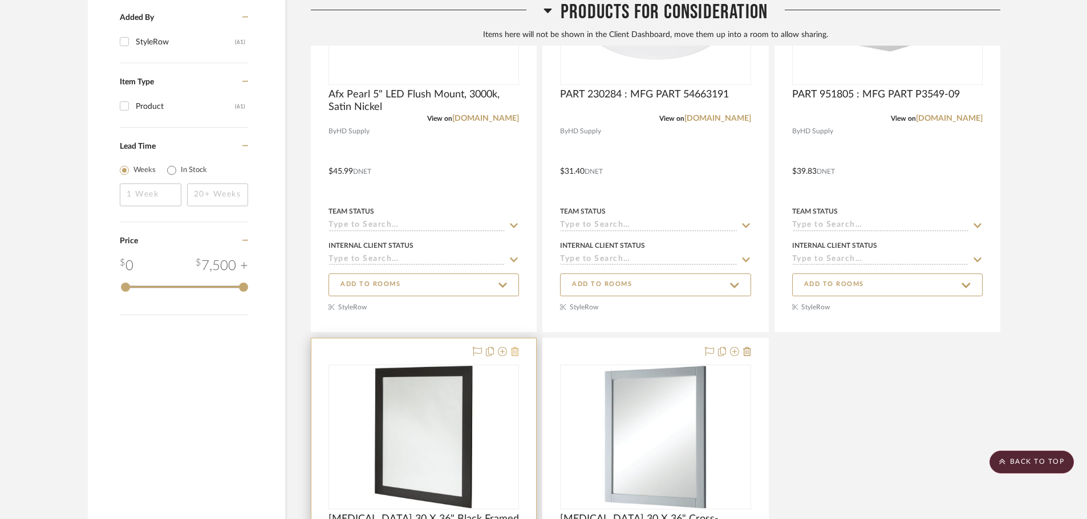
click at [516, 354] on icon at bounding box center [515, 351] width 8 height 9
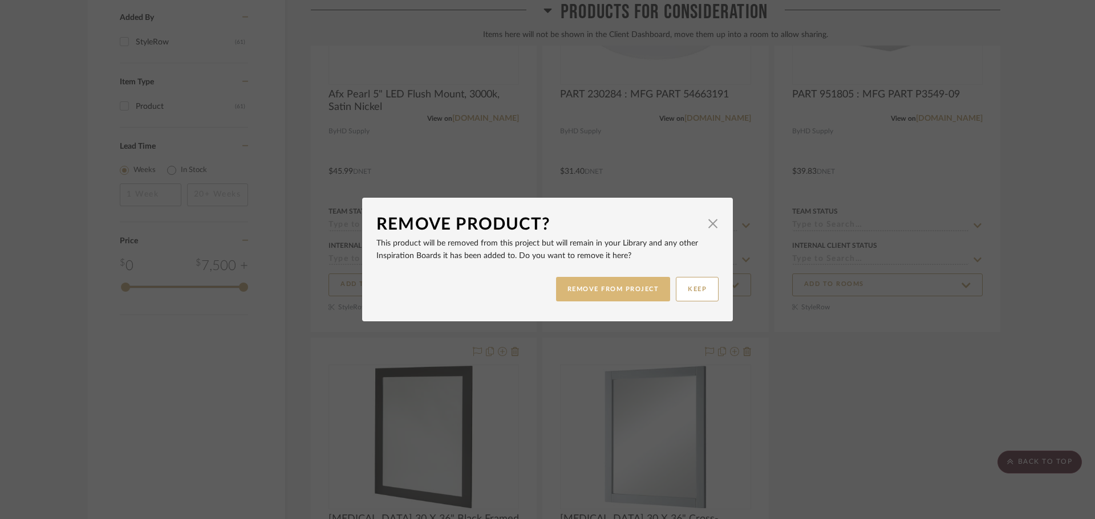
click at [558, 294] on button "REMOVE FROM PROJECT" at bounding box center [613, 289] width 115 height 25
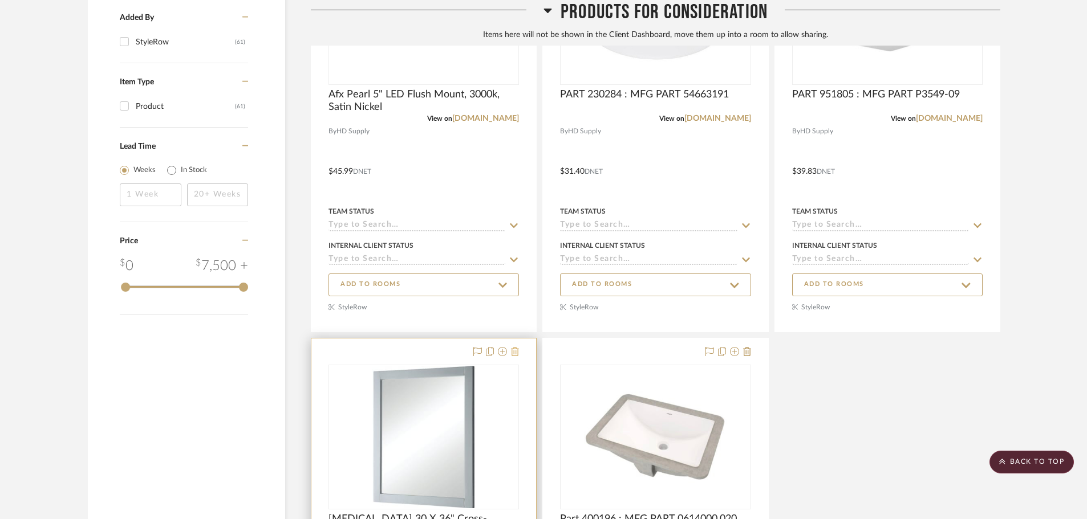
click at [519, 345] on button at bounding box center [515, 352] width 8 height 14
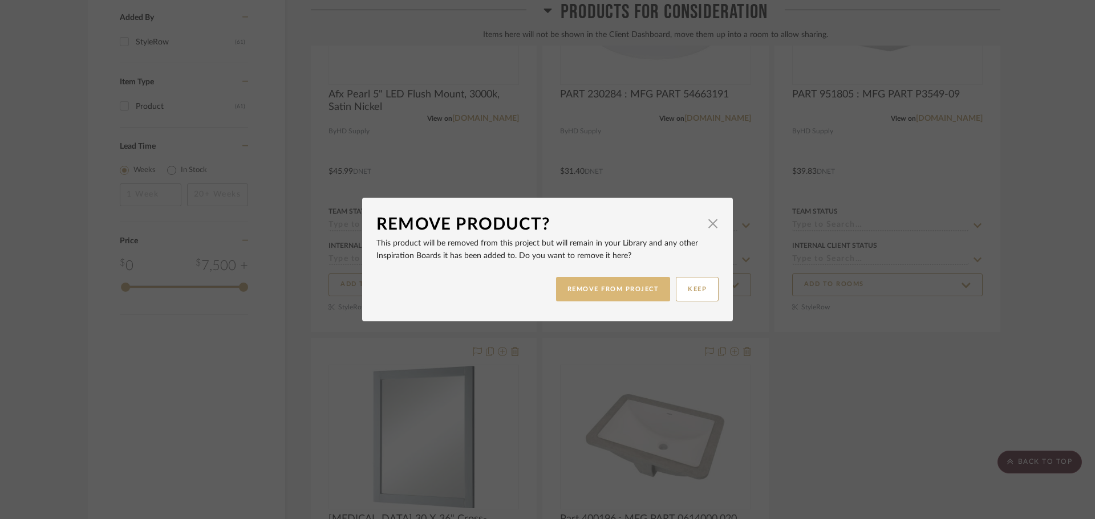
click at [571, 296] on button "REMOVE FROM PROJECT" at bounding box center [613, 289] width 115 height 25
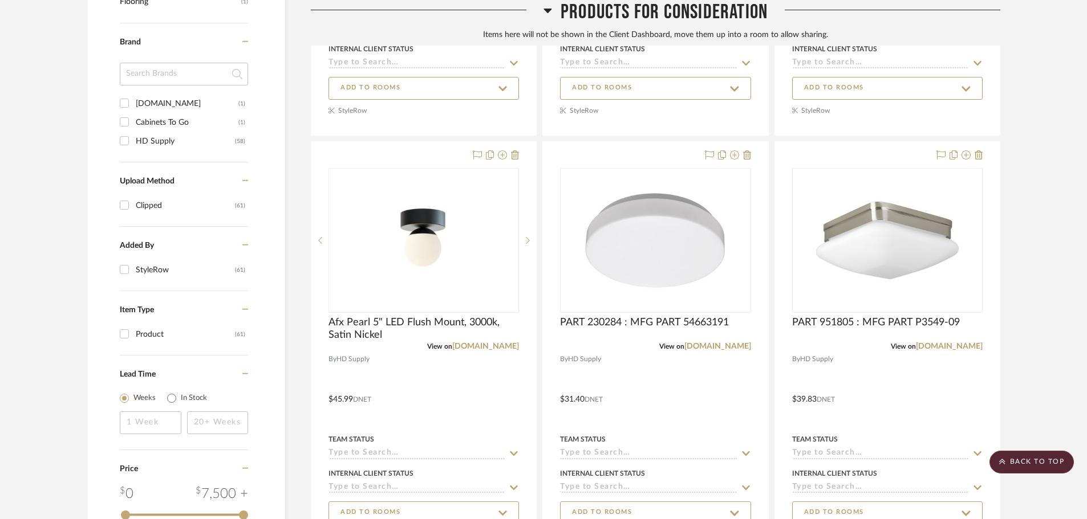
click at [546, 9] on icon at bounding box center [547, 11] width 8 height 5
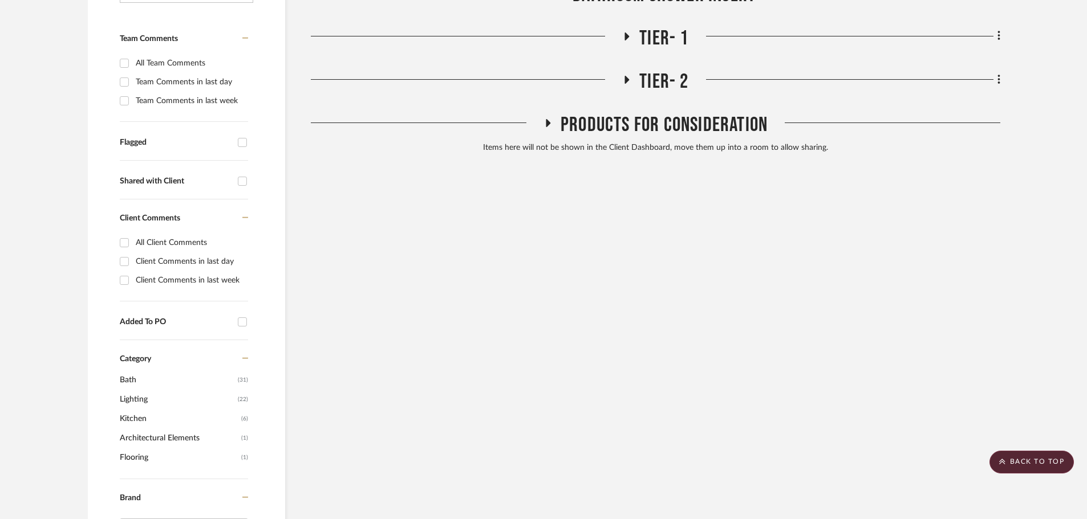
click at [547, 120] on icon at bounding box center [547, 123] width 14 height 9
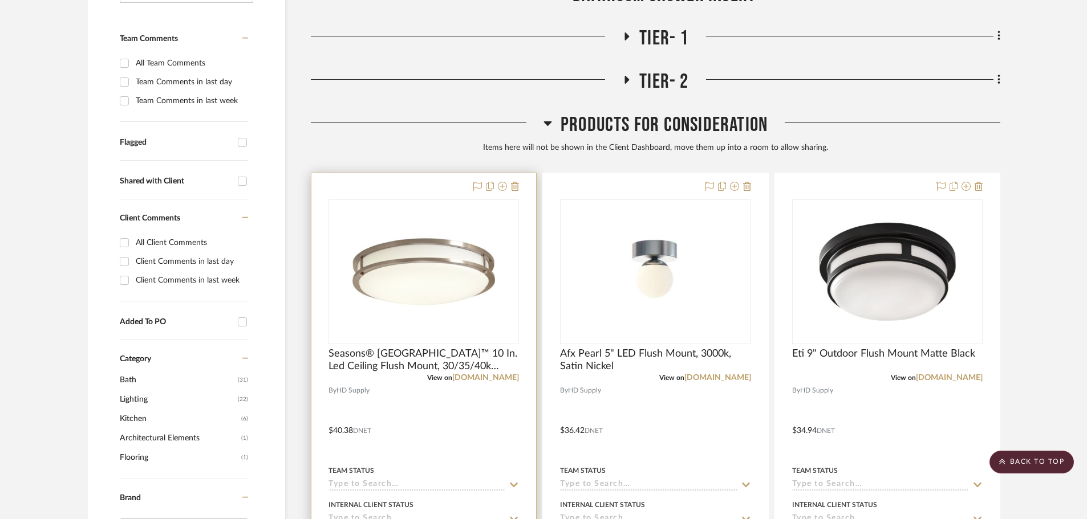
click at [446, 192] on div at bounding box center [423, 382] width 225 height 418
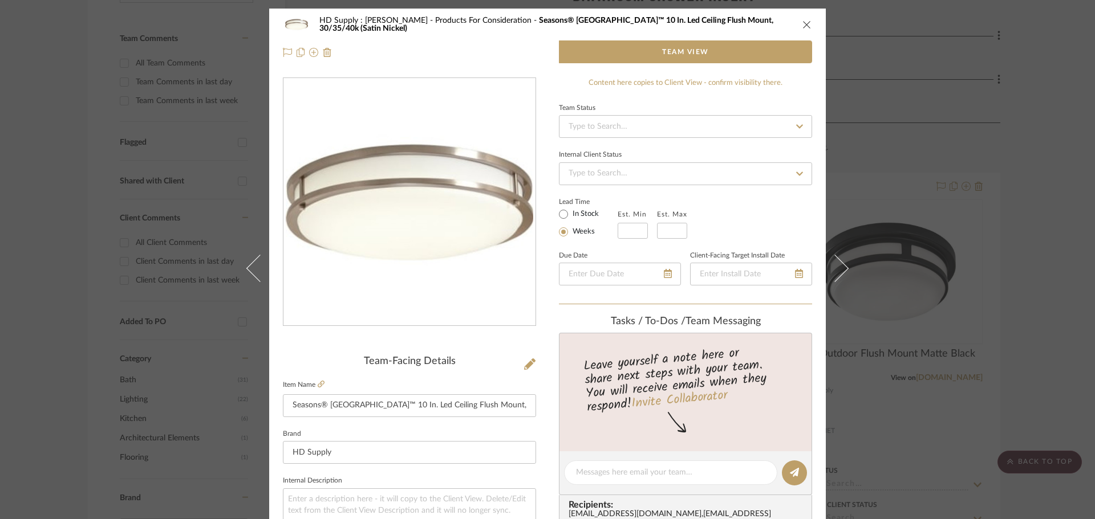
click at [810, 23] on div "HD Supply : James Waldrop Products For Consideration Seasons® Carlisle™ 10 In. …" at bounding box center [547, 39] width 556 height 60
click at [802, 25] on button "close" at bounding box center [807, 24] width 10 height 10
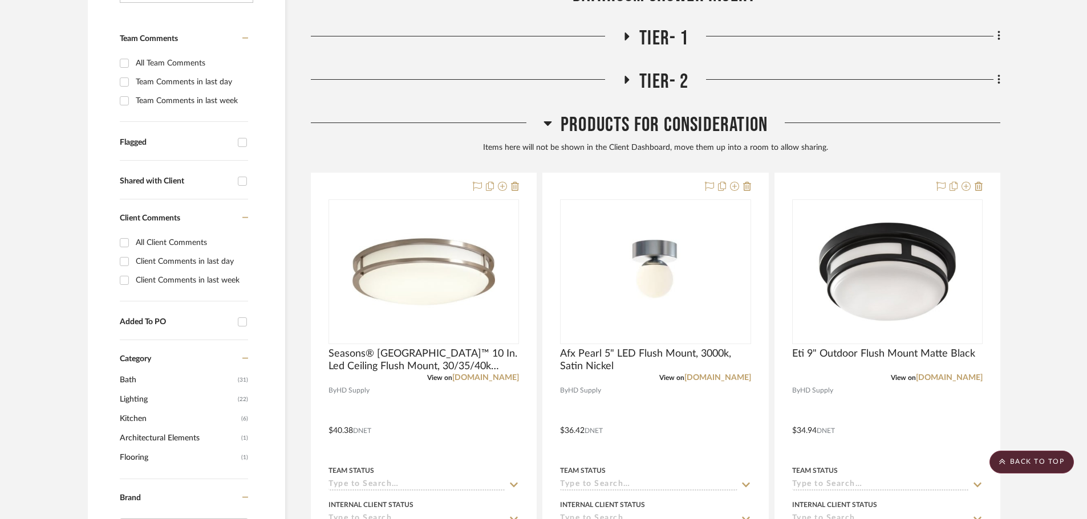
click at [550, 121] on icon at bounding box center [547, 123] width 9 height 14
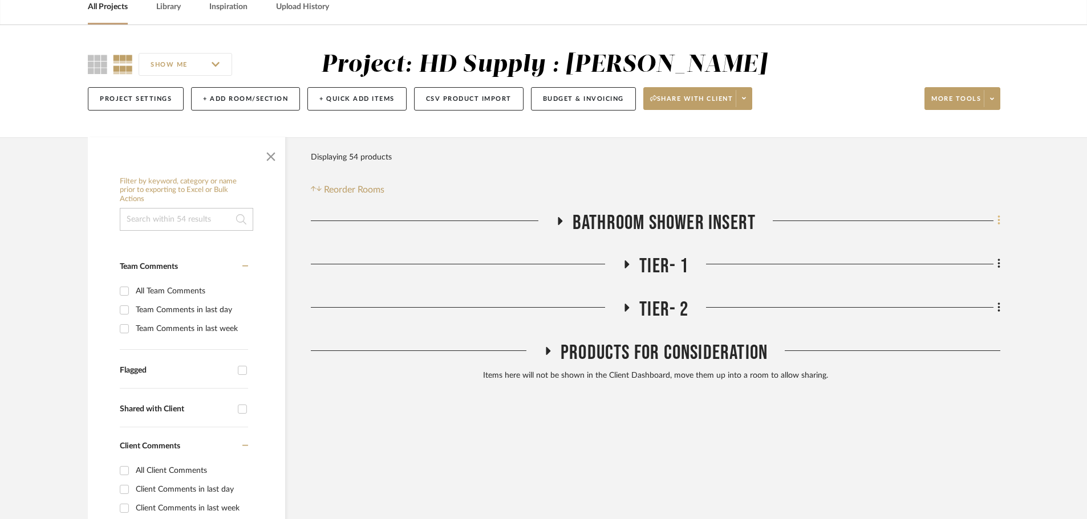
click at [998, 218] on icon at bounding box center [998, 220] width 3 height 13
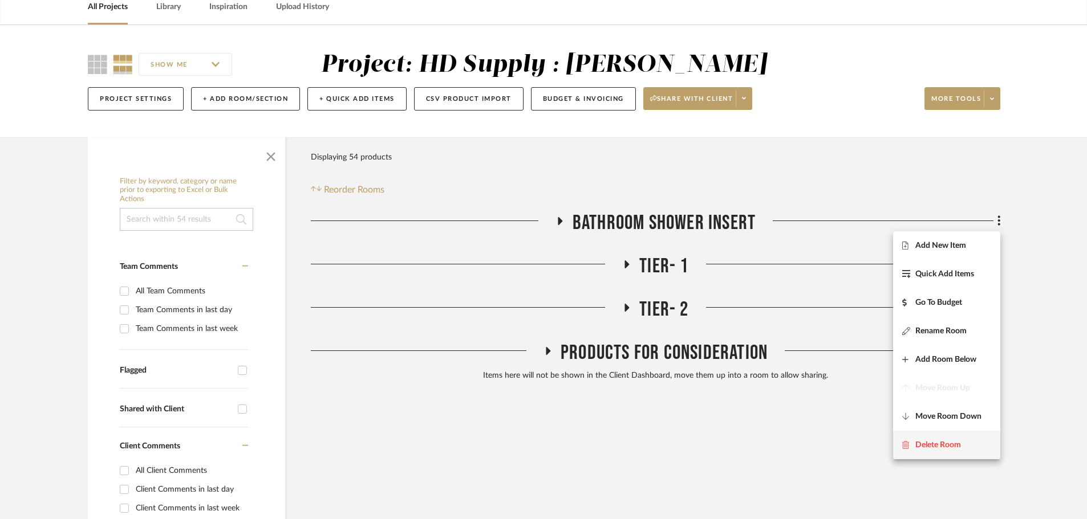
click at [946, 449] on span "Delete Room" at bounding box center [938, 445] width 46 height 10
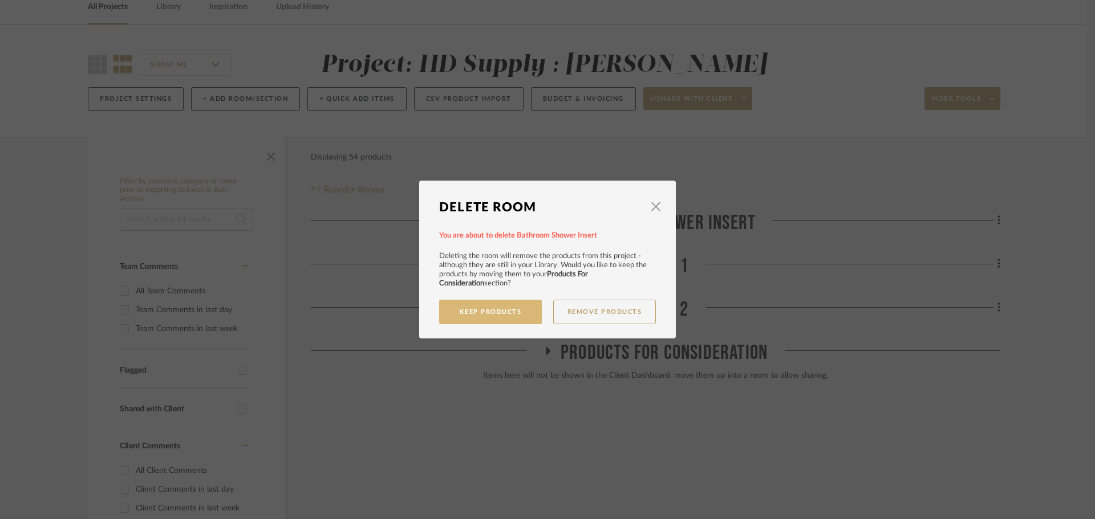
click at [463, 323] on button "Keep Products" at bounding box center [490, 312] width 103 height 25
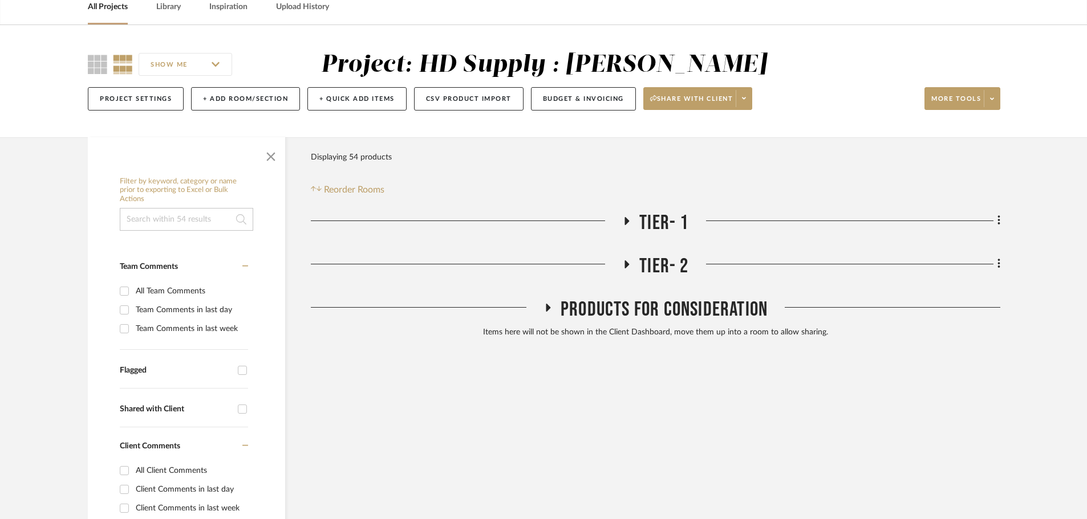
click at [631, 220] on icon at bounding box center [627, 221] width 14 height 9
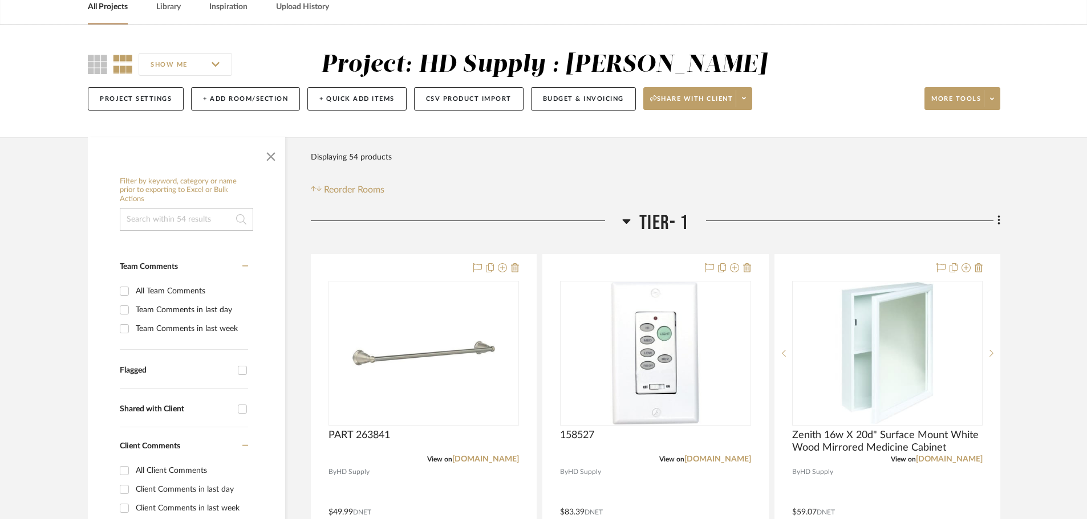
click at [631, 220] on h3 "Tier- 1" at bounding box center [655, 223] width 66 height 25
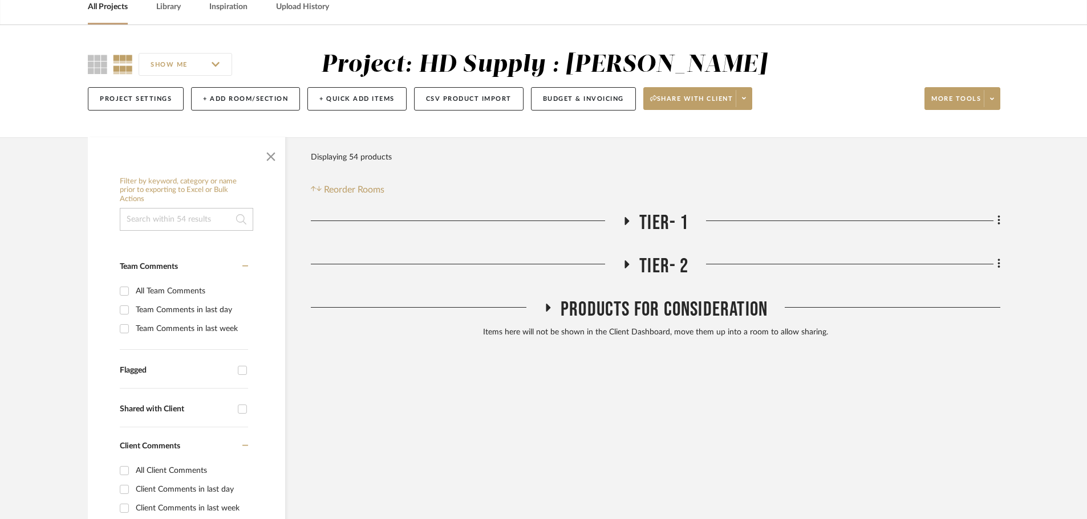
click at [631, 220] on icon at bounding box center [627, 221] width 14 height 9
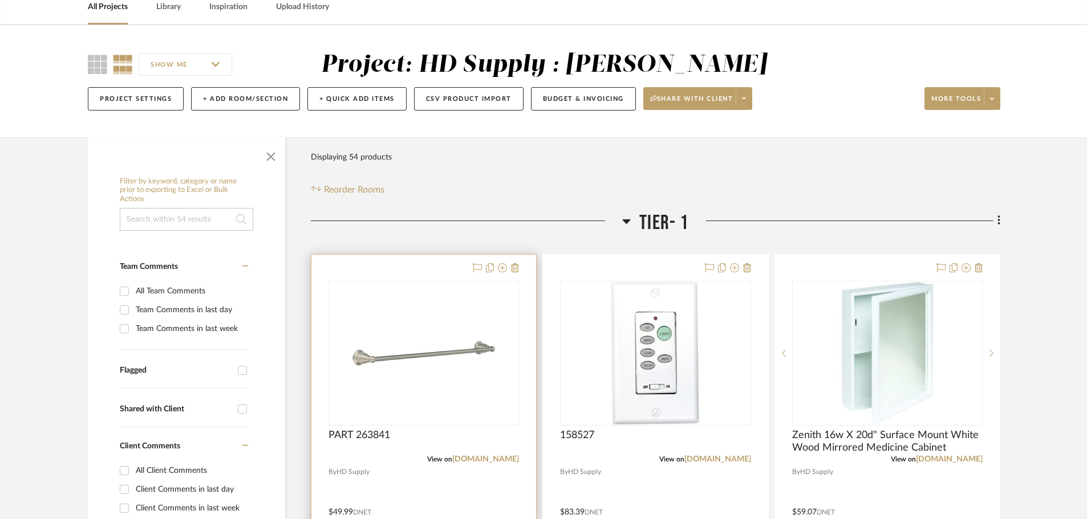
click at [435, 270] on div at bounding box center [423, 504] width 225 height 499
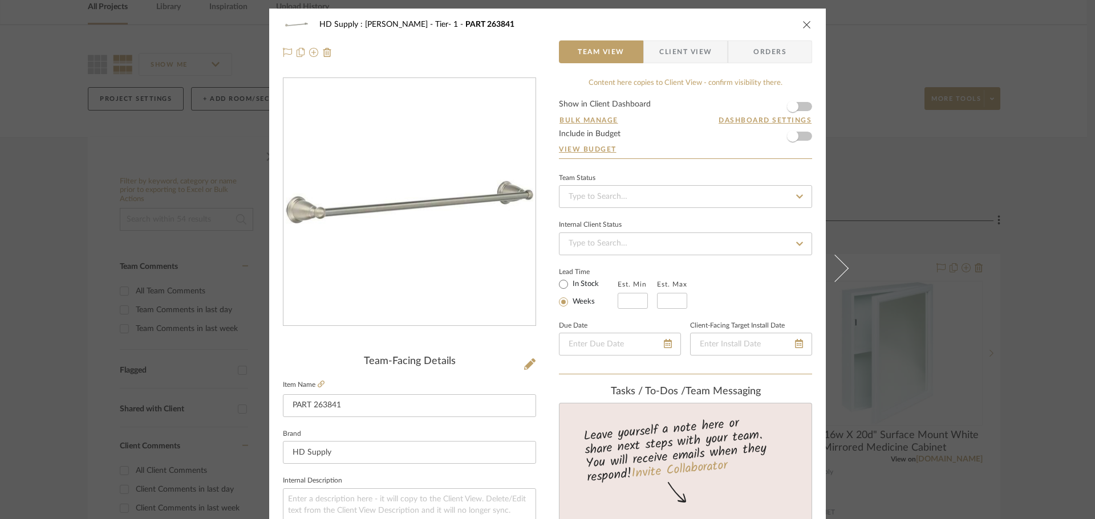
click at [688, 63] on span "Client View" at bounding box center [685, 51] width 52 height 23
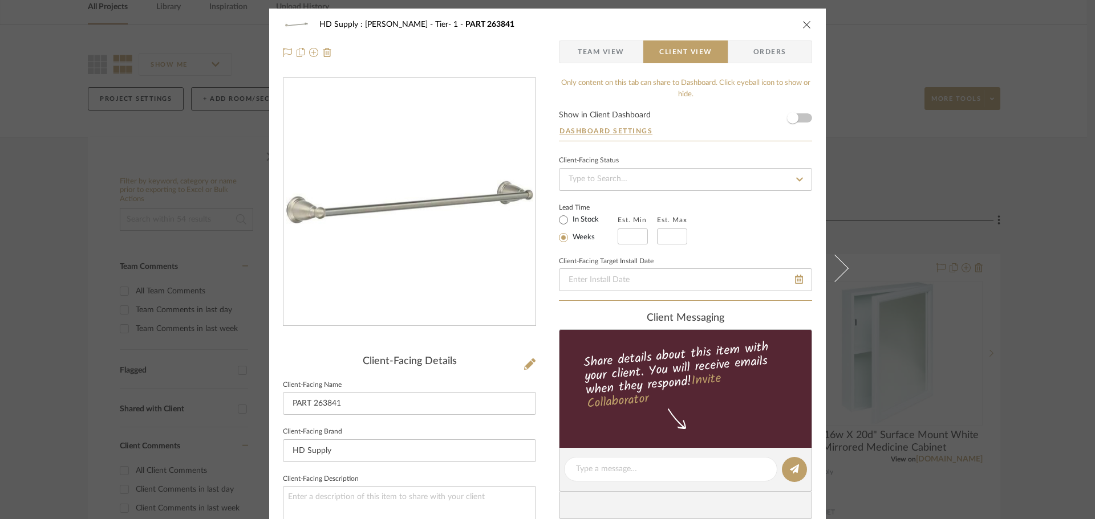
click at [807, 27] on icon "close" at bounding box center [806, 24] width 9 height 9
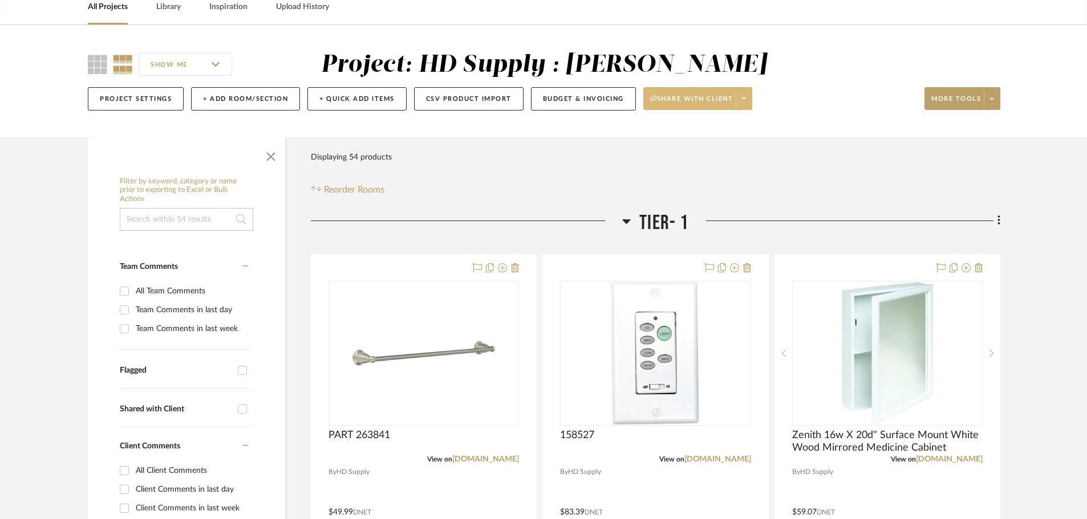
click at [750, 99] on span at bounding box center [743, 98] width 16 height 17
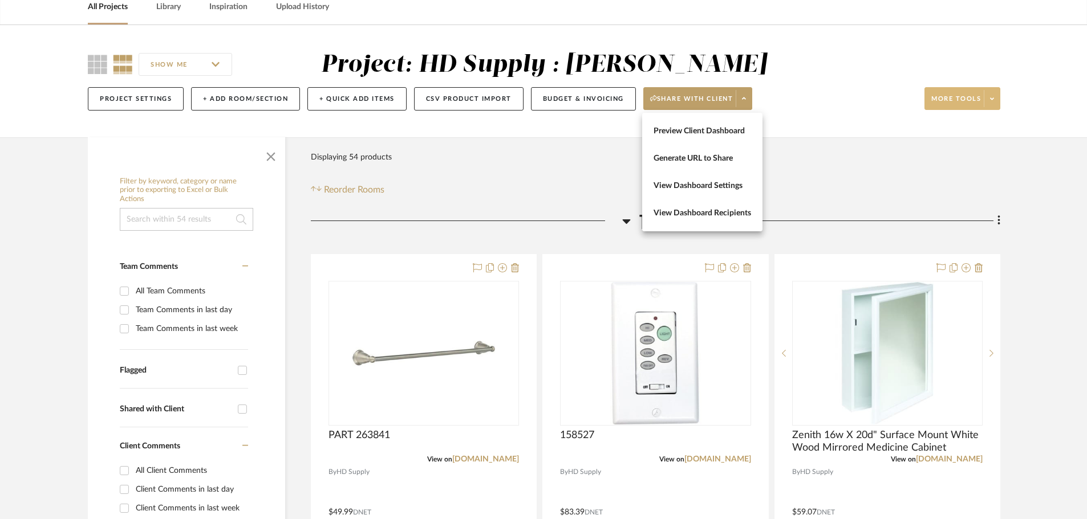
click at [998, 98] on div at bounding box center [543, 259] width 1087 height 519
click at [994, 98] on span at bounding box center [991, 98] width 16 height 17
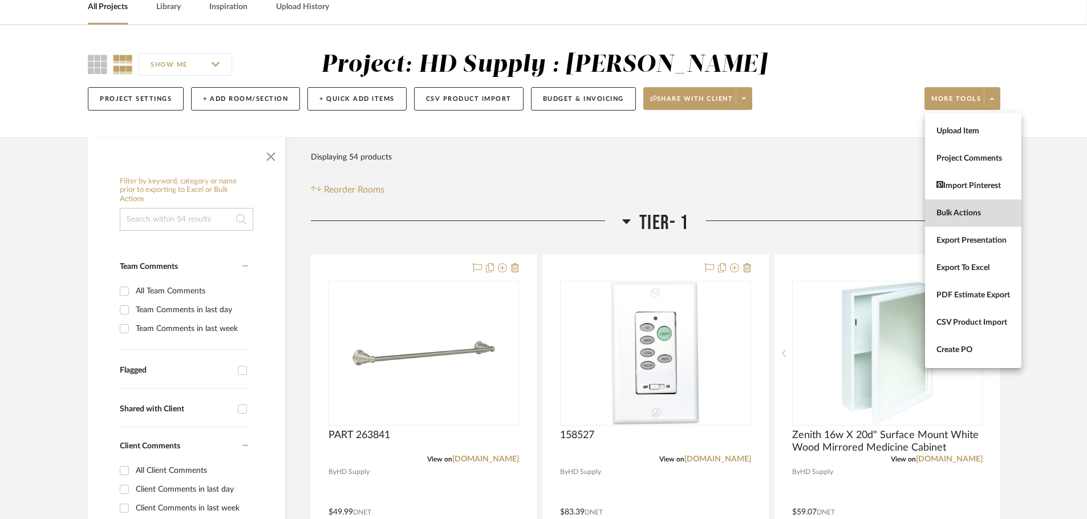
click at [945, 213] on span "Bulk Actions" at bounding box center [973, 214] width 74 height 10
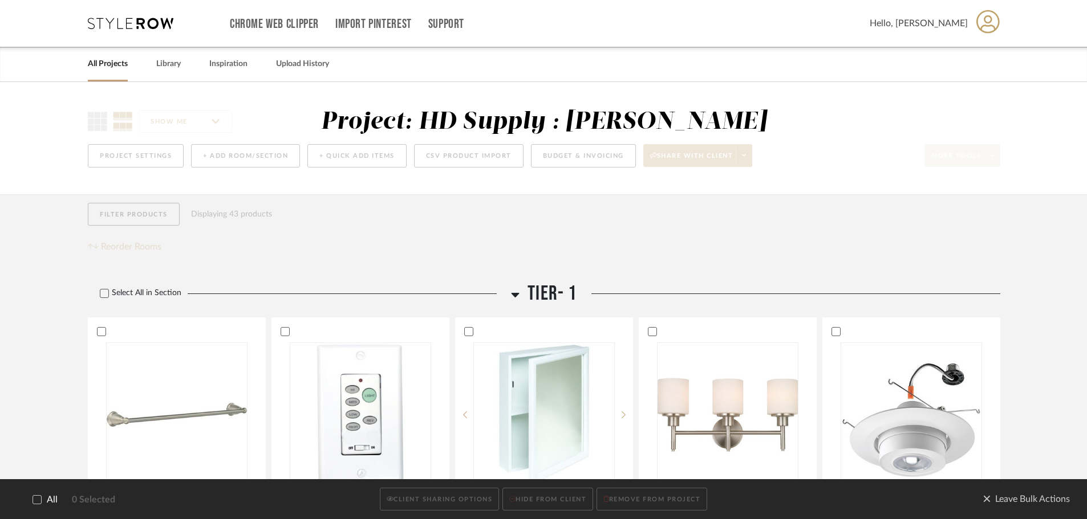
click at [517, 292] on icon at bounding box center [515, 295] width 9 height 14
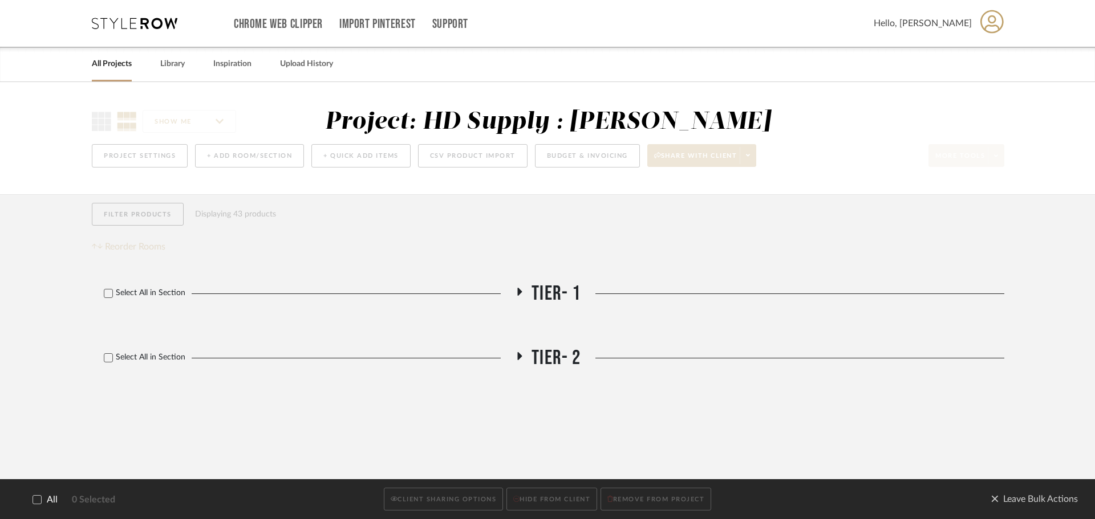
click at [111, 288] on div "Select All in Section" at bounding box center [300, 294] width 417 height 25
click at [109, 294] on icon at bounding box center [108, 294] width 7 height 6
click at [104, 356] on icon at bounding box center [108, 358] width 8 height 8
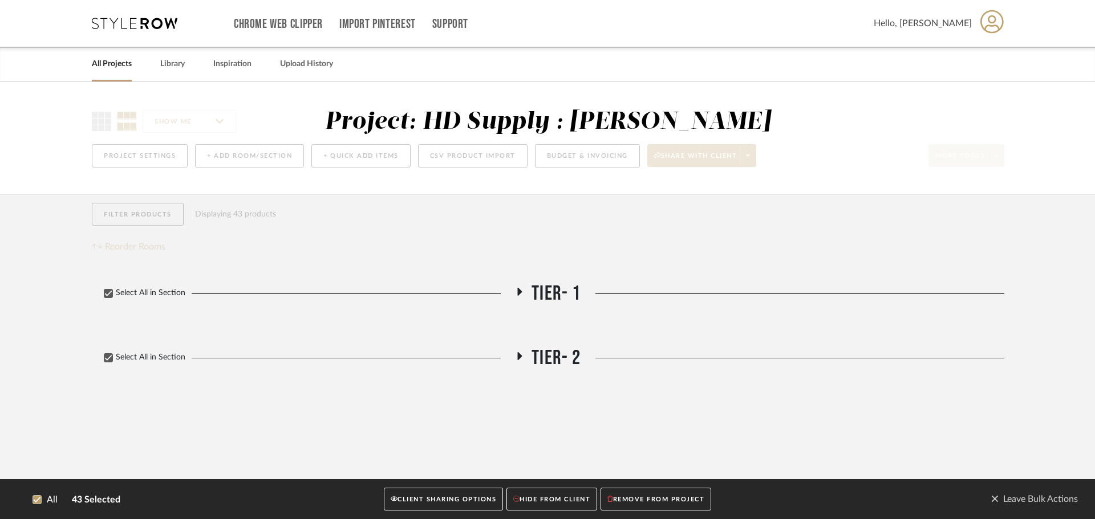
click at [485, 498] on button "CLIENT SHARING OPTIONS" at bounding box center [443, 499] width 119 height 23
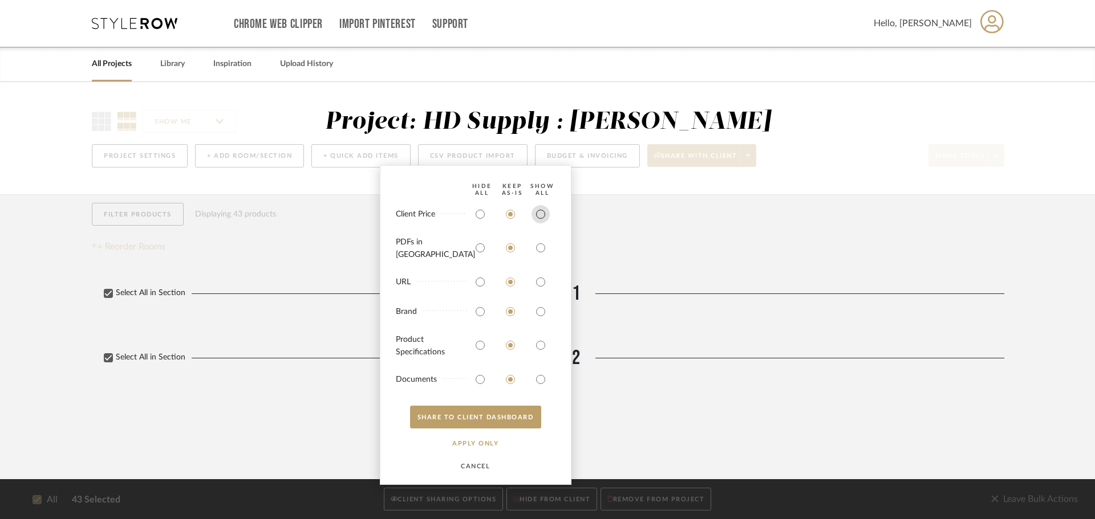
click at [542, 221] on input "radio" at bounding box center [540, 214] width 18 height 18
radio input "true"
click at [539, 247] on input "radio" at bounding box center [540, 248] width 18 height 18
radio input "true"
click at [538, 279] on input "radio" at bounding box center [540, 282] width 18 height 18
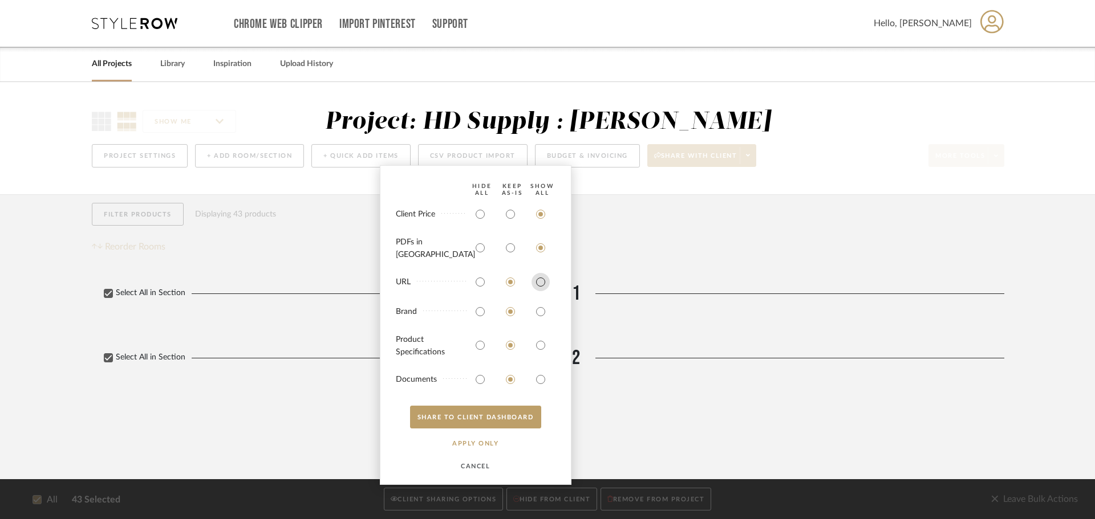
radio input "true"
click at [544, 307] on input "radio" at bounding box center [540, 312] width 18 height 18
radio input "true"
click at [540, 338] on input "radio" at bounding box center [540, 345] width 18 height 18
radio input "true"
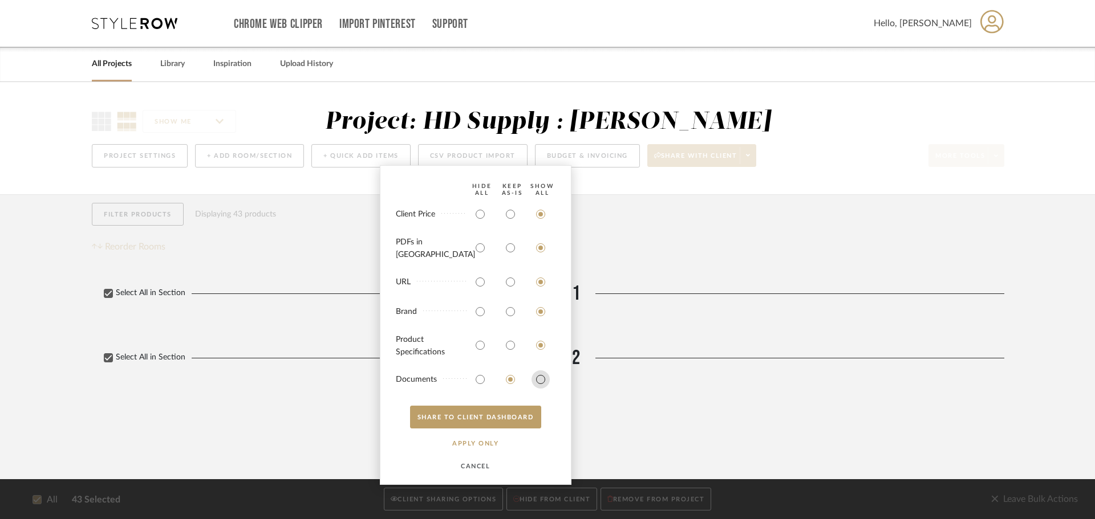
click at [544, 373] on input "radio" at bounding box center [540, 380] width 18 height 18
radio input "true"
click at [486, 414] on button "SHARE TO CLIENT Dashboard" at bounding box center [475, 417] width 131 height 23
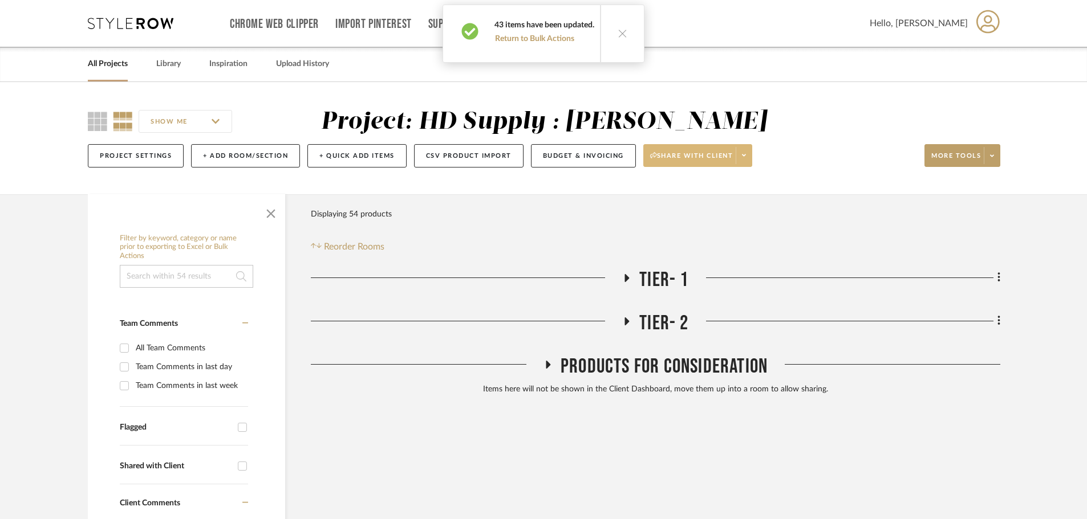
click at [741, 152] on span at bounding box center [743, 155] width 16 height 17
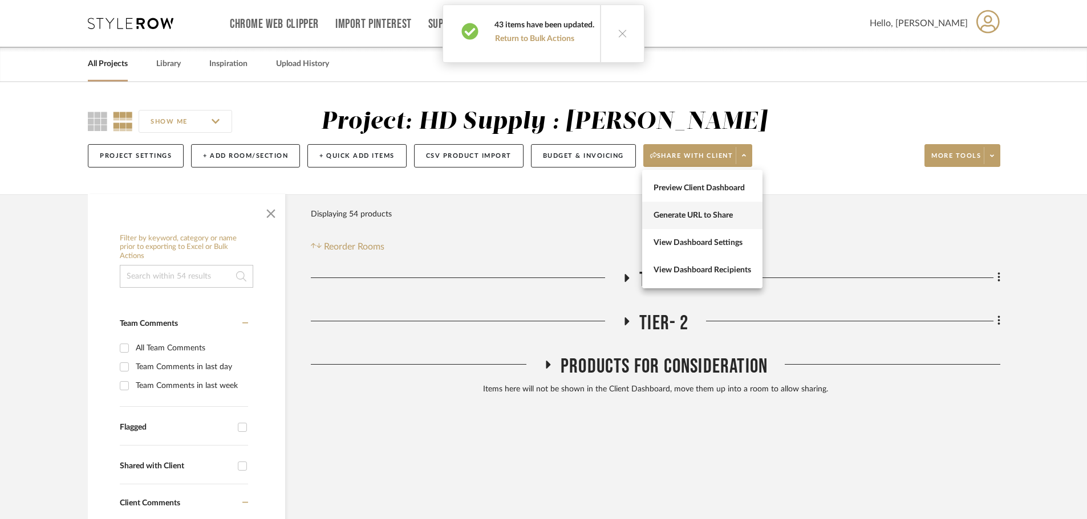
click at [729, 221] on button "Generate URL to Share" at bounding box center [702, 215] width 120 height 27
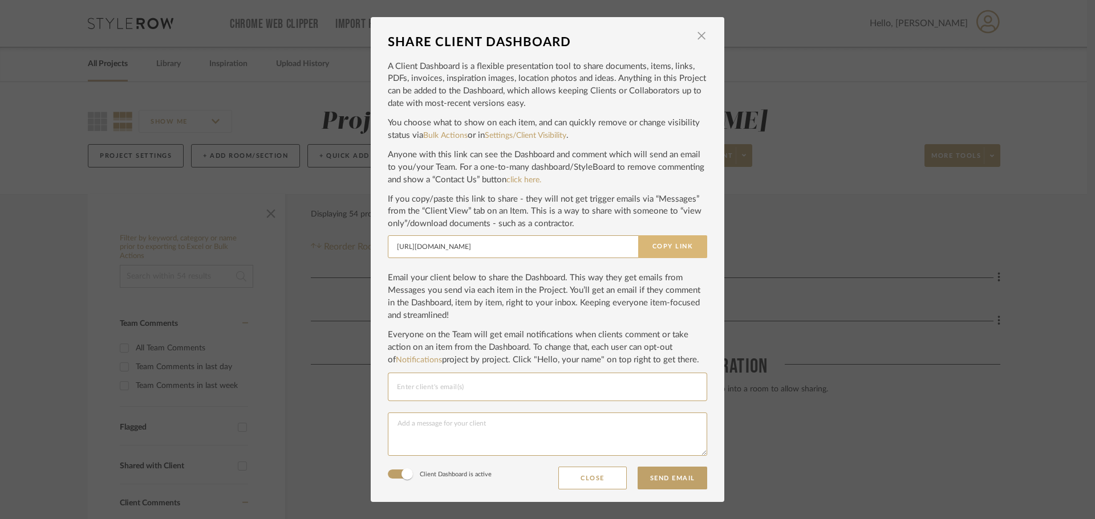
click at [674, 249] on button "Copy Link" at bounding box center [672, 246] width 69 height 23
click at [697, 38] on span "button" at bounding box center [701, 36] width 23 height 23
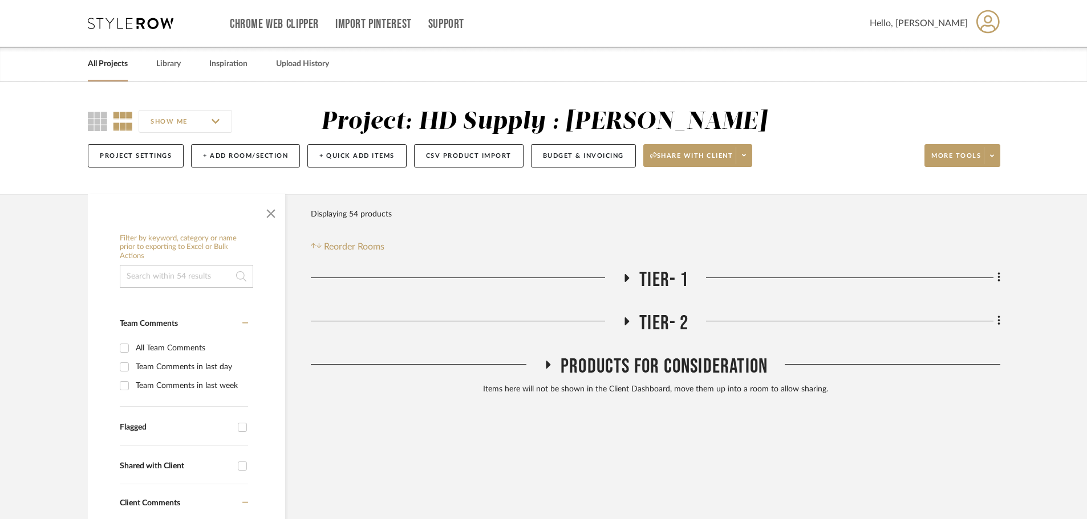
click at [995, 157] on span at bounding box center [991, 155] width 16 height 17
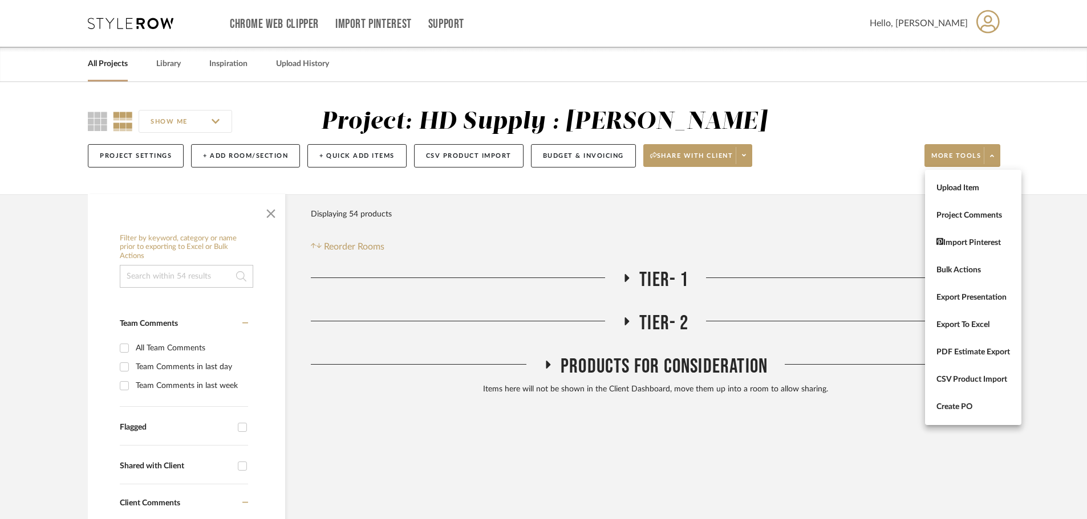
click at [745, 158] on div at bounding box center [543, 259] width 1087 height 519
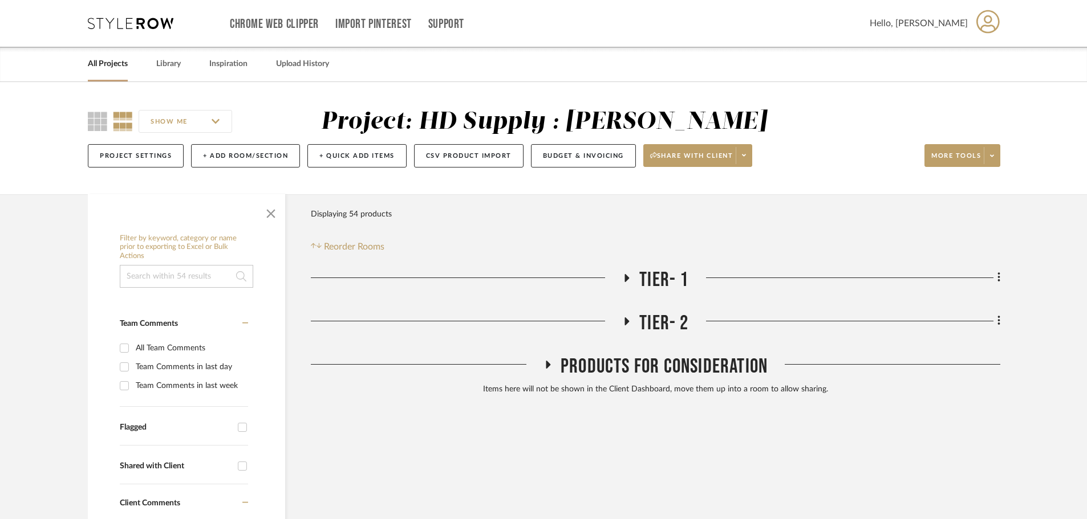
click at [745, 158] on icon at bounding box center [744, 155] width 4 height 6
click at [713, 212] on span "Generate URL to Share" at bounding box center [701, 216] width 97 height 10
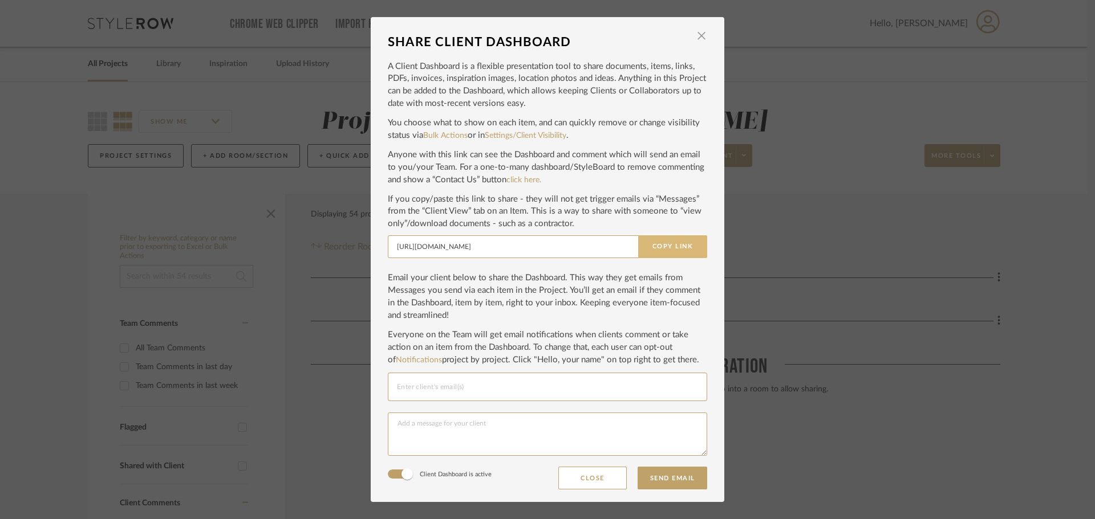
click at [676, 242] on button "Copy Link" at bounding box center [672, 246] width 69 height 23
click at [697, 34] on span "button" at bounding box center [701, 36] width 23 height 23
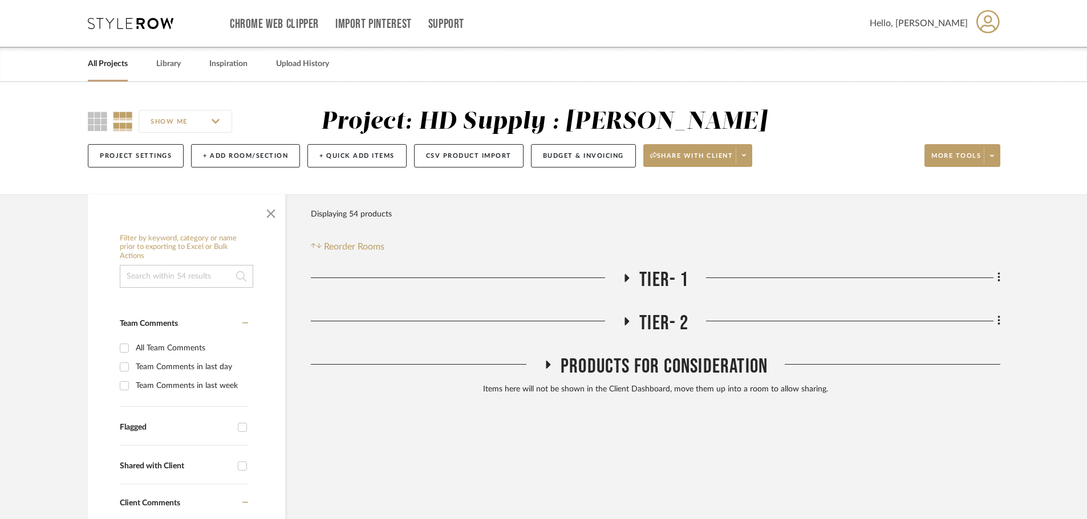
click at [120, 21] on icon at bounding box center [131, 23] width 86 height 11
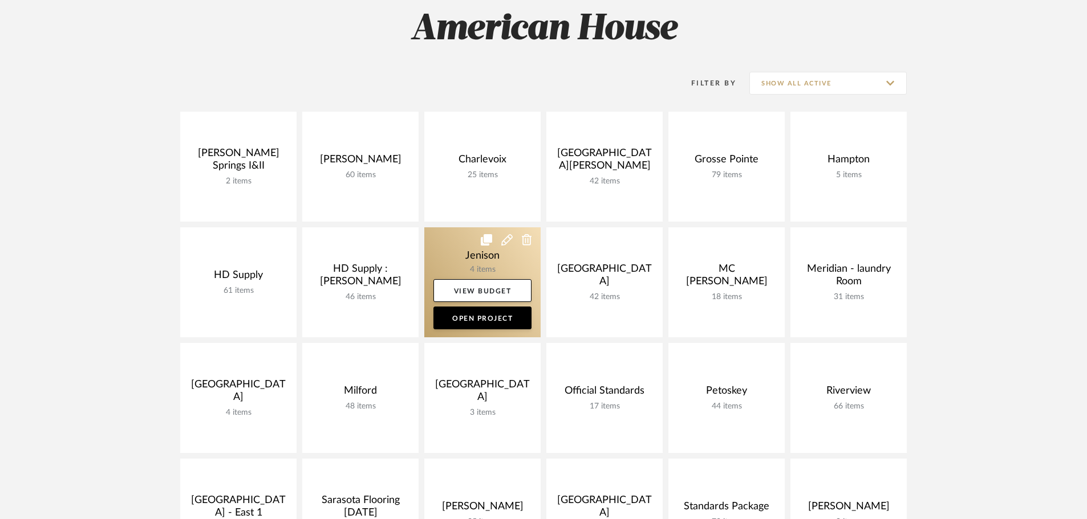
click at [439, 257] on link at bounding box center [482, 282] width 116 height 110
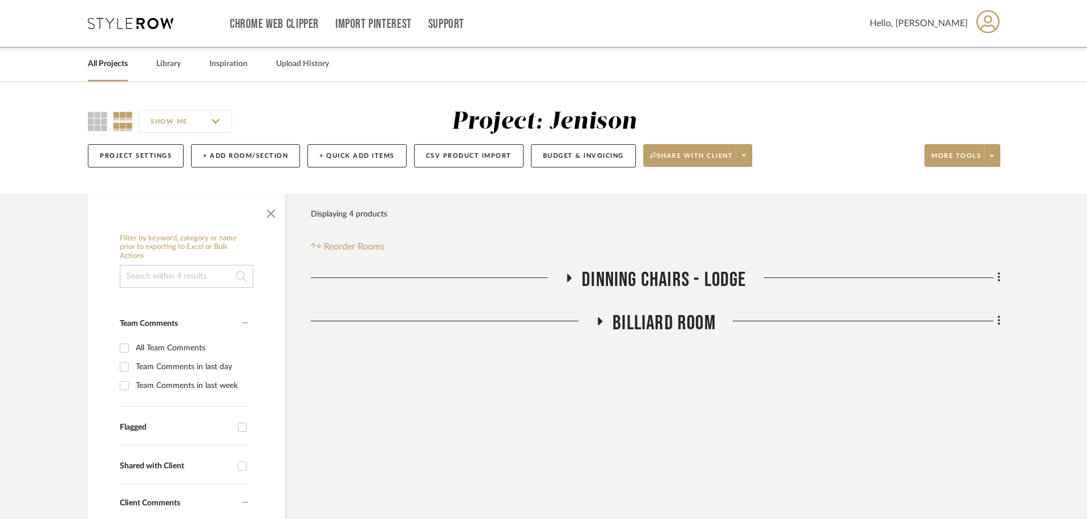
click at [563, 277] on icon at bounding box center [569, 278] width 14 height 9
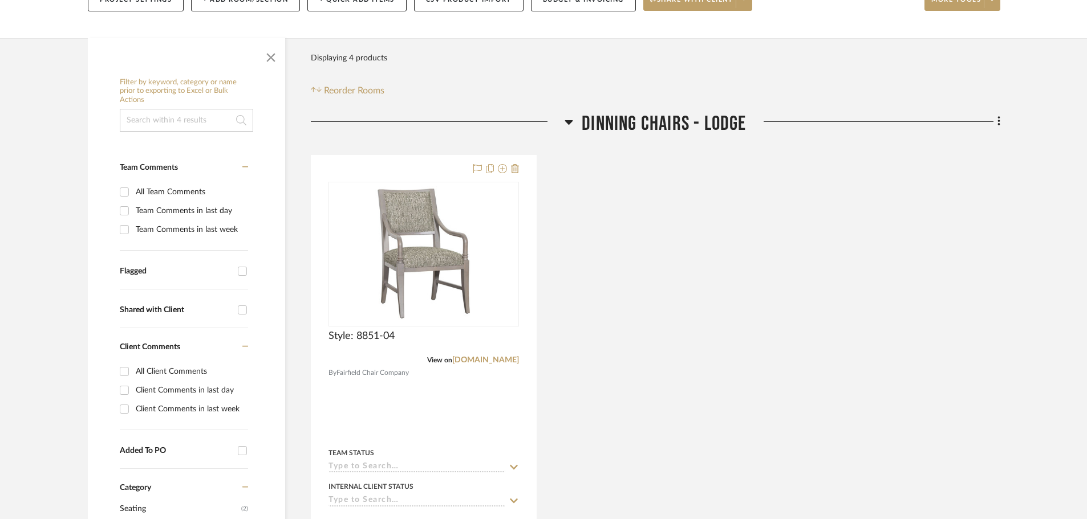
scroll to position [171, 0]
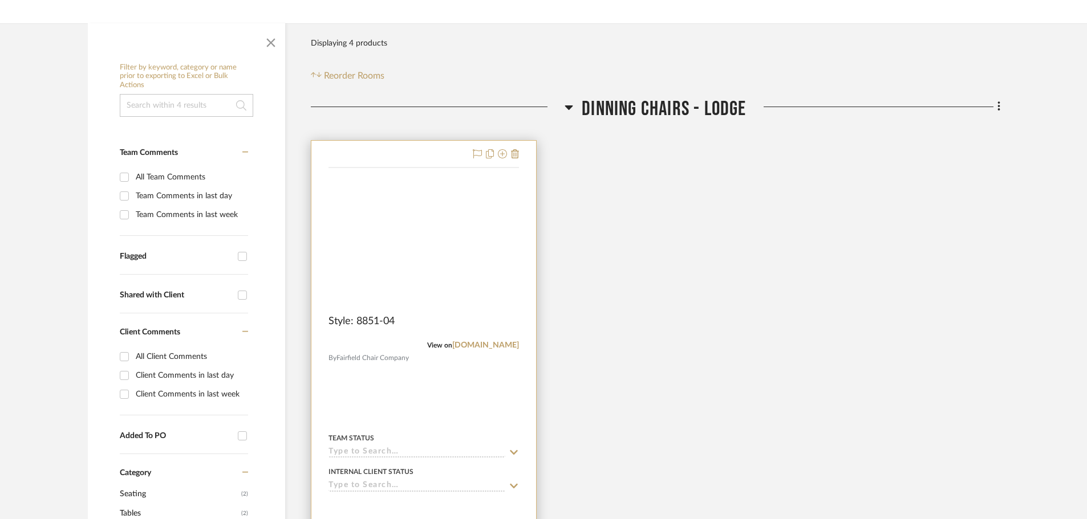
click at [0, 0] on img at bounding box center [0, 0] width 0 height 0
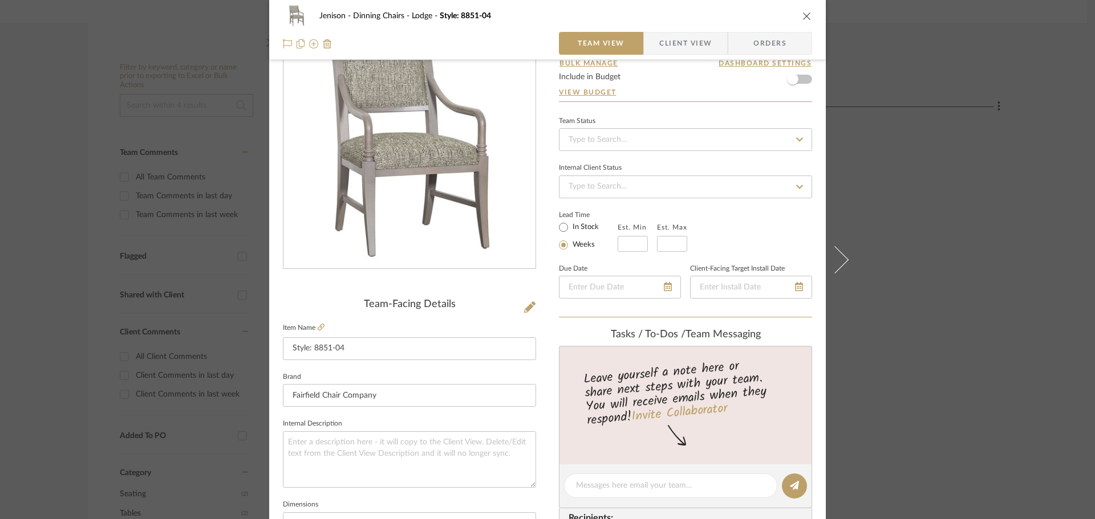
scroll to position [0, 0]
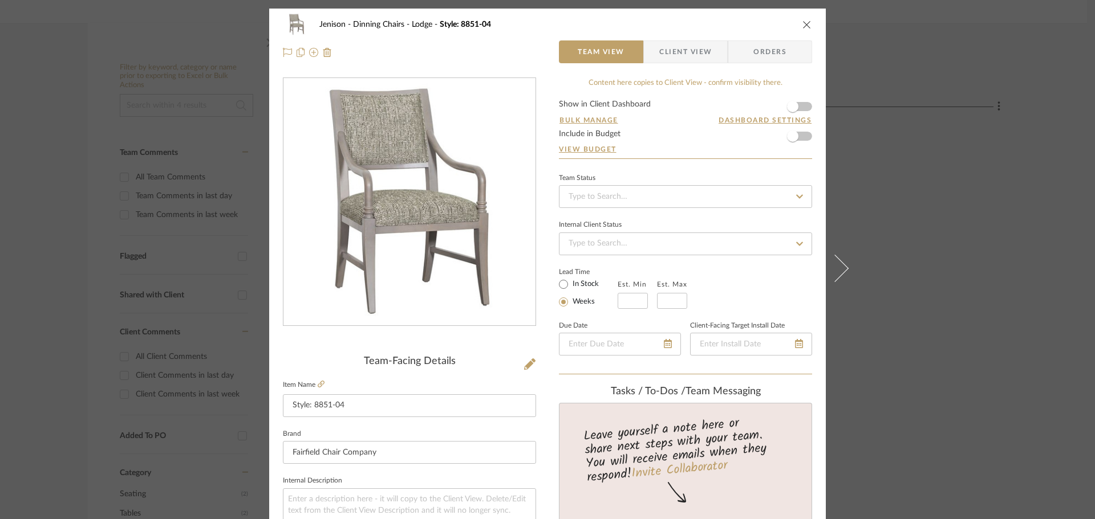
click at [802, 19] on button "close" at bounding box center [807, 24] width 10 height 10
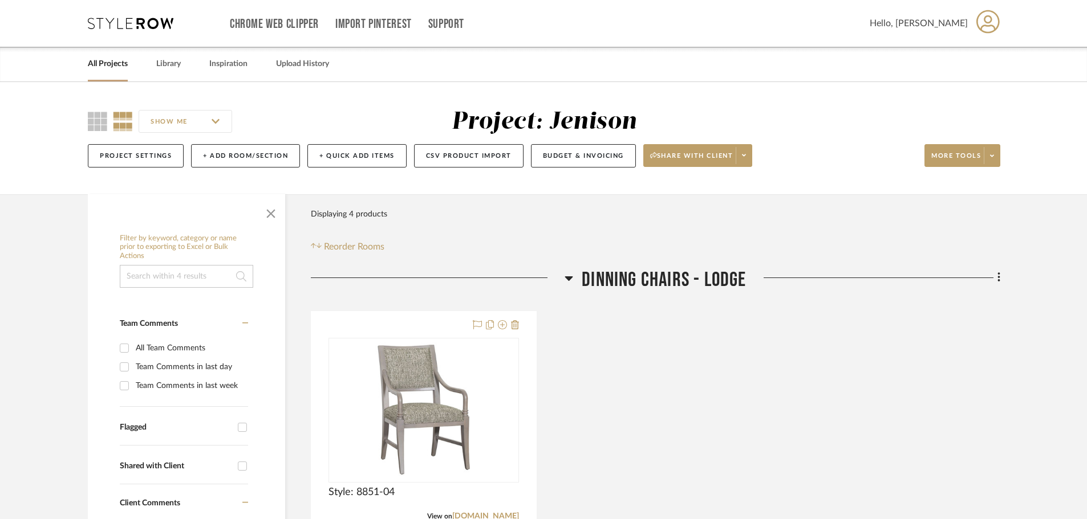
click at [569, 279] on icon at bounding box center [569, 278] width 8 height 5
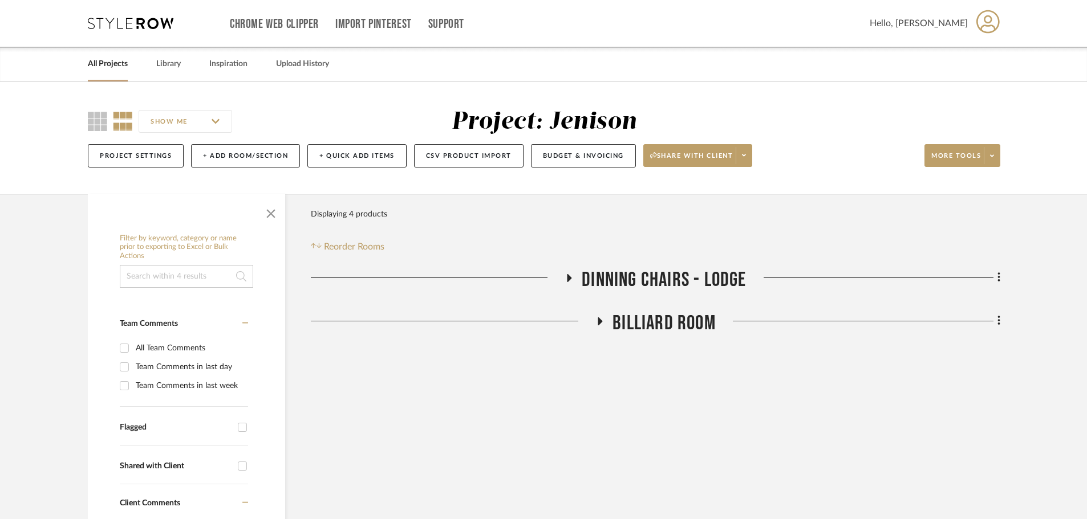
click at [599, 323] on icon at bounding box center [600, 322] width 5 height 8
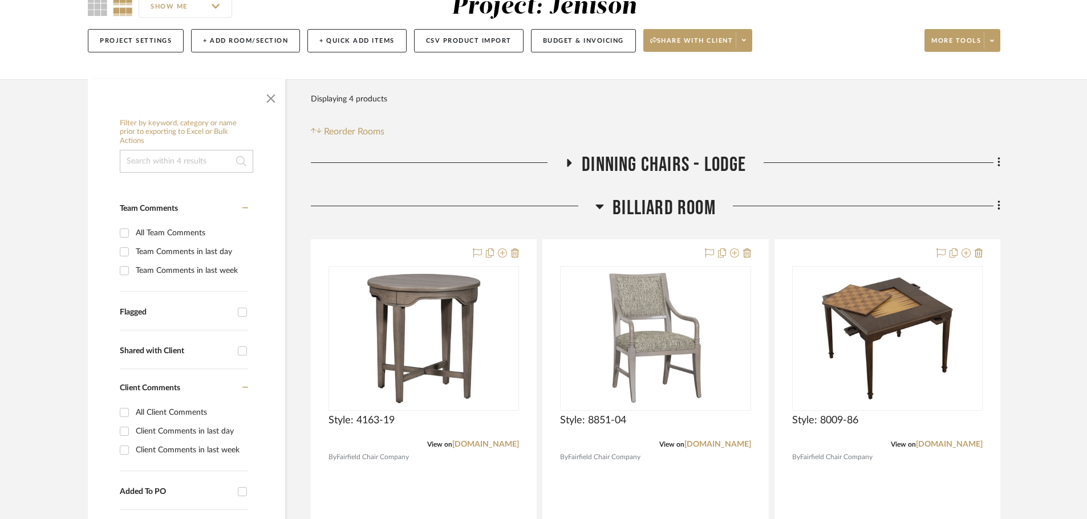
scroll to position [171, 0]
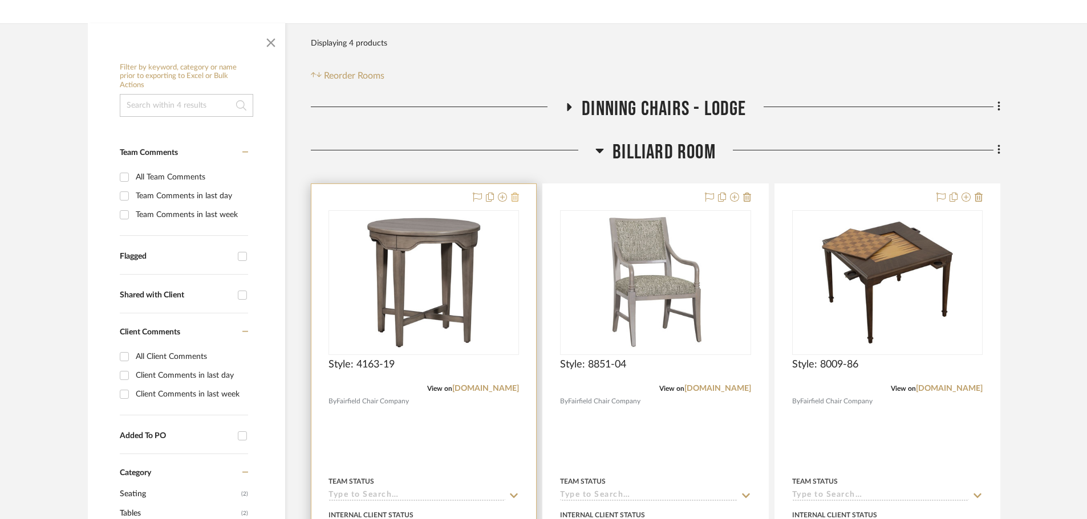
click at [516, 197] on icon at bounding box center [515, 197] width 8 height 9
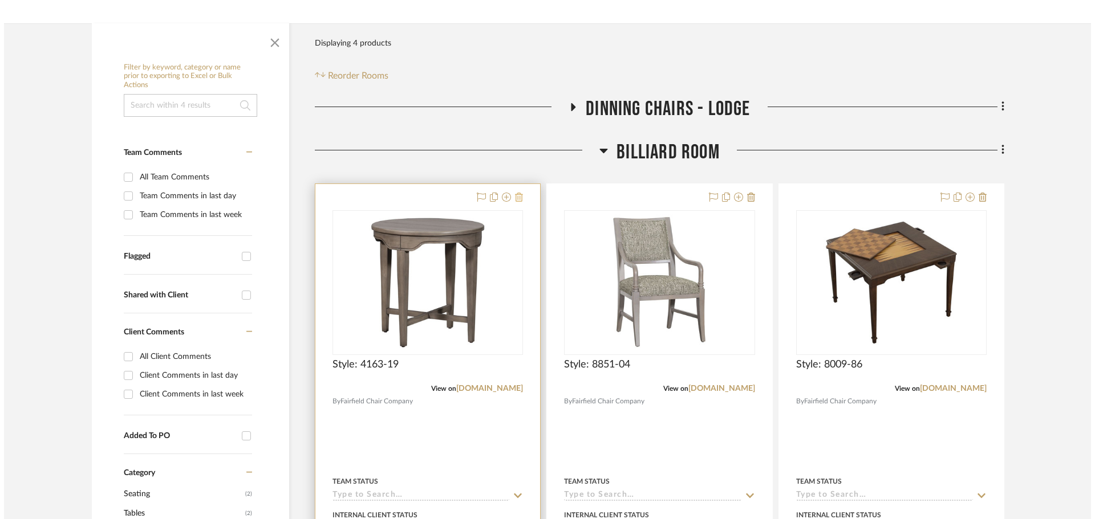
scroll to position [0, 0]
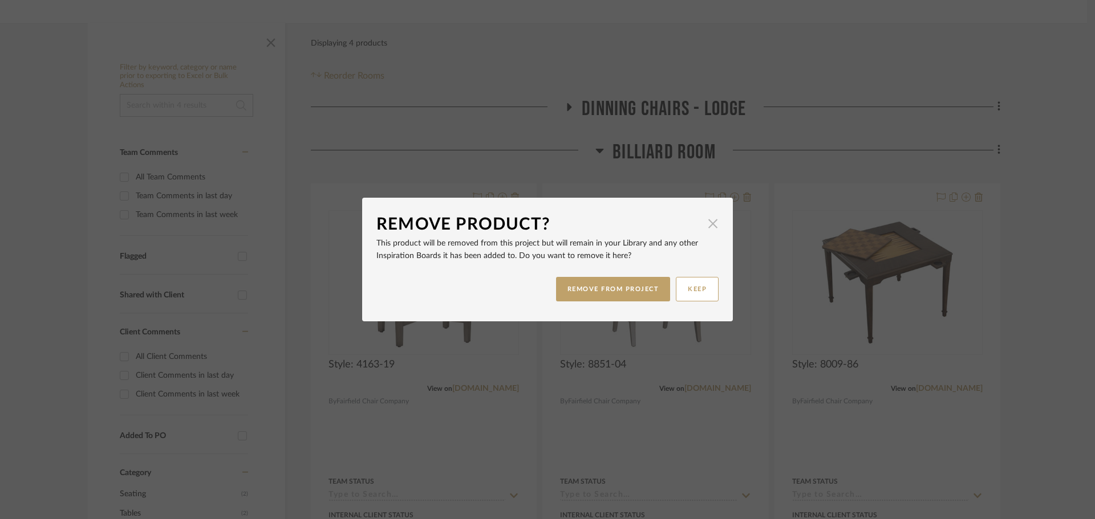
click at [706, 221] on span "button" at bounding box center [712, 223] width 23 height 23
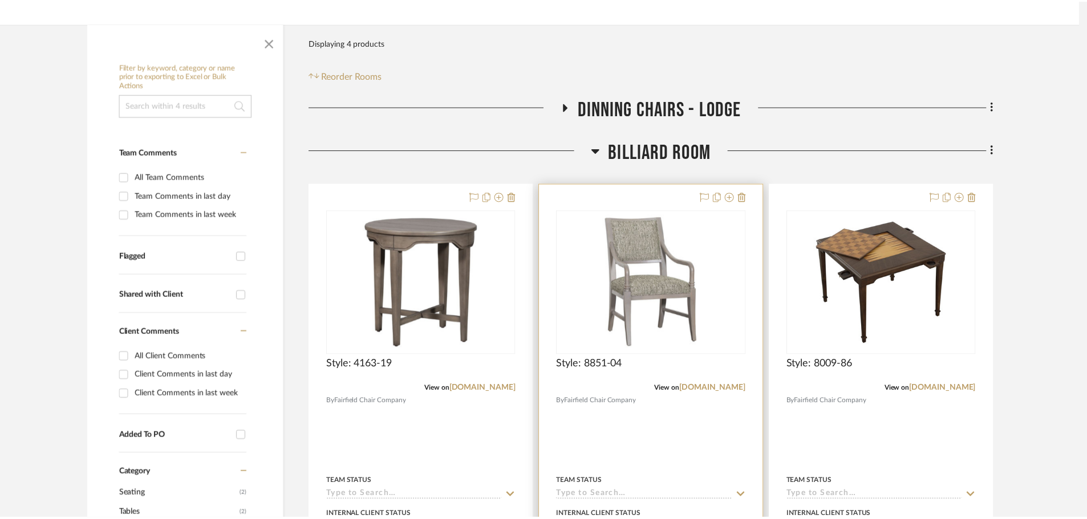
scroll to position [171, 0]
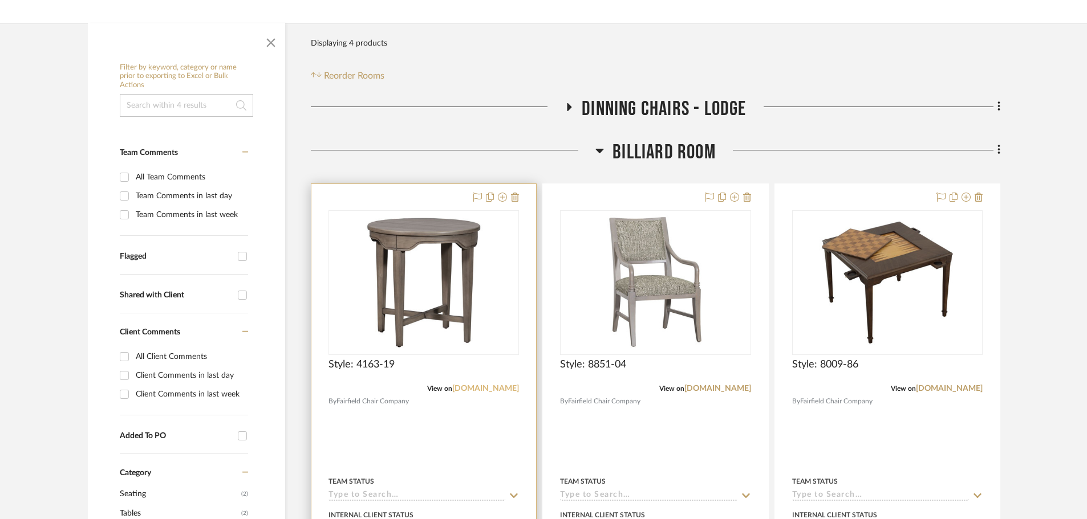
click at [508, 387] on link "fairfieldchair.com" at bounding box center [485, 389] width 67 height 8
click at [515, 199] on icon at bounding box center [515, 197] width 8 height 9
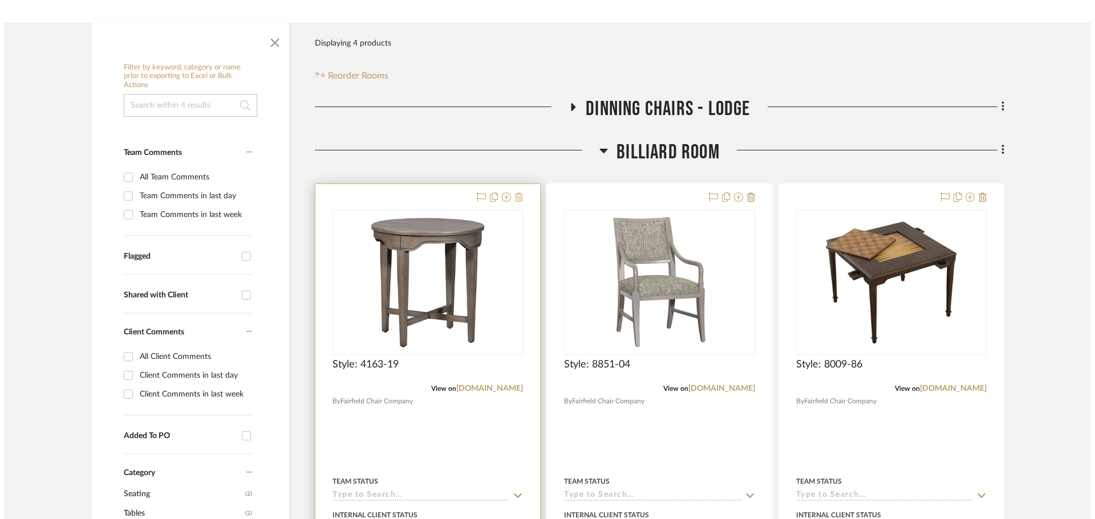
scroll to position [0, 0]
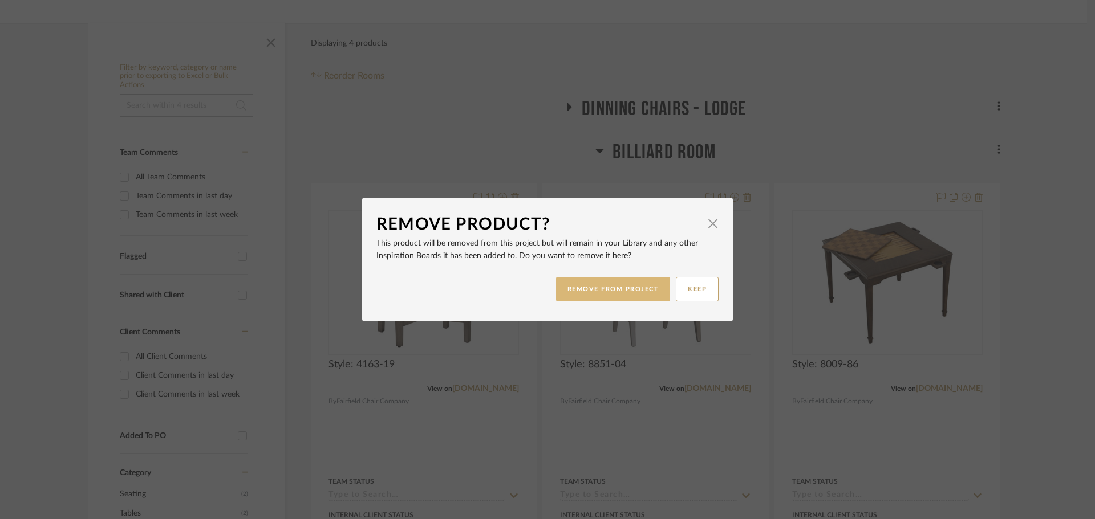
click at [574, 299] on button "REMOVE FROM PROJECT" at bounding box center [613, 289] width 115 height 25
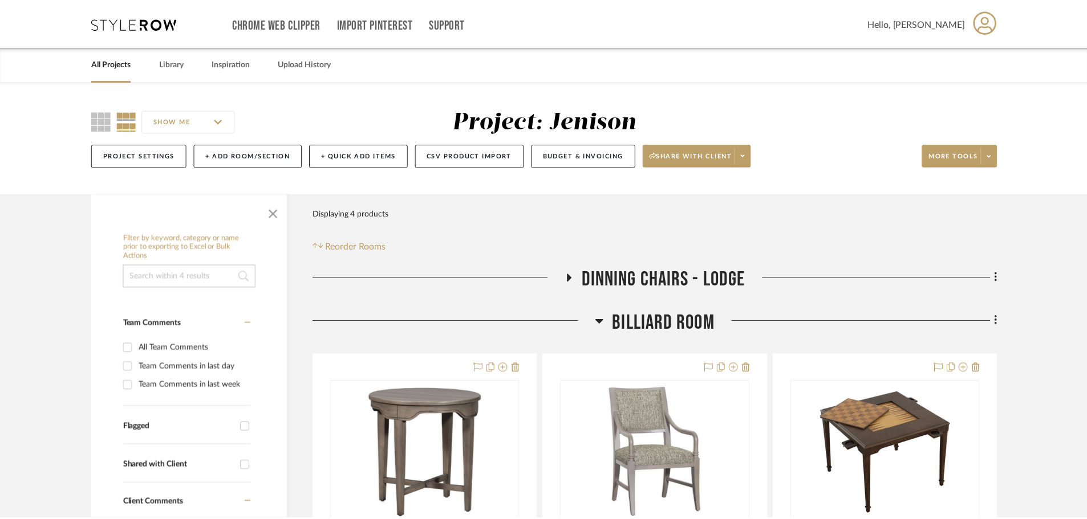
scroll to position [171, 0]
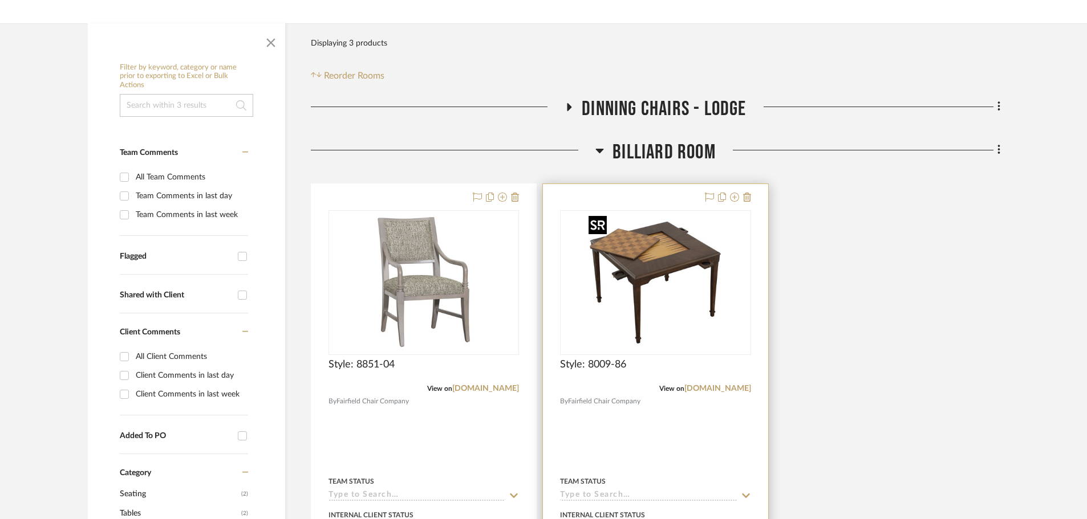
click at [641, 282] on img "0" at bounding box center [655, 283] width 143 height 143
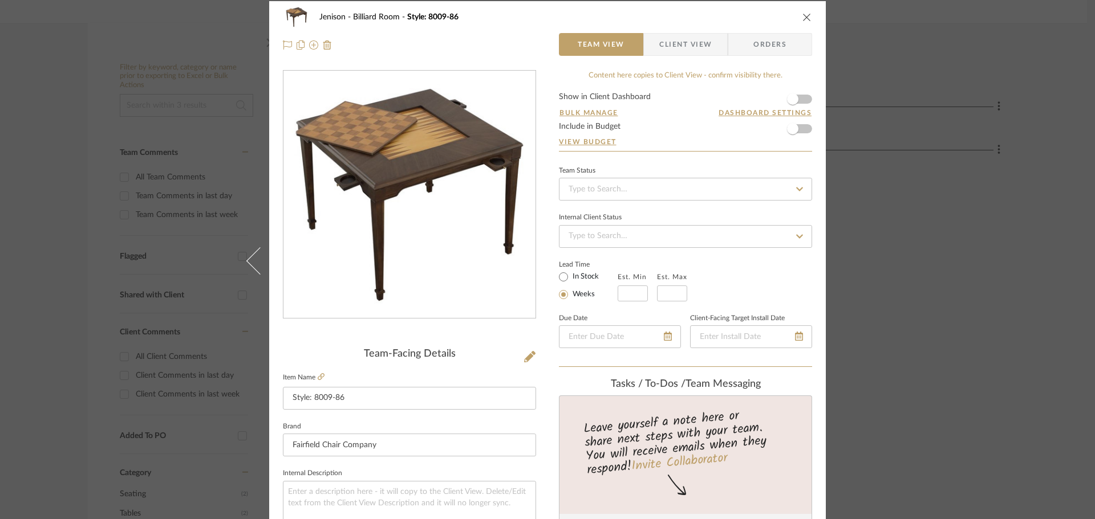
scroll to position [0, 0]
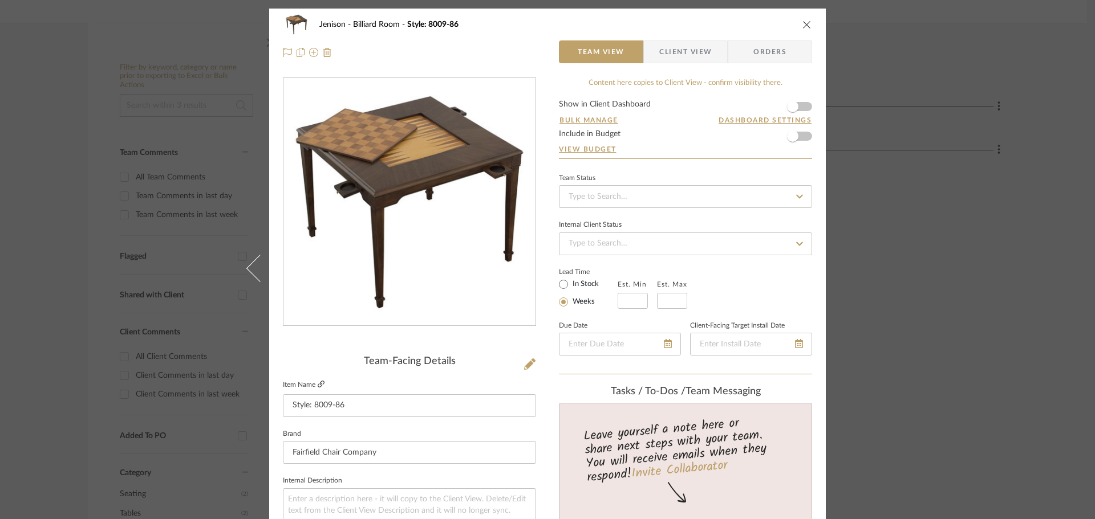
click at [318, 381] on icon at bounding box center [321, 384] width 7 height 7
click at [804, 26] on icon "close" at bounding box center [806, 24] width 9 height 9
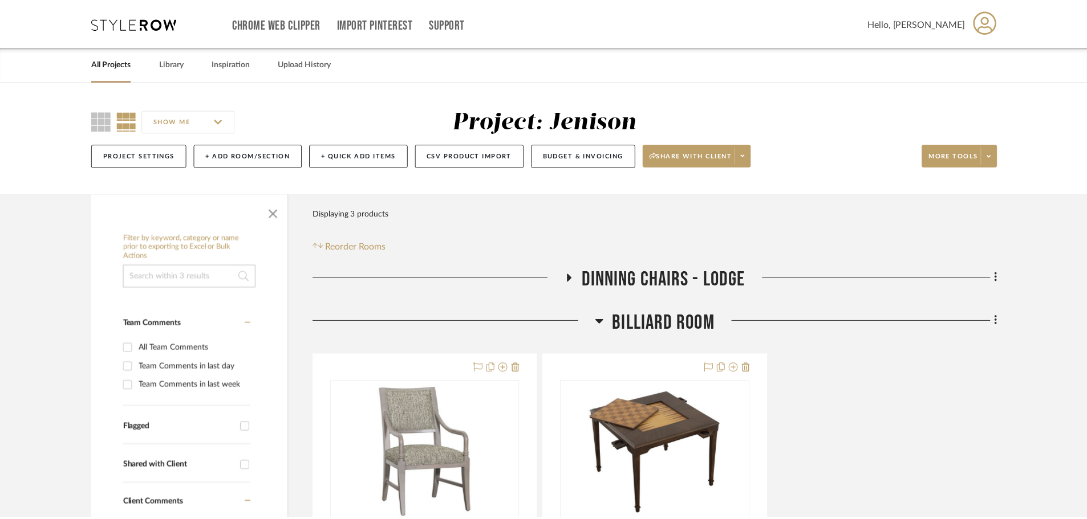
scroll to position [171, 0]
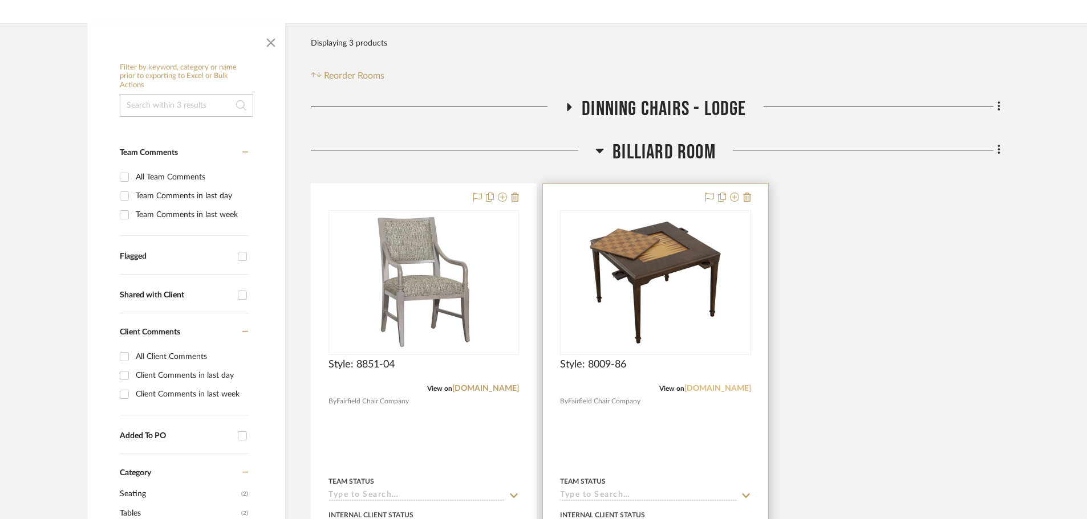
click at [710, 391] on link "fairfieldchair.com" at bounding box center [717, 389] width 67 height 8
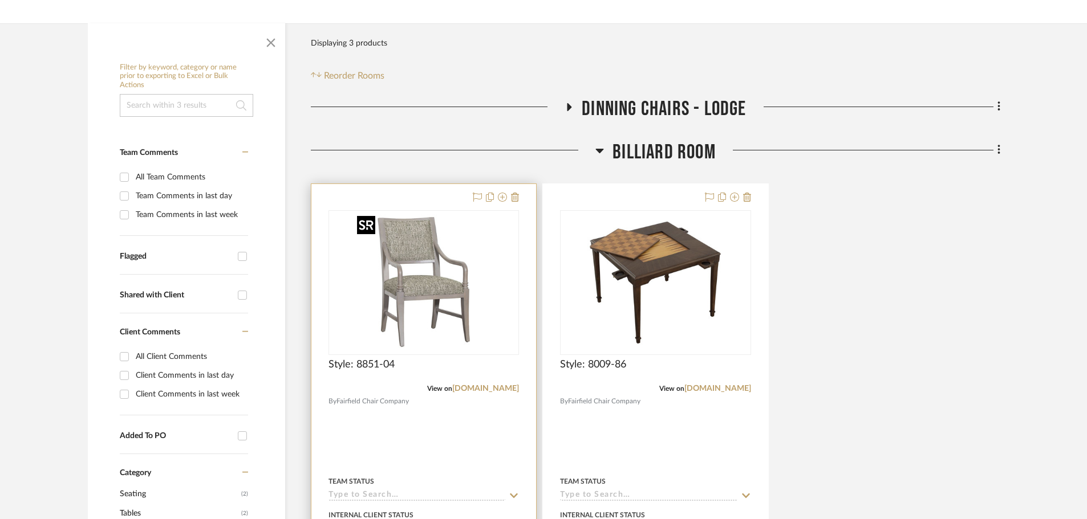
click at [453, 306] on img "0" at bounding box center [423, 283] width 143 height 143
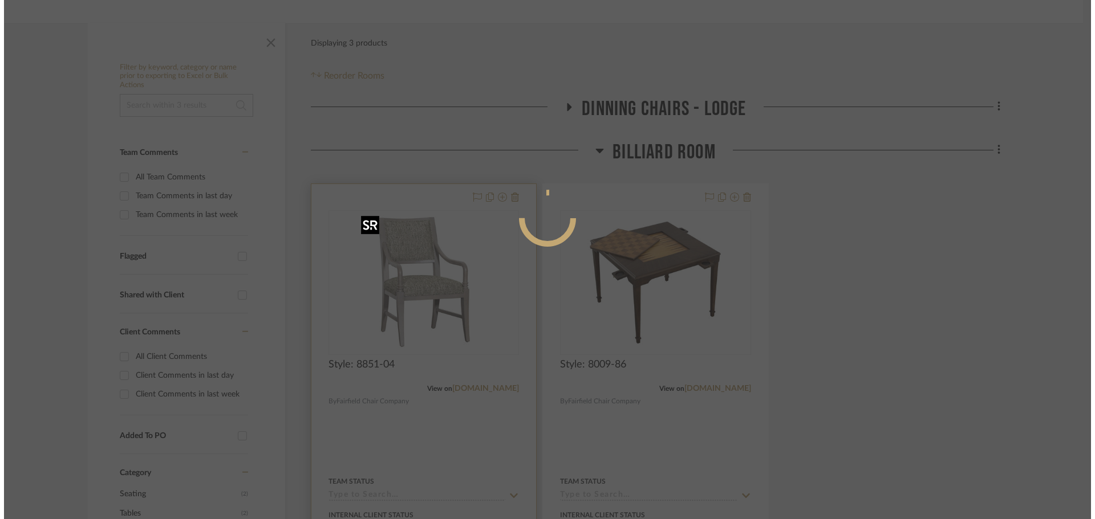
scroll to position [0, 0]
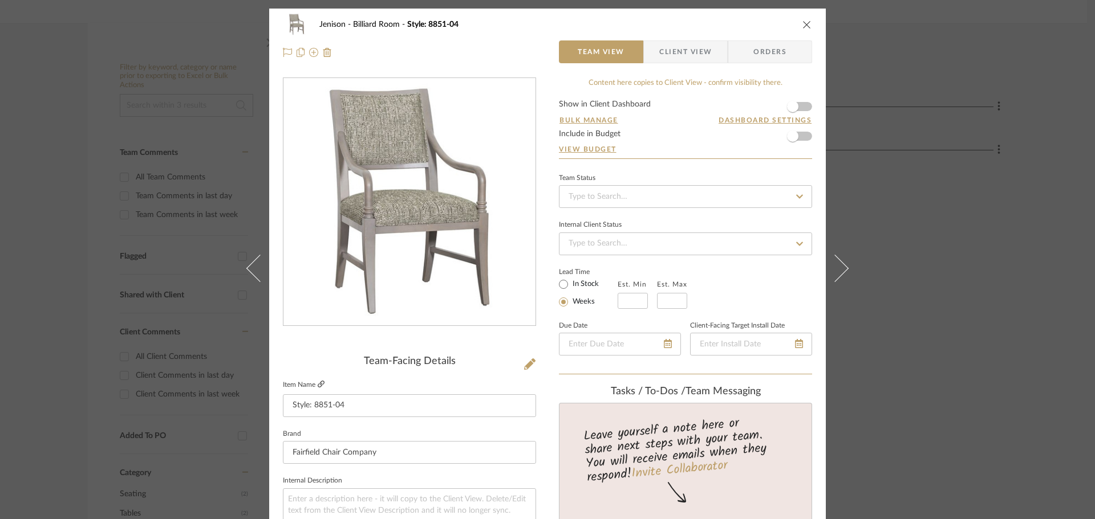
click at [318, 380] on link at bounding box center [321, 385] width 7 height 10
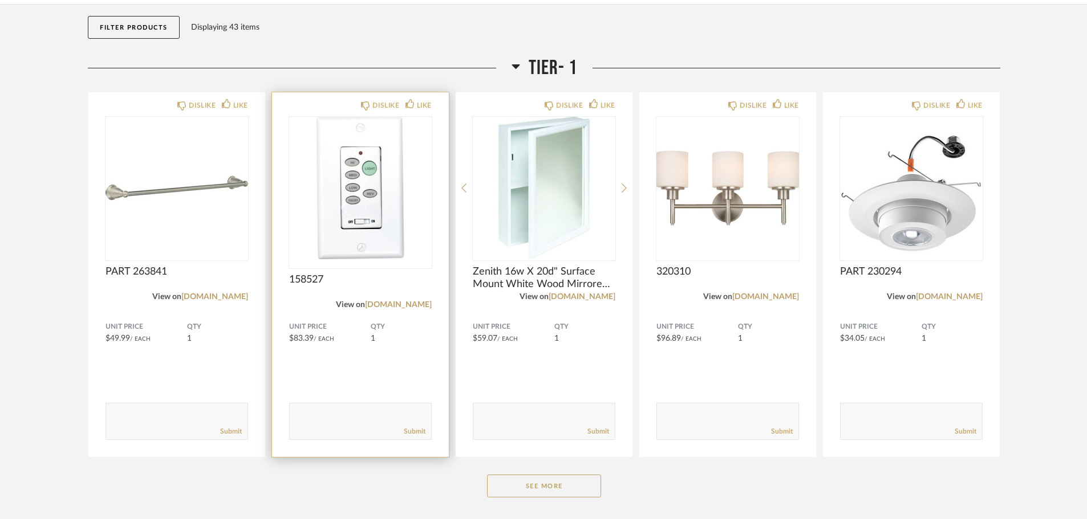
scroll to position [114, 0]
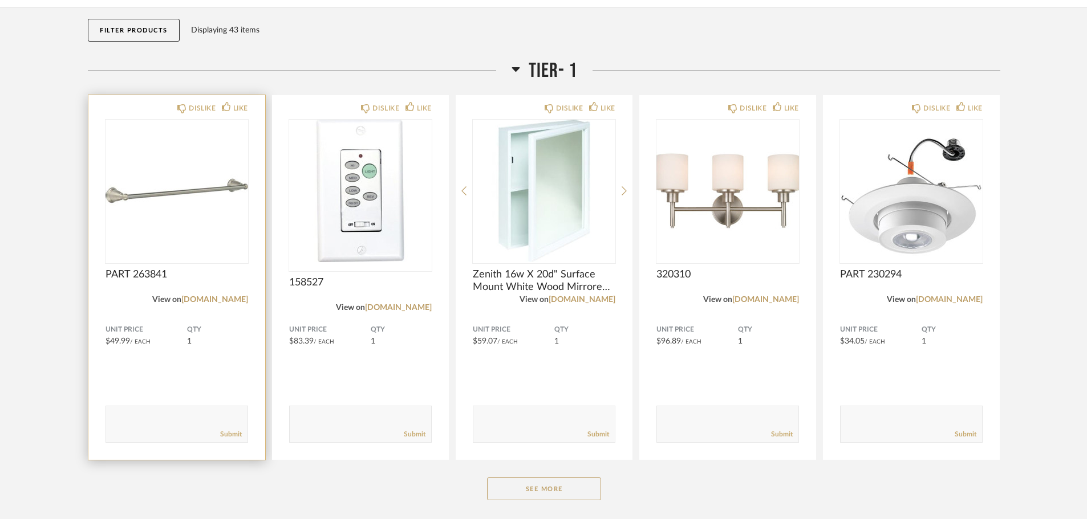
click at [184, 418] on textarea at bounding box center [176, 419] width 141 height 15
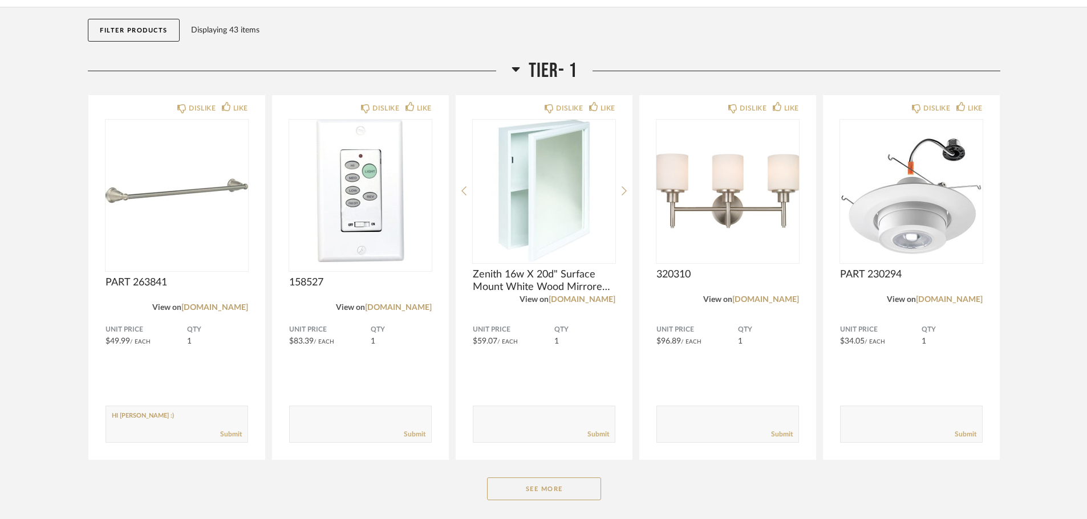
type textarea "HI James :)"
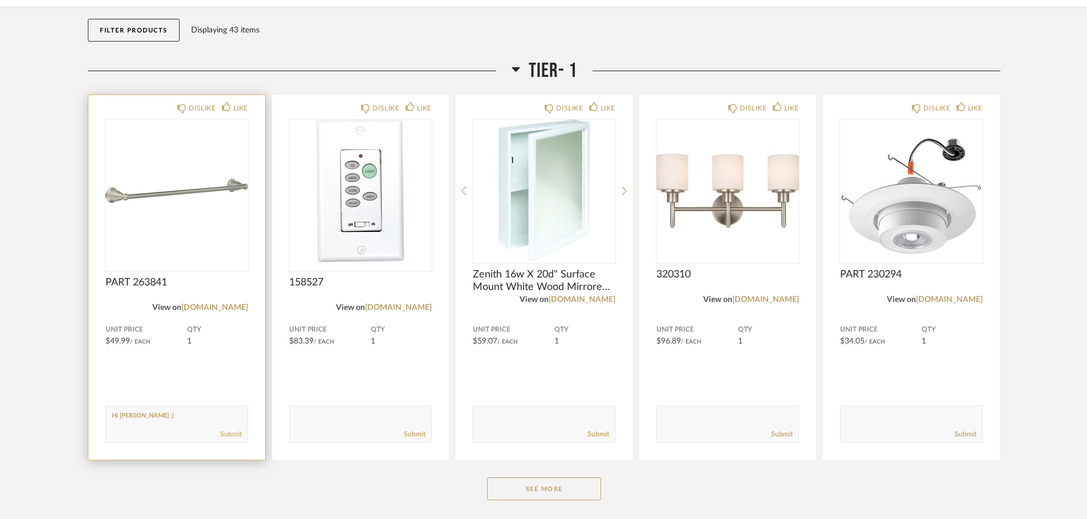
click at [227, 432] on link "Submit" at bounding box center [231, 435] width 22 height 10
